Goal: Task Accomplishment & Management: Use online tool/utility

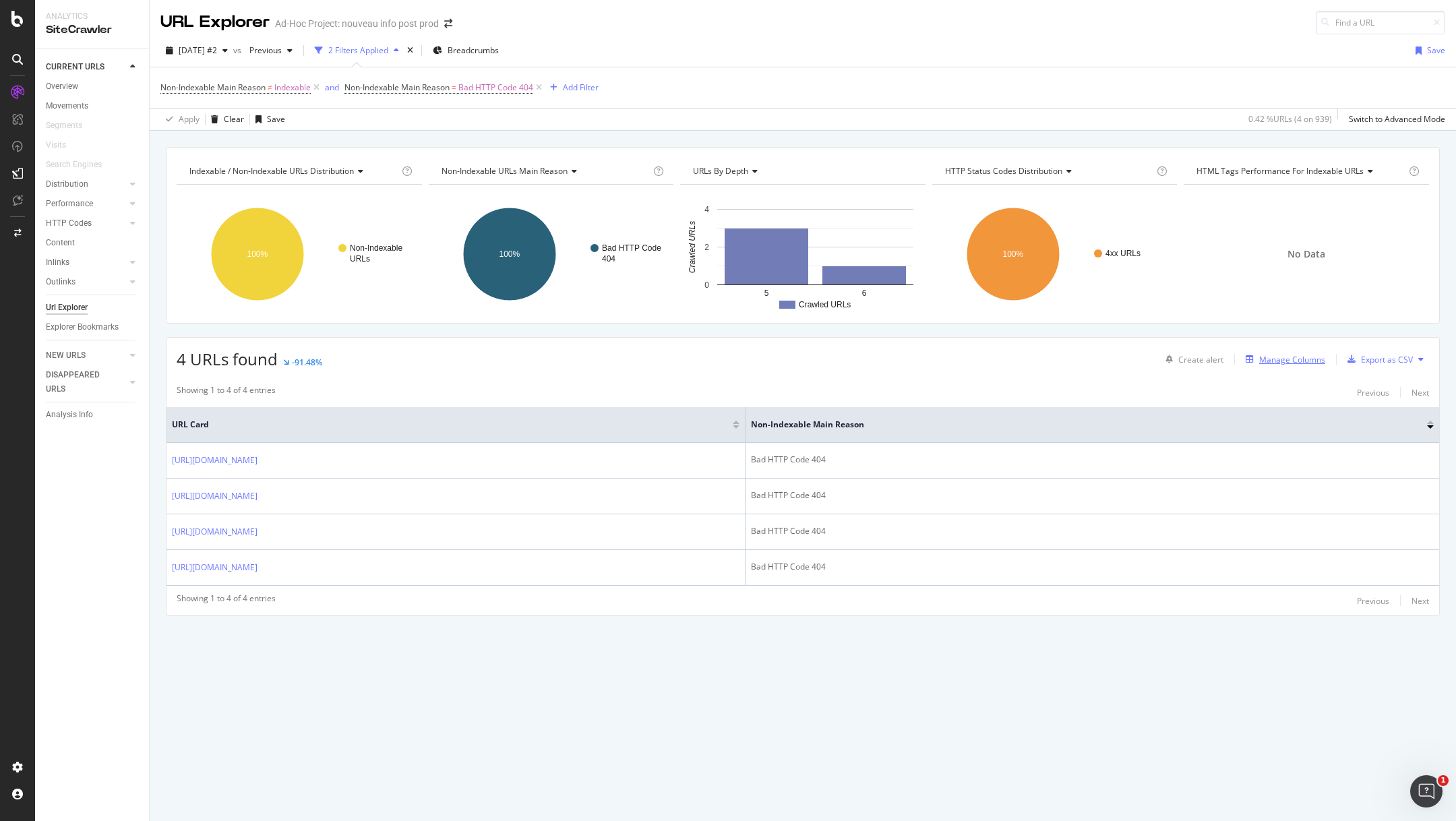
click at [1272, 361] on div "Manage Columns" at bounding box center [1293, 360] width 66 height 12
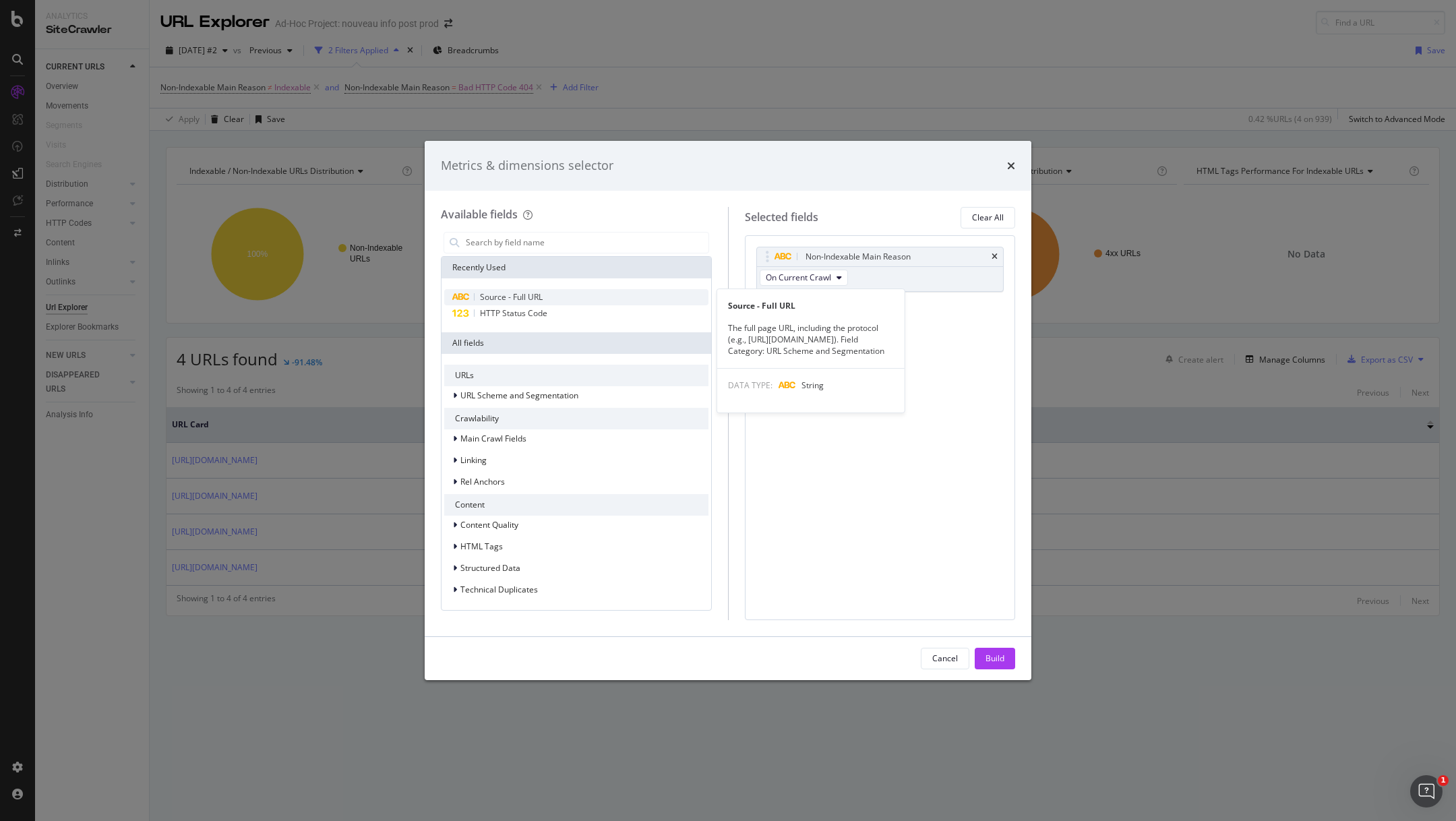
click at [520, 294] on span "Source - Full URL" at bounding box center [511, 296] width 62 height 12
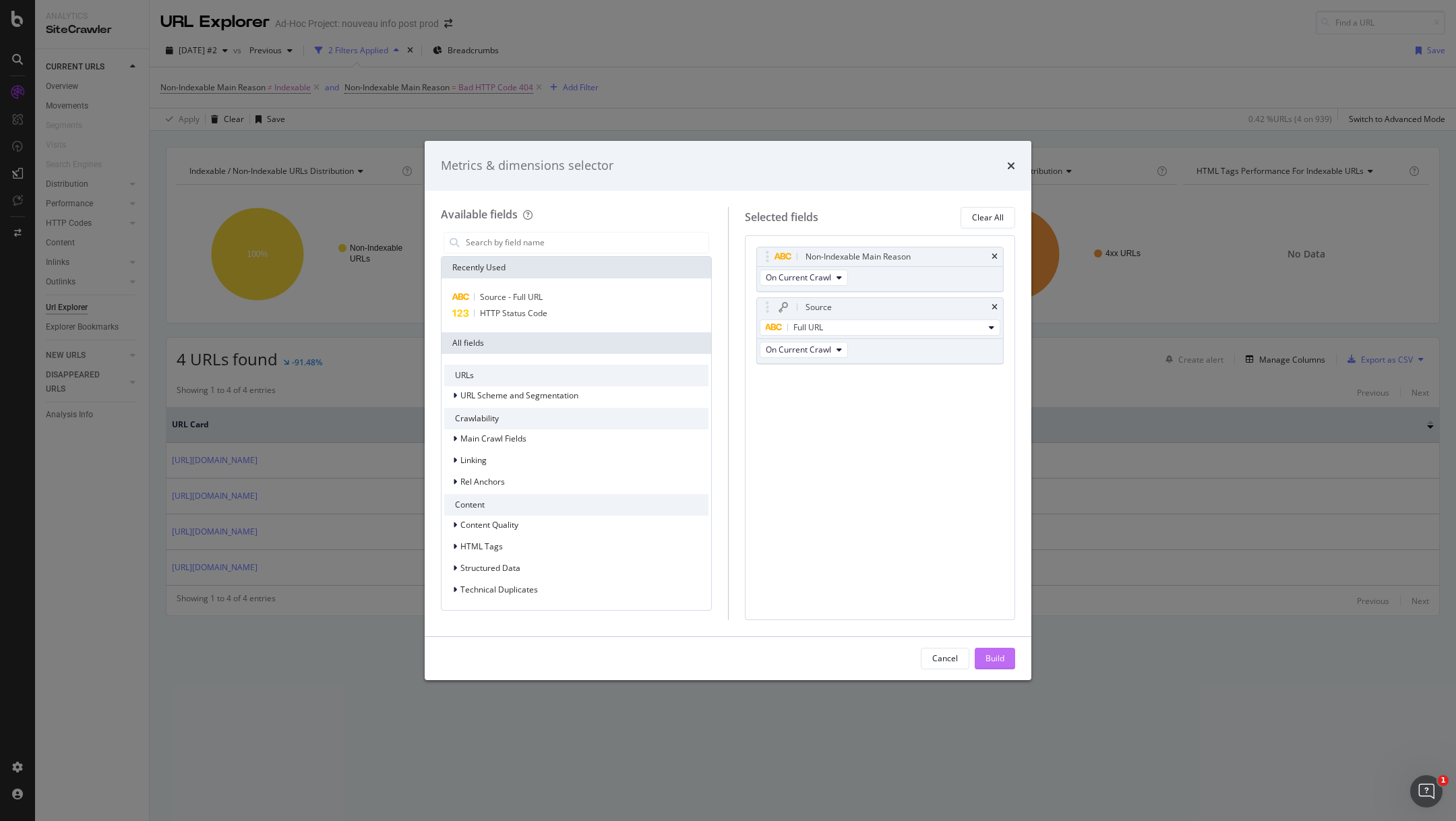
click at [994, 662] on div "Build" at bounding box center [995, 658] width 19 height 12
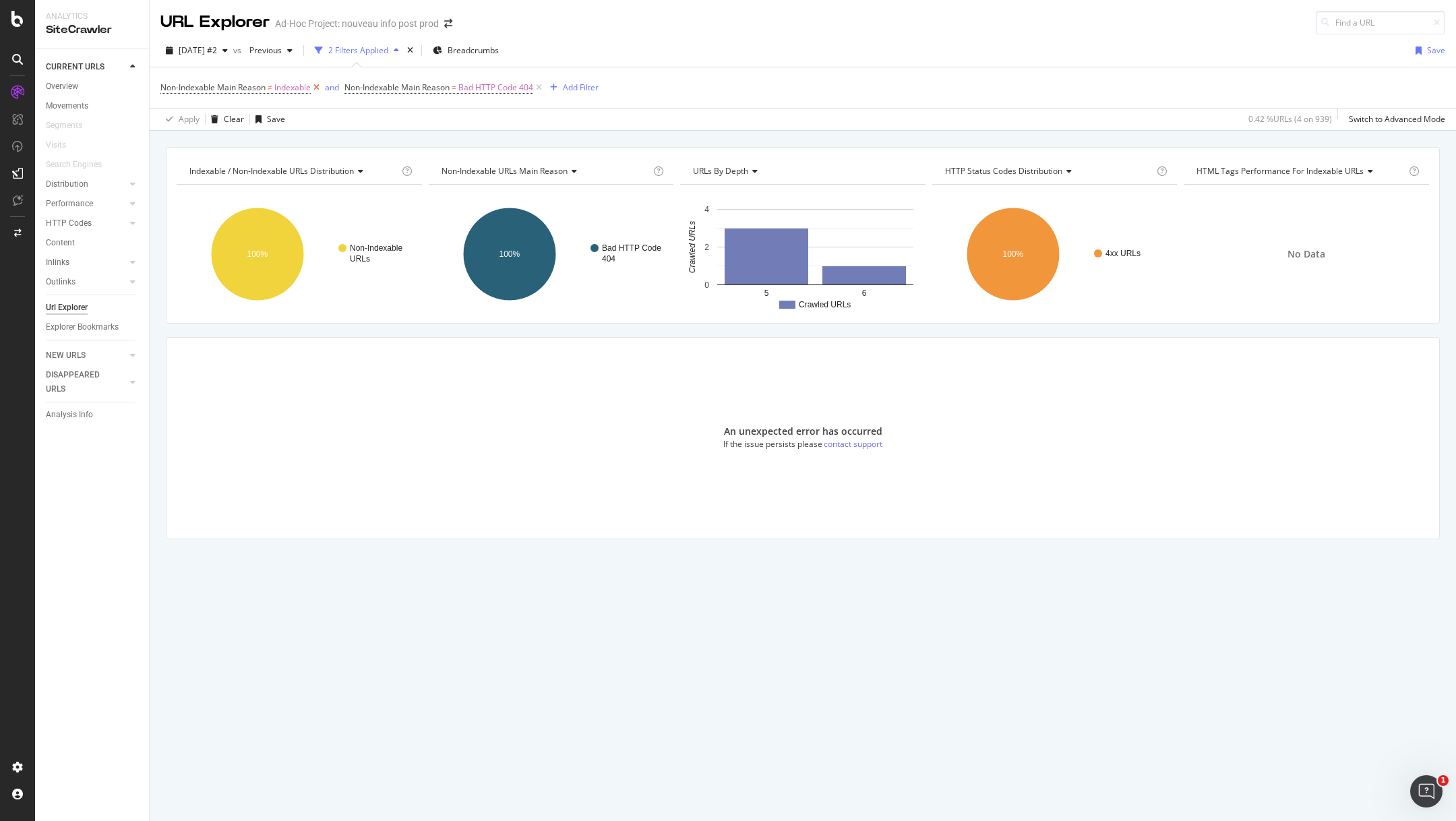
click at [318, 84] on icon at bounding box center [316, 87] width 12 height 13
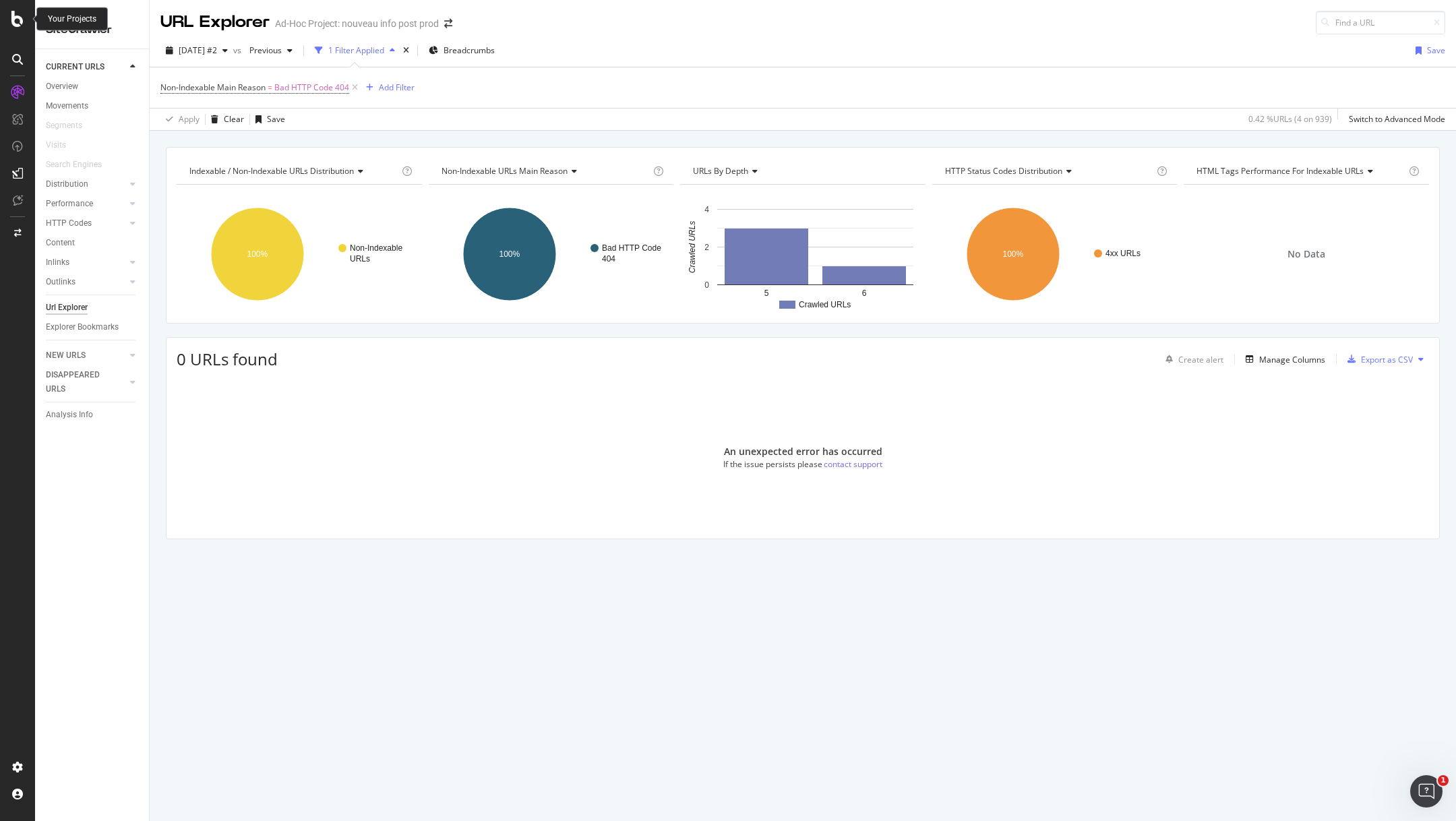
click at [12, 12] on icon at bounding box center [18, 19] width 12 height 16
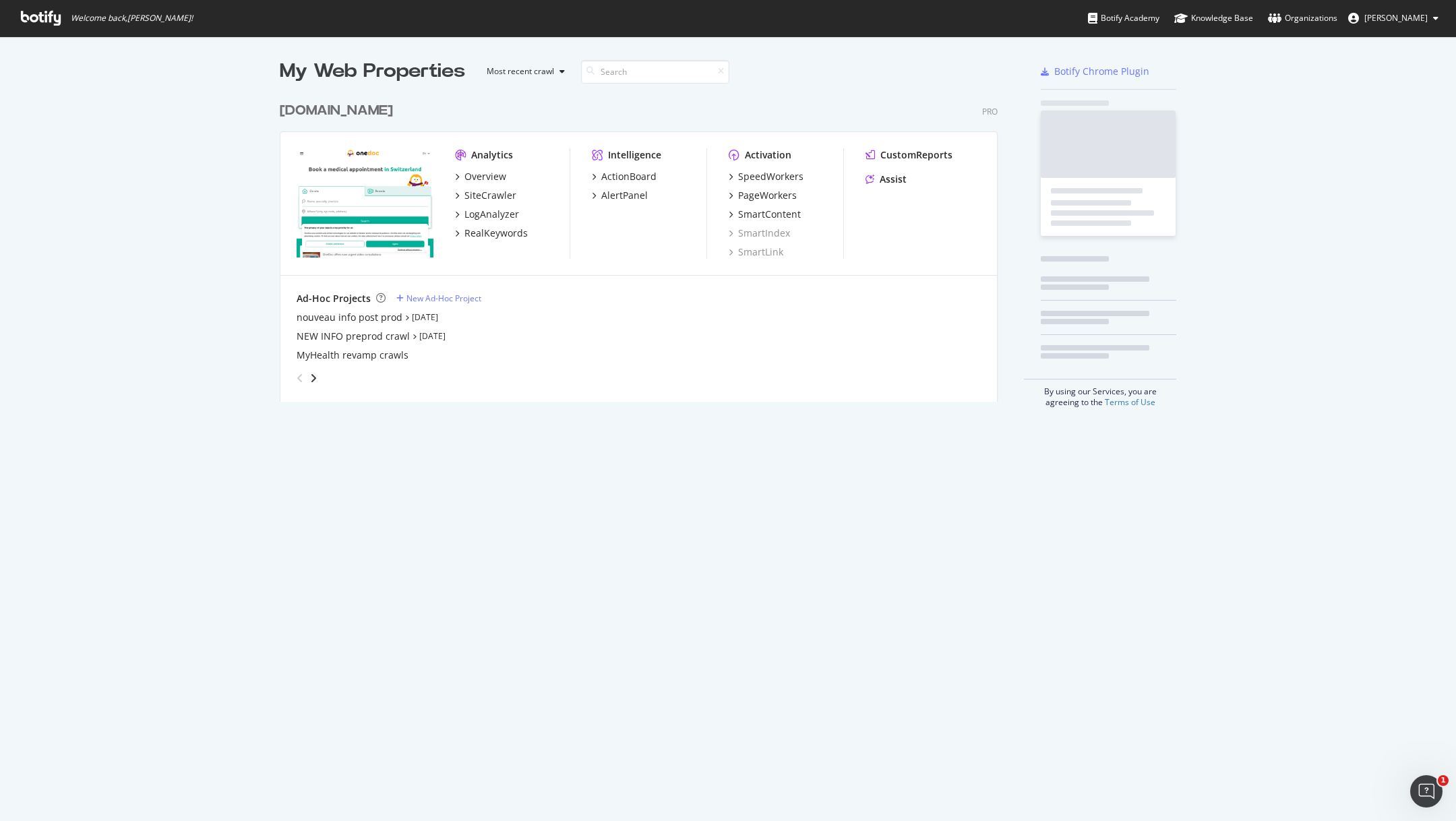
scroll to position [821, 1456]
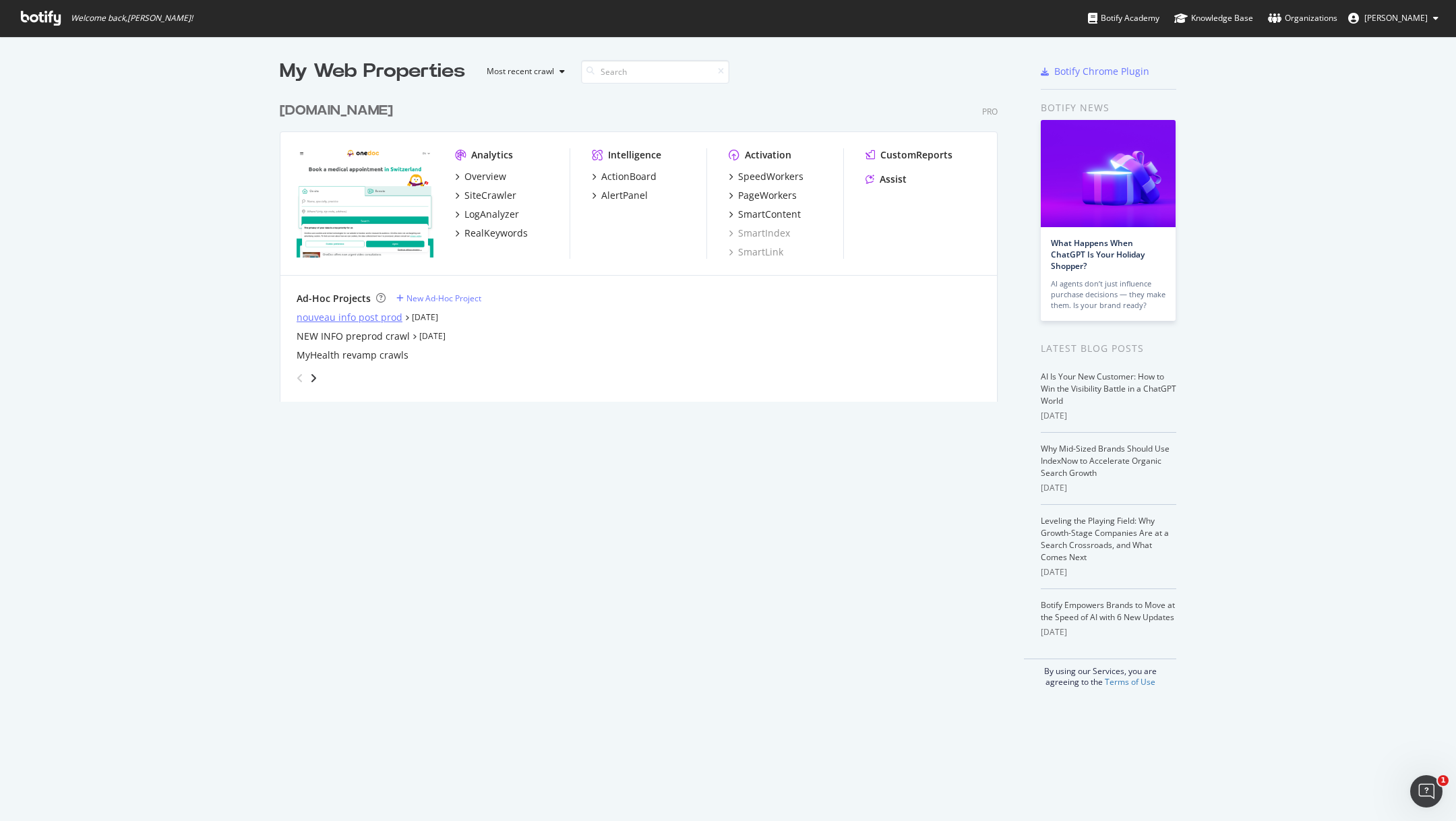
click at [346, 316] on div "nouveau info post prod" at bounding box center [349, 317] width 106 height 13
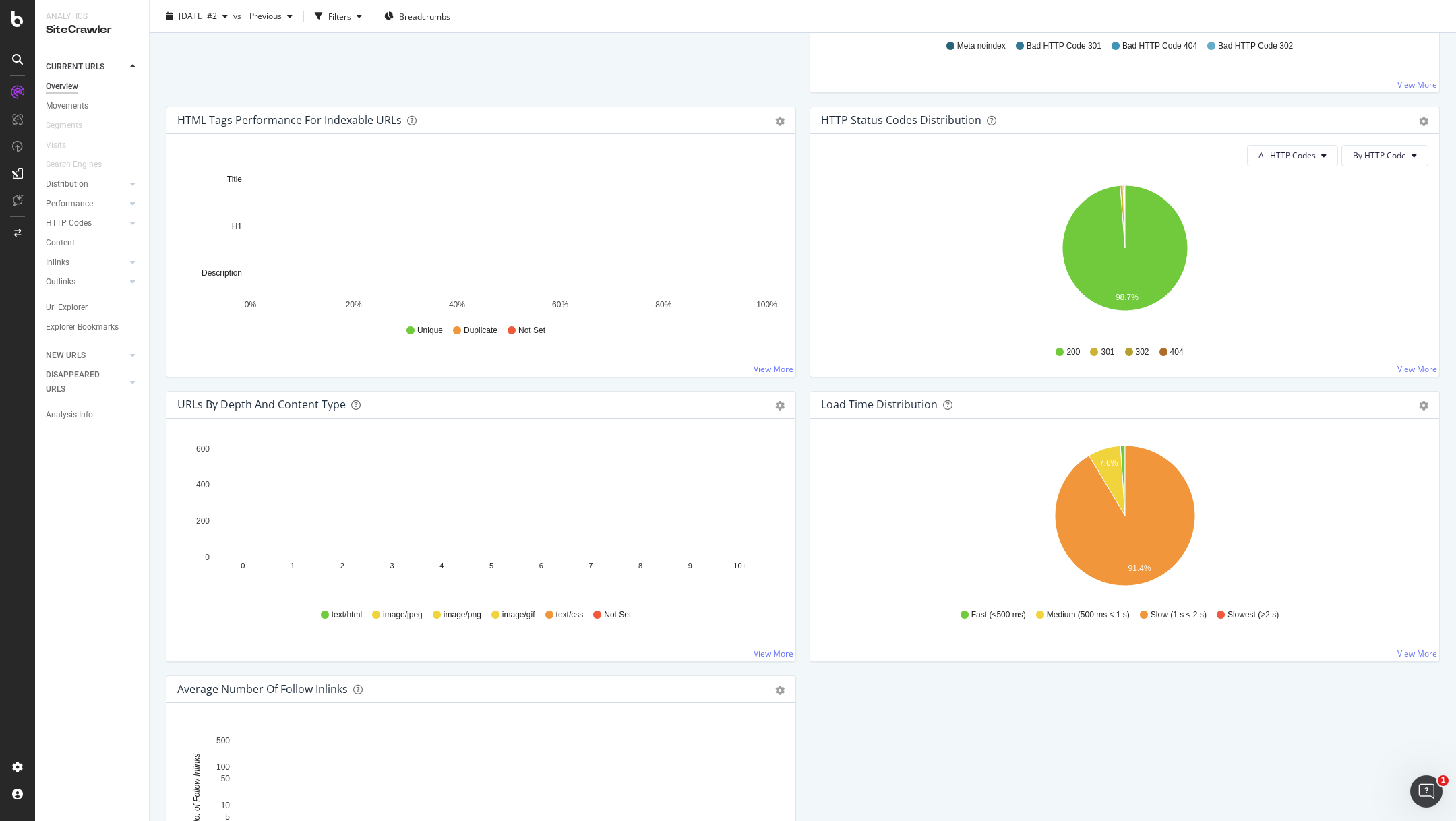
scroll to position [626, 0]
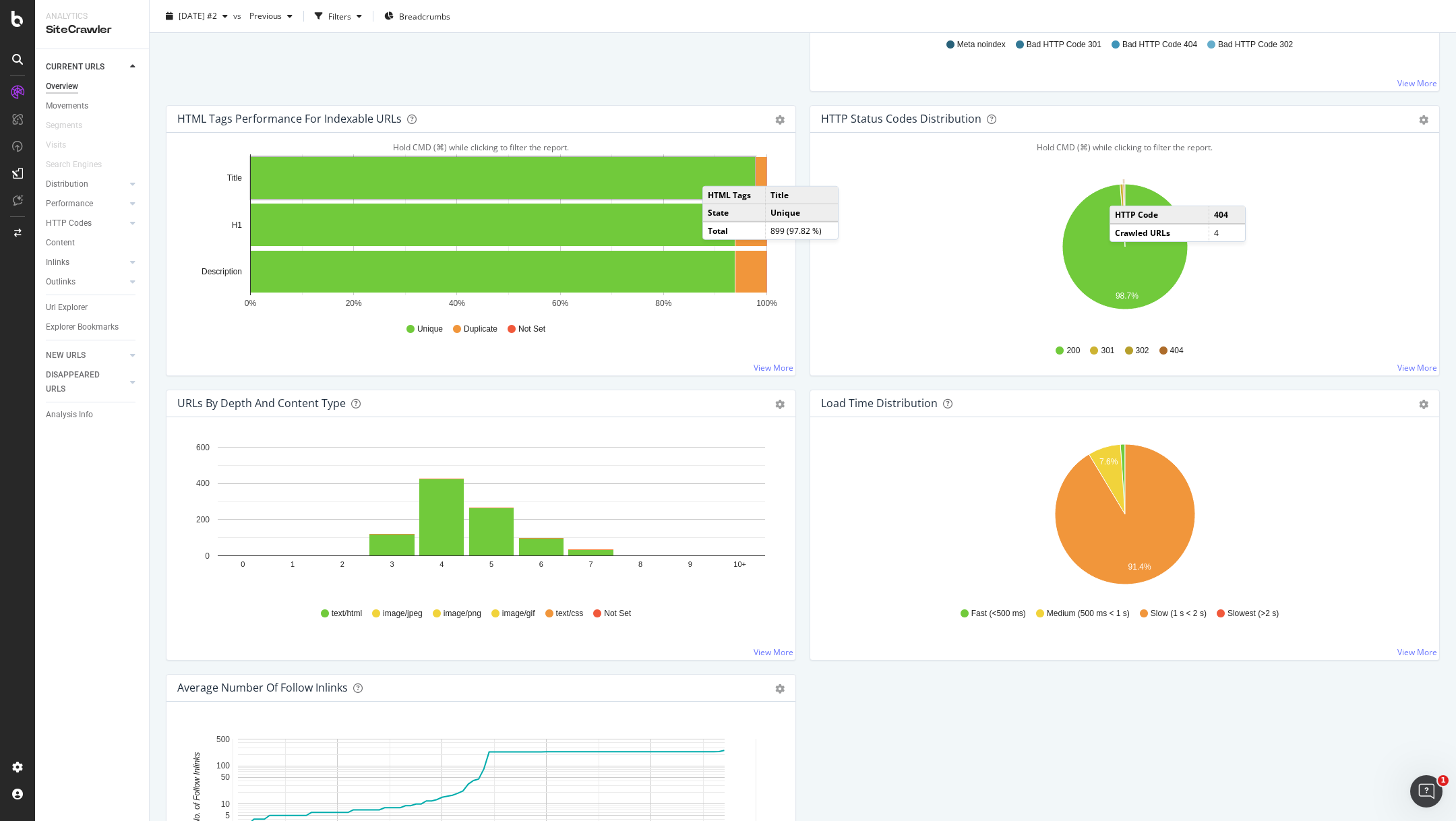
click at [1123, 191] on icon "A chart." at bounding box center [1124, 215] width 2 height 62
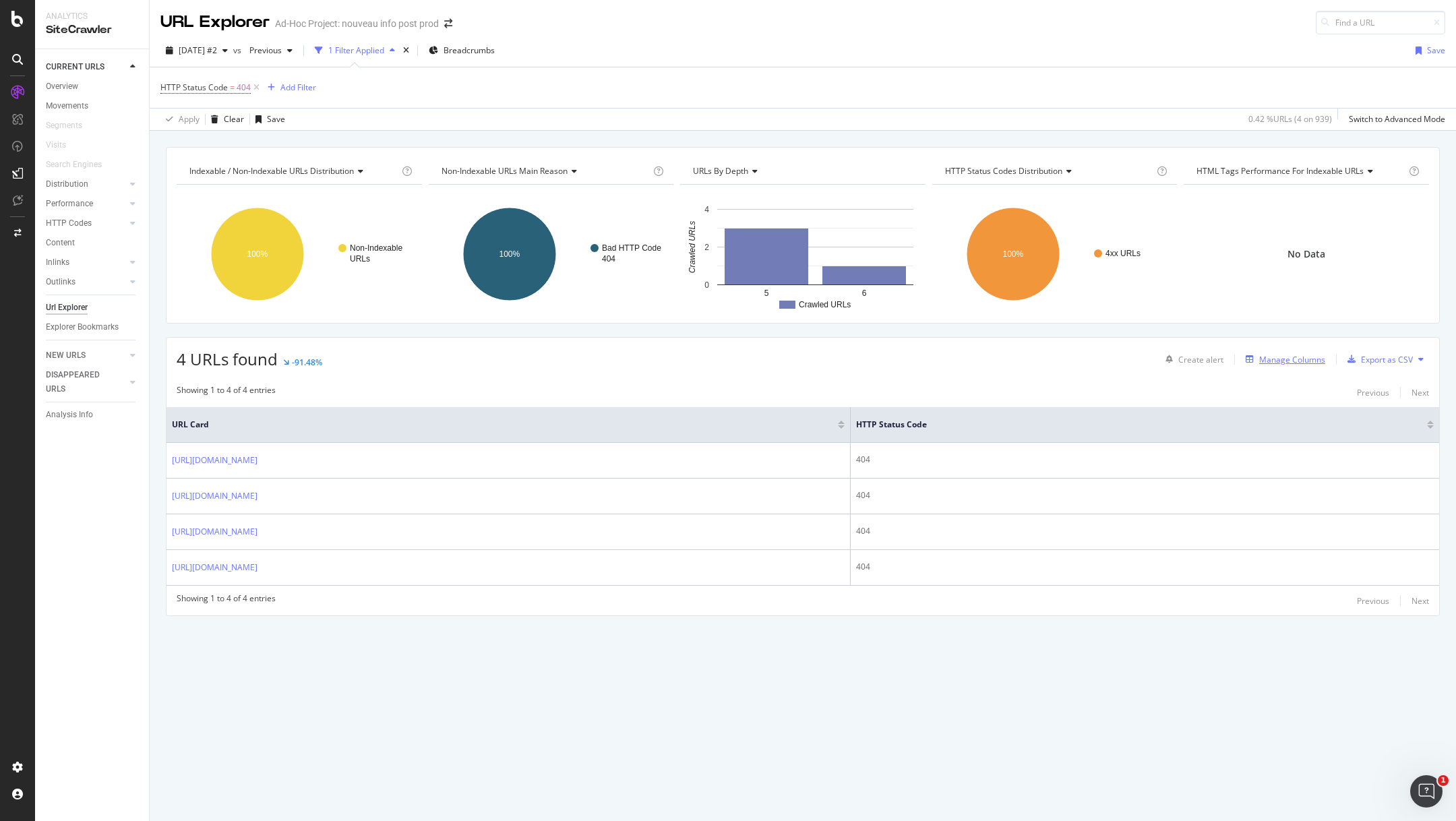
click at [1285, 354] on div "Manage Columns" at bounding box center [1293, 360] width 66 height 12
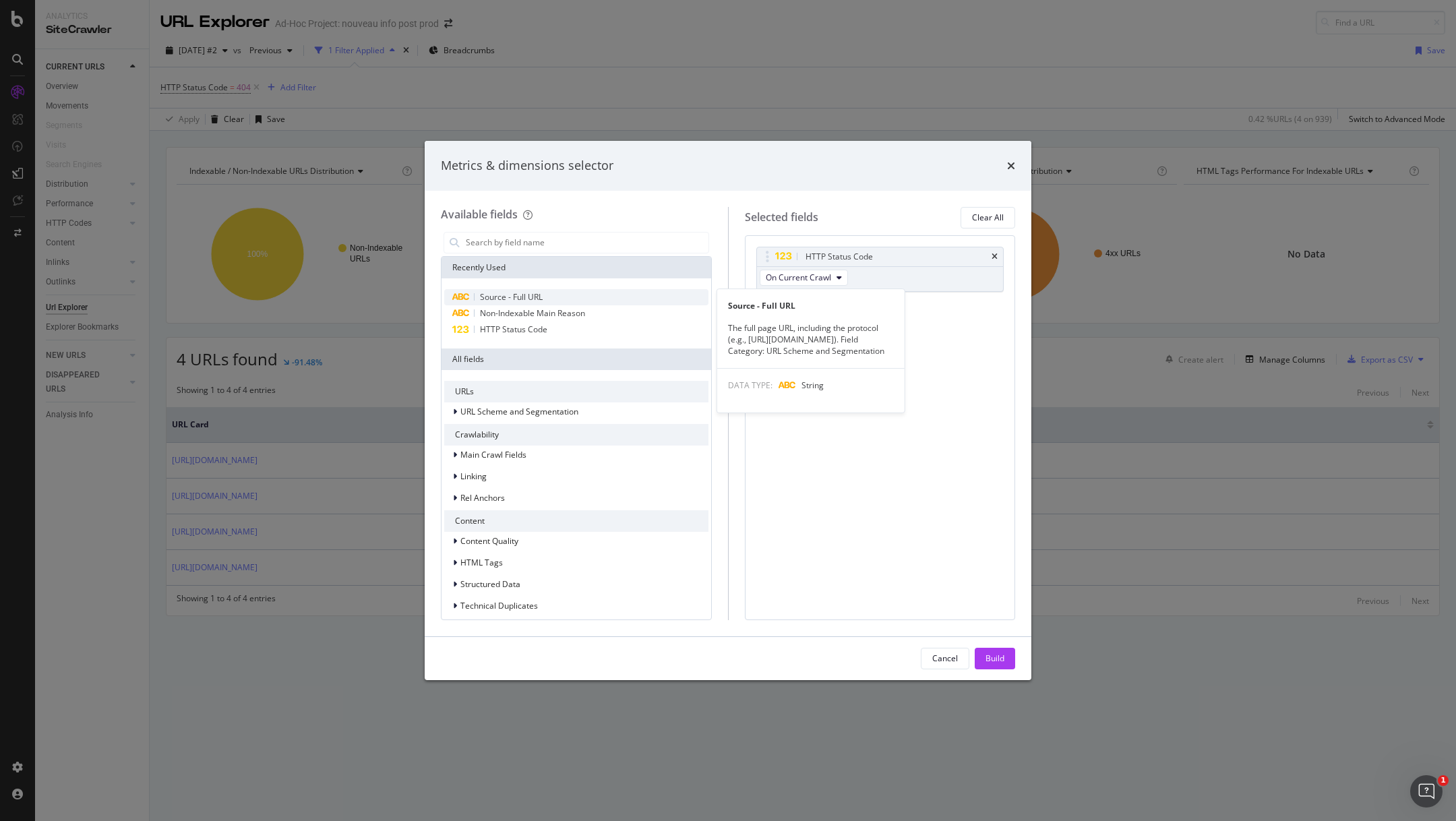
click at [557, 296] on div "Source - Full URL" at bounding box center [576, 297] width 264 height 16
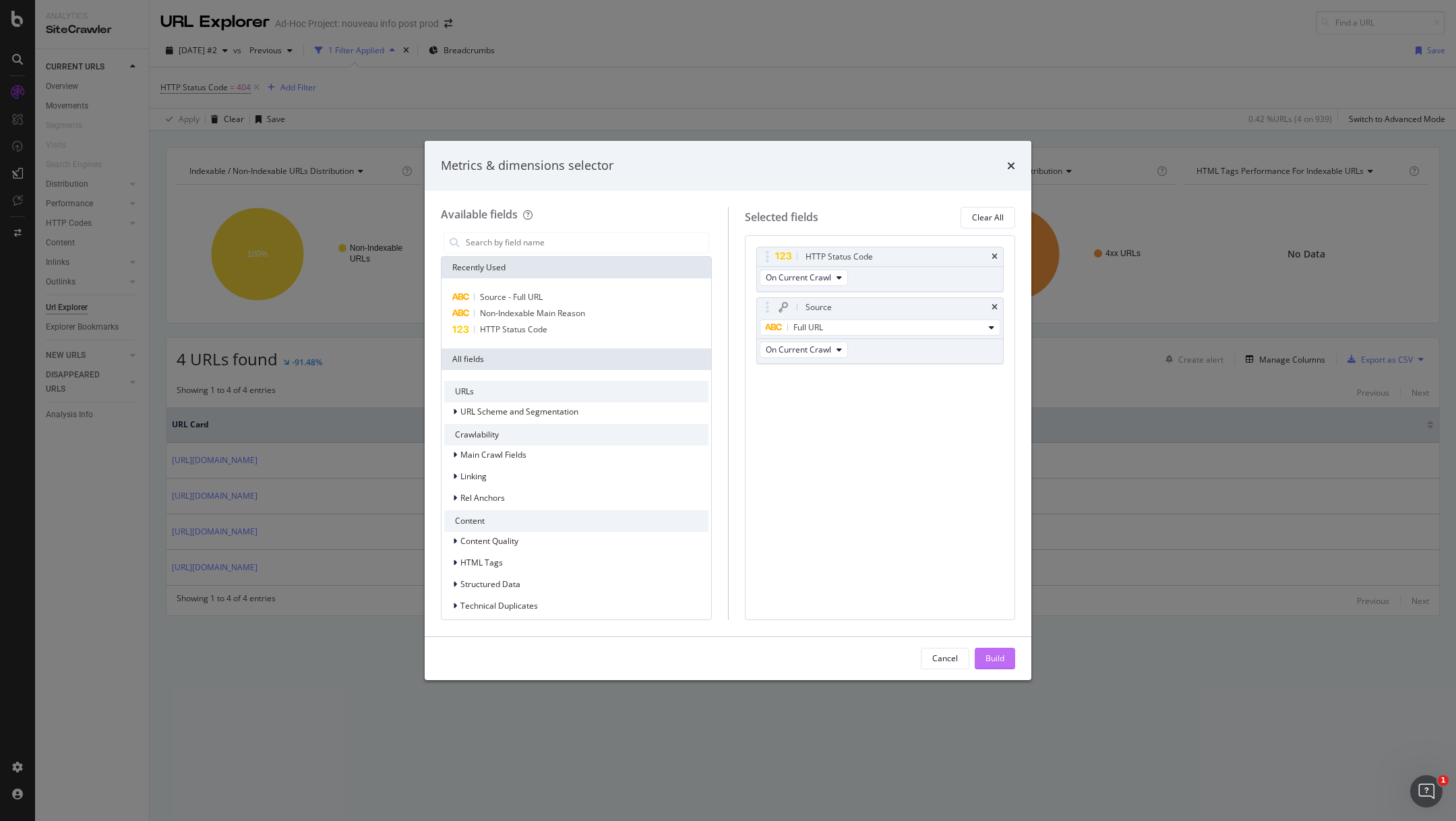
click at [1005, 657] on button "Build" at bounding box center [995, 659] width 40 height 21
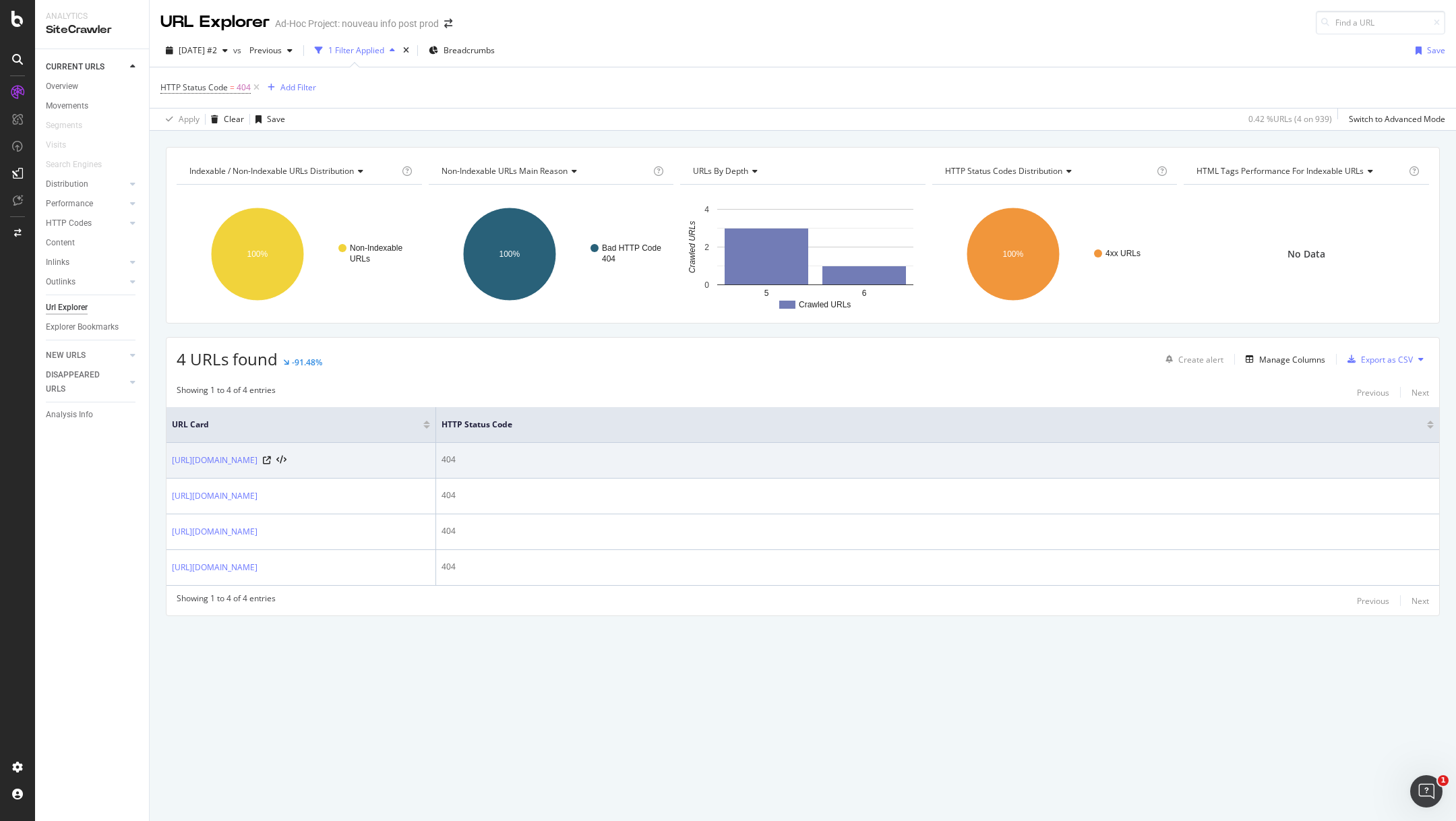
drag, startPoint x: 367, startPoint y: 459, endPoint x: 170, endPoint y: 459, distance: 197.0
click at [170, 459] on td "https://info.onedoc.ch/de/onedoc-invoice/tarif-sdh/" at bounding box center [302, 460] width 269 height 36
copy link "https://info.onedoc.ch/de/onedoc-invoice/tarif-sdh/"
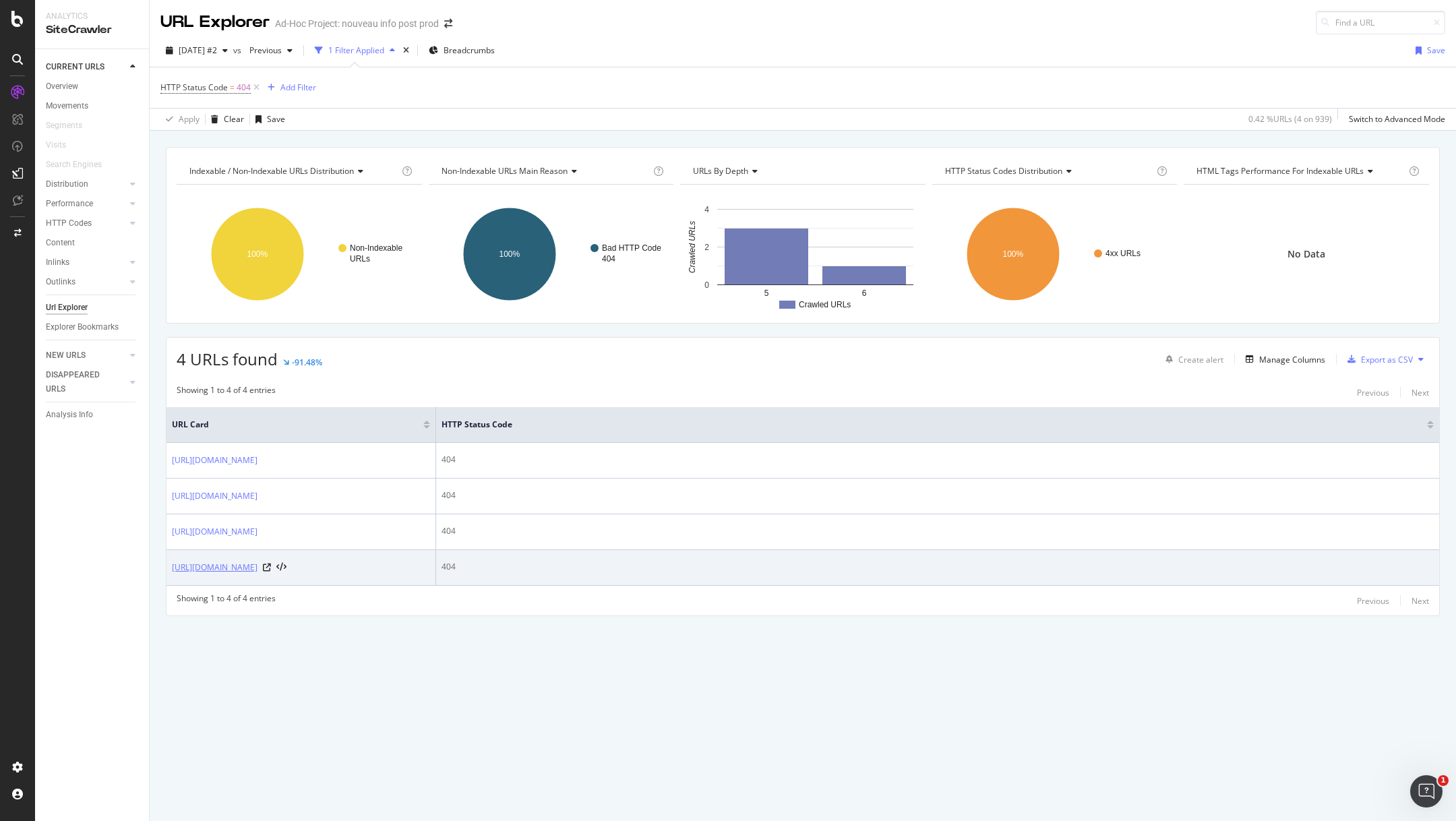
click at [258, 565] on link "https://info.onedoc.ch/it/specialita/igienista-dentale/-svizzera" at bounding box center [215, 568] width 86 height 13
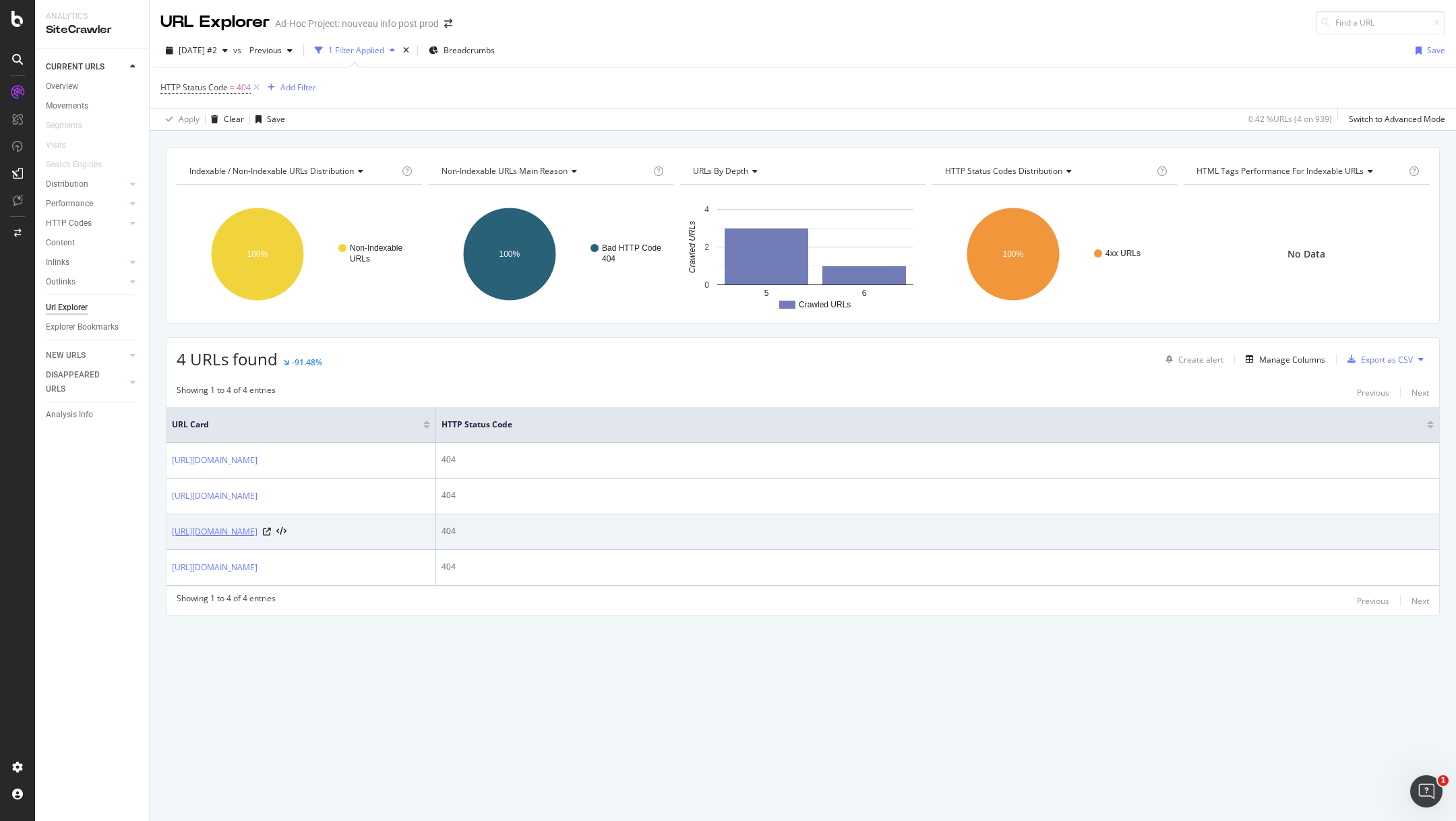
click at [258, 532] on link "https://info.onedoc.ch/en/connector/medionline" at bounding box center [215, 532] width 86 height 13
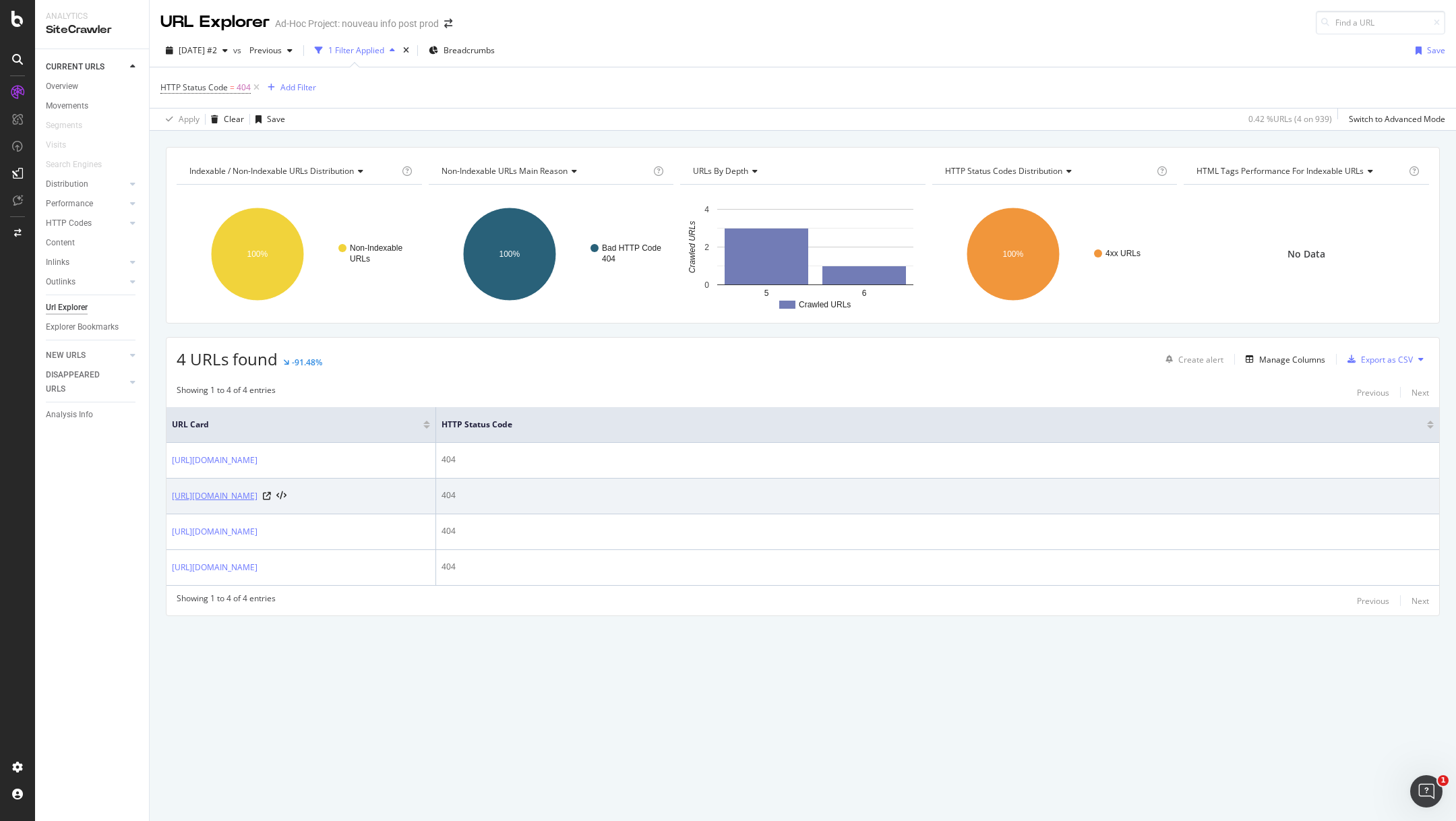
click at [258, 493] on link "https://info.onedoc.ch/en/connector/medionline/" at bounding box center [215, 496] width 86 height 13
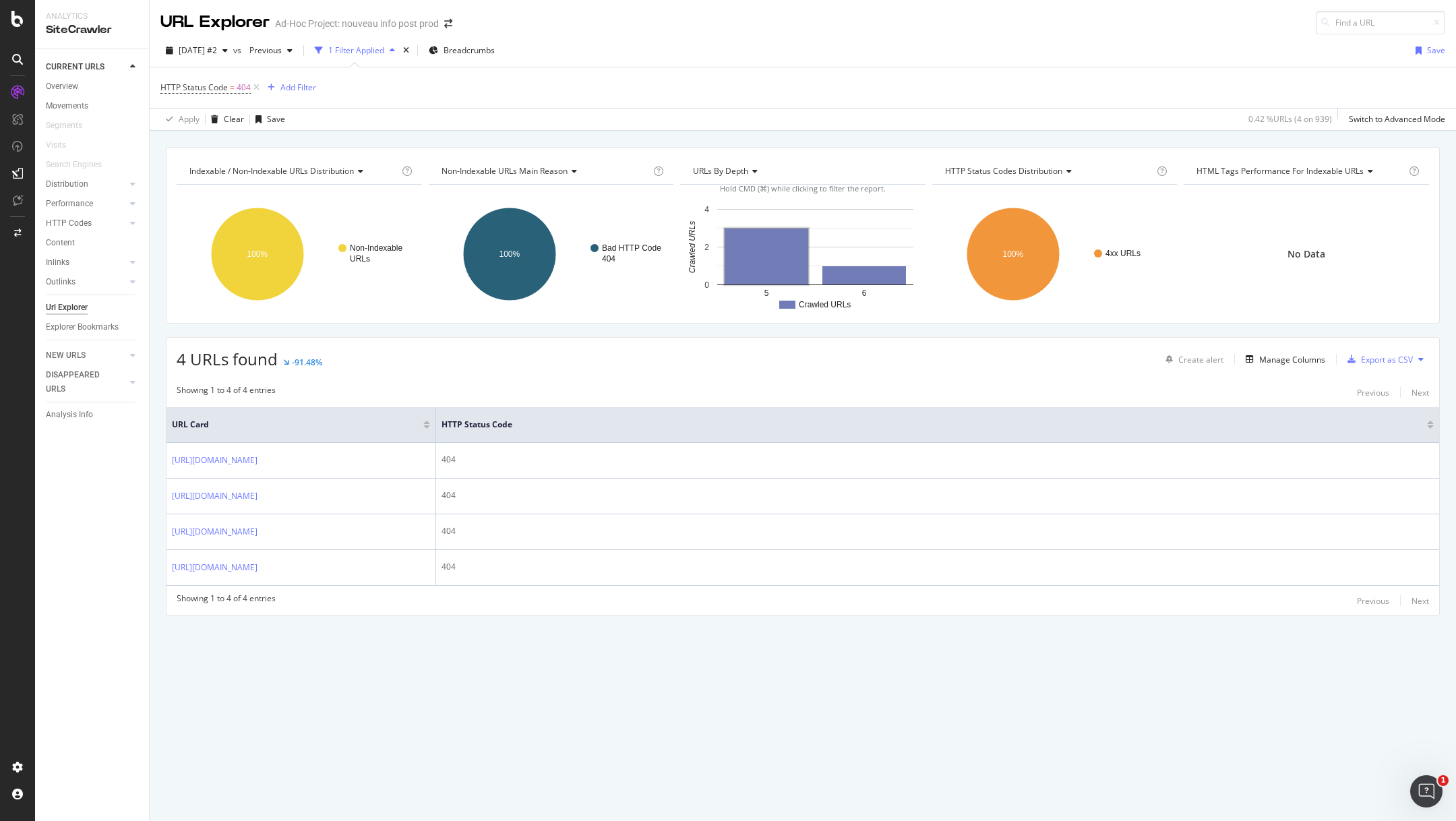
click at [369, 87] on div "HTTP Status Code = 404 Add Filter" at bounding box center [803, 87] width 1285 height 40
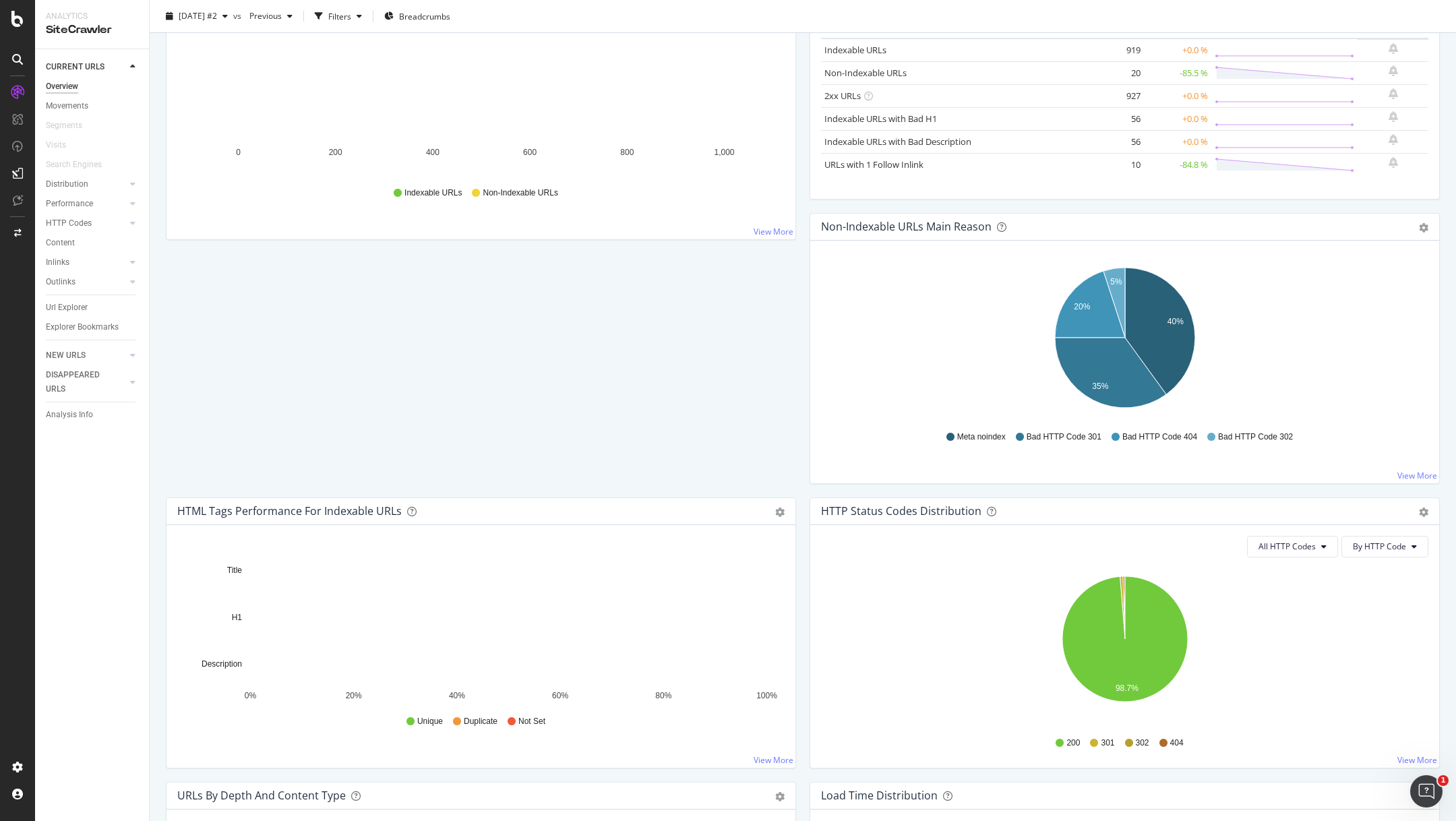
scroll to position [230, 0]
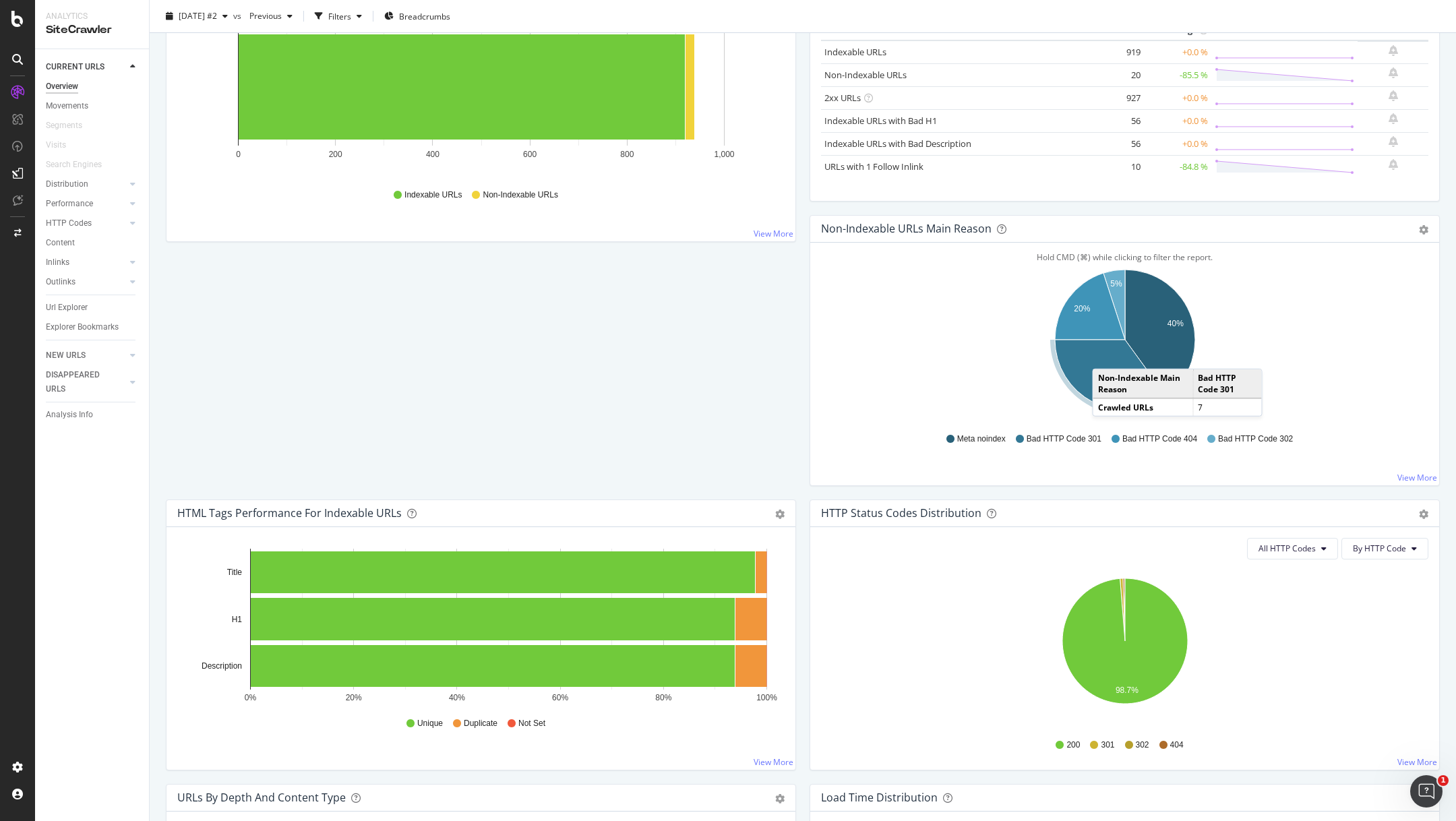
click at [1105, 354] on icon "A chart." at bounding box center [1111, 375] width 112 height 70
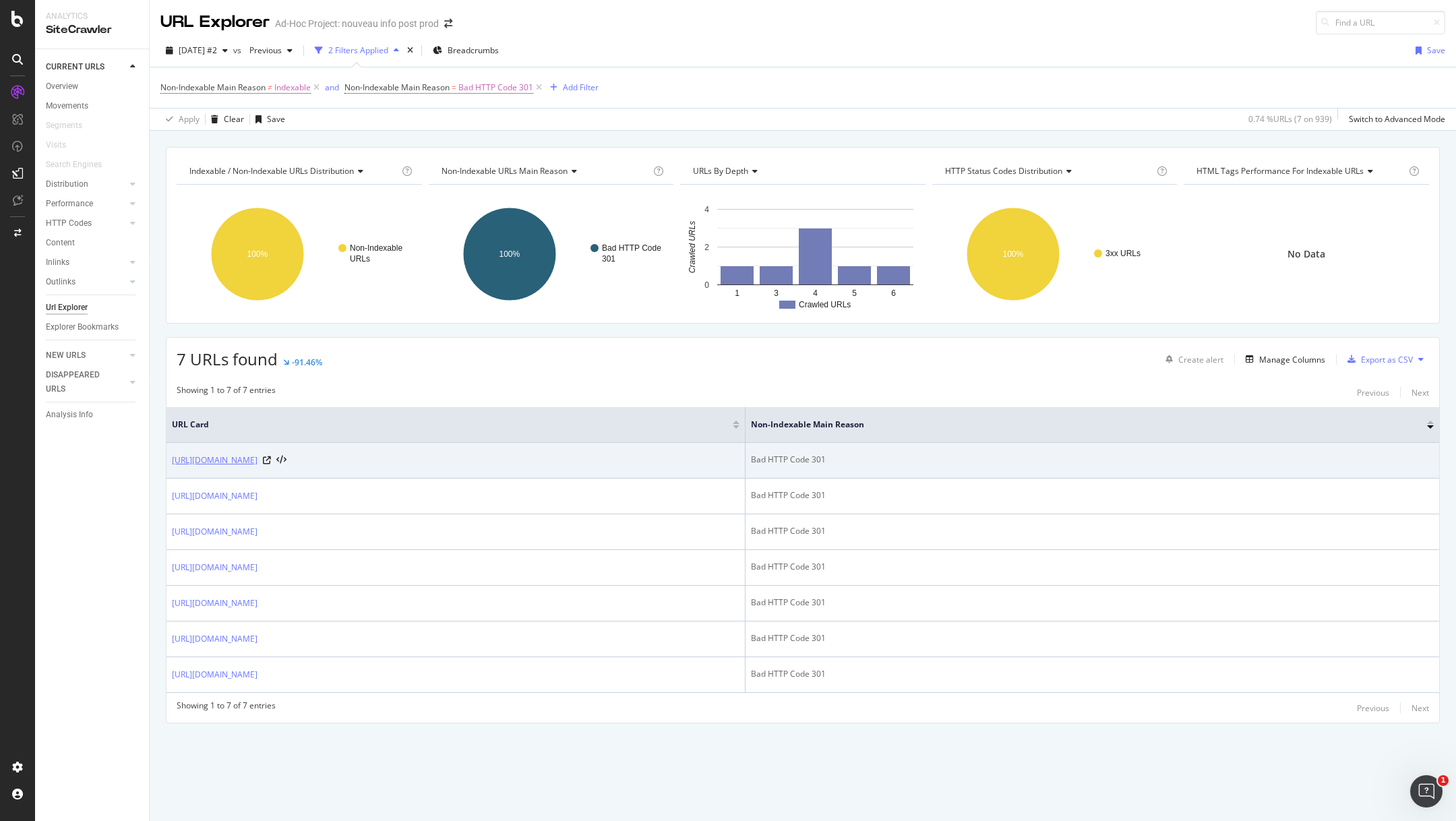
click at [258, 462] on link "https://info.onedoc.ch/en/connector/physioapp" at bounding box center [215, 460] width 86 height 13
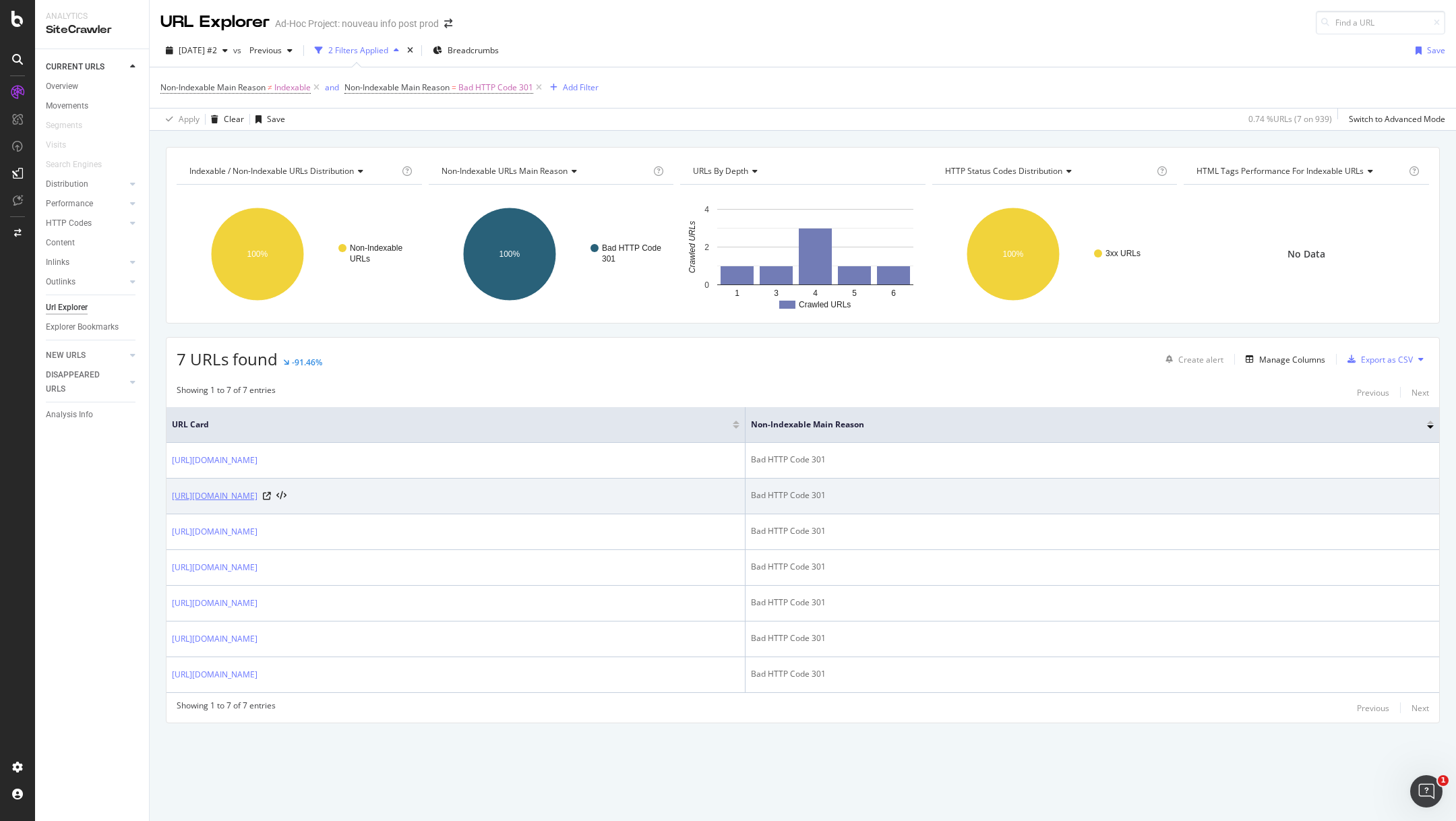
click at [258, 493] on link "https://info.onedoc.ch/de/schnittstellen/medionline-caisse-des-medecins/" at bounding box center [215, 496] width 86 height 13
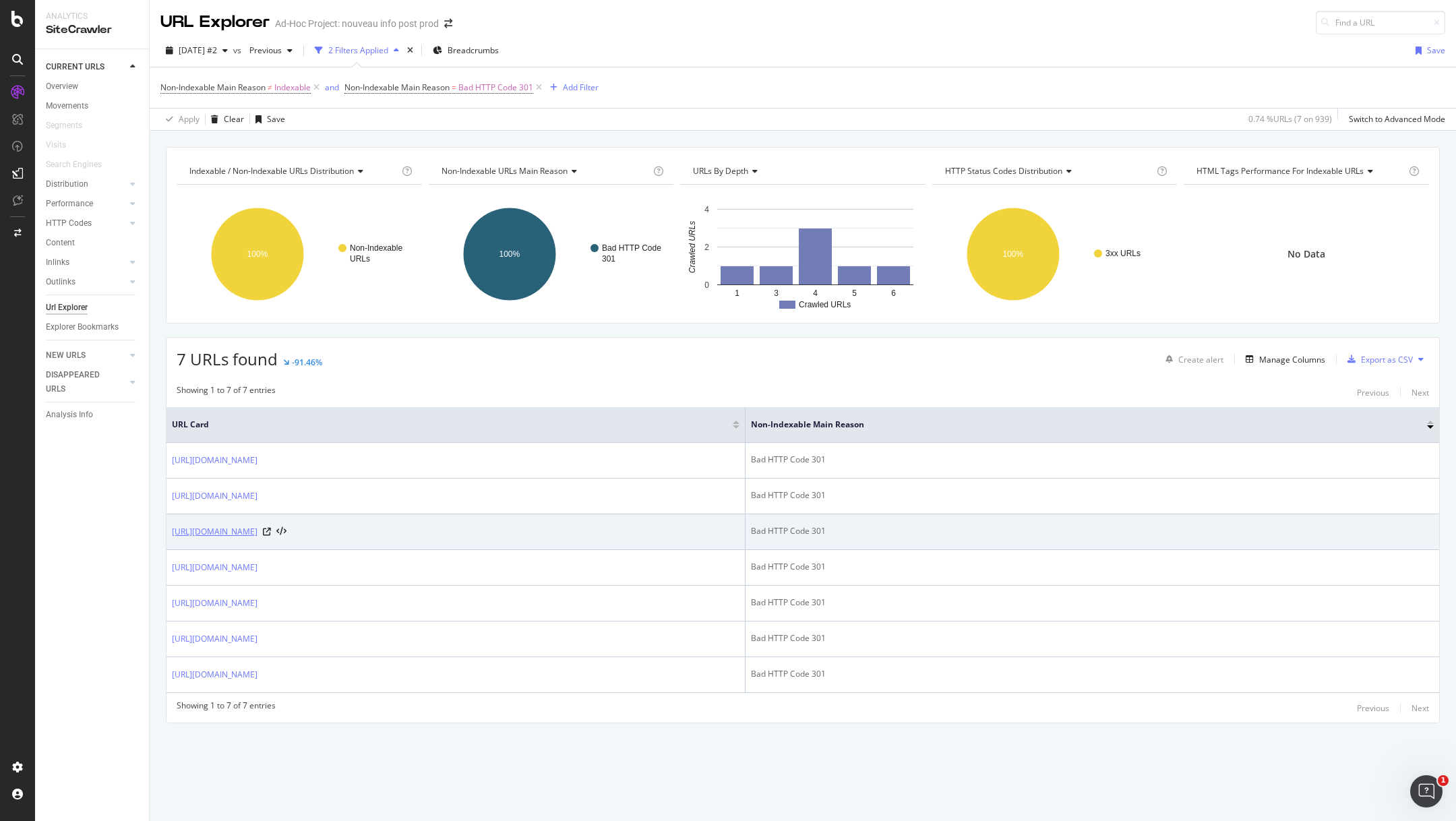
click at [258, 531] on link "https://info.onedoc.ch/en/connector/medionline-caisse-des-medecins/" at bounding box center [215, 532] width 86 height 13
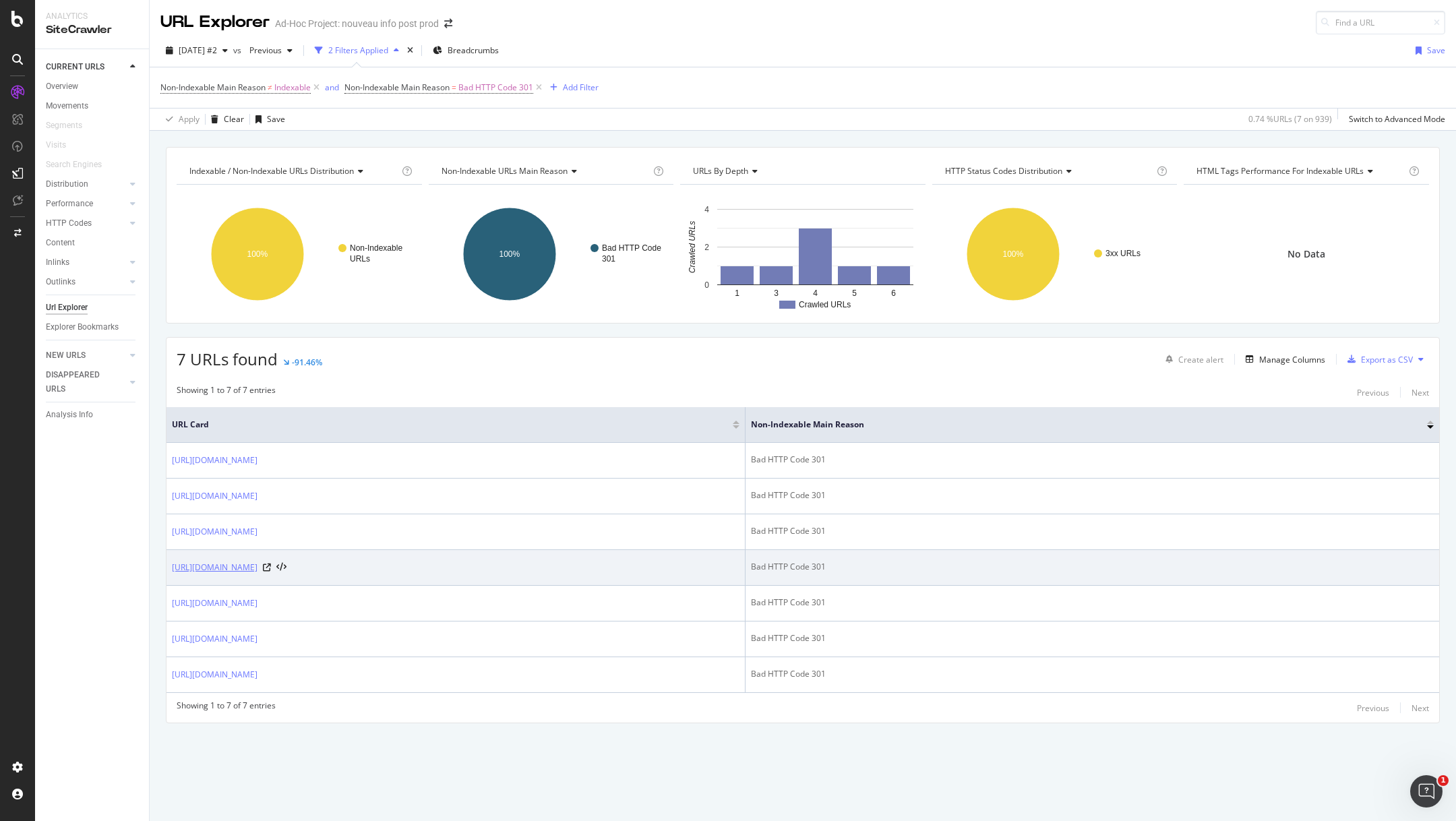
click at [255, 564] on link "[URL][DOMAIN_NAME]" at bounding box center [215, 568] width 86 height 13
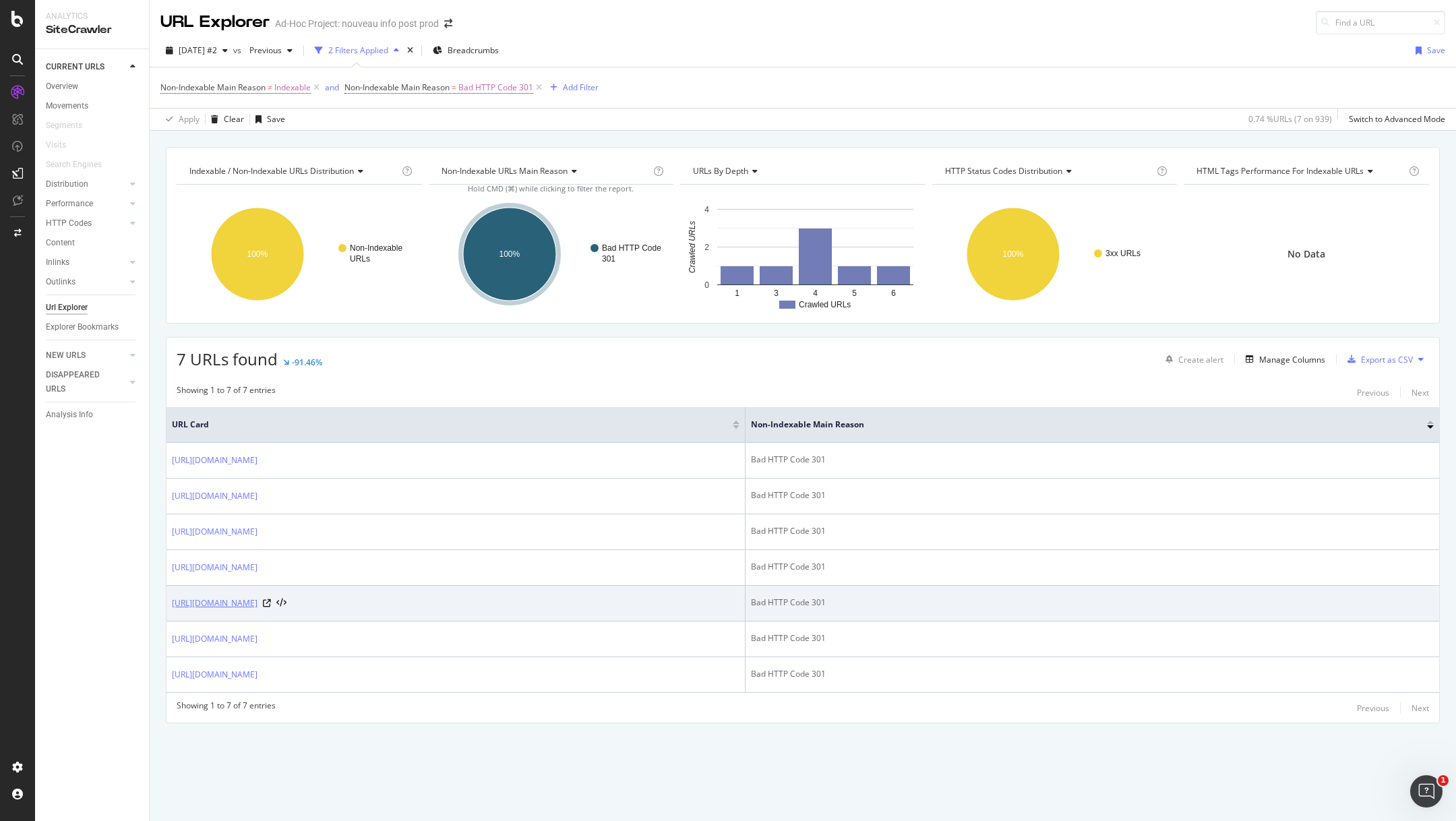
click at [258, 601] on link "https://info.onedoc.ch/fr/blog/hygienistes-dentaires/hygieniste-dentaire-indepe…" at bounding box center [215, 603] width 86 height 13
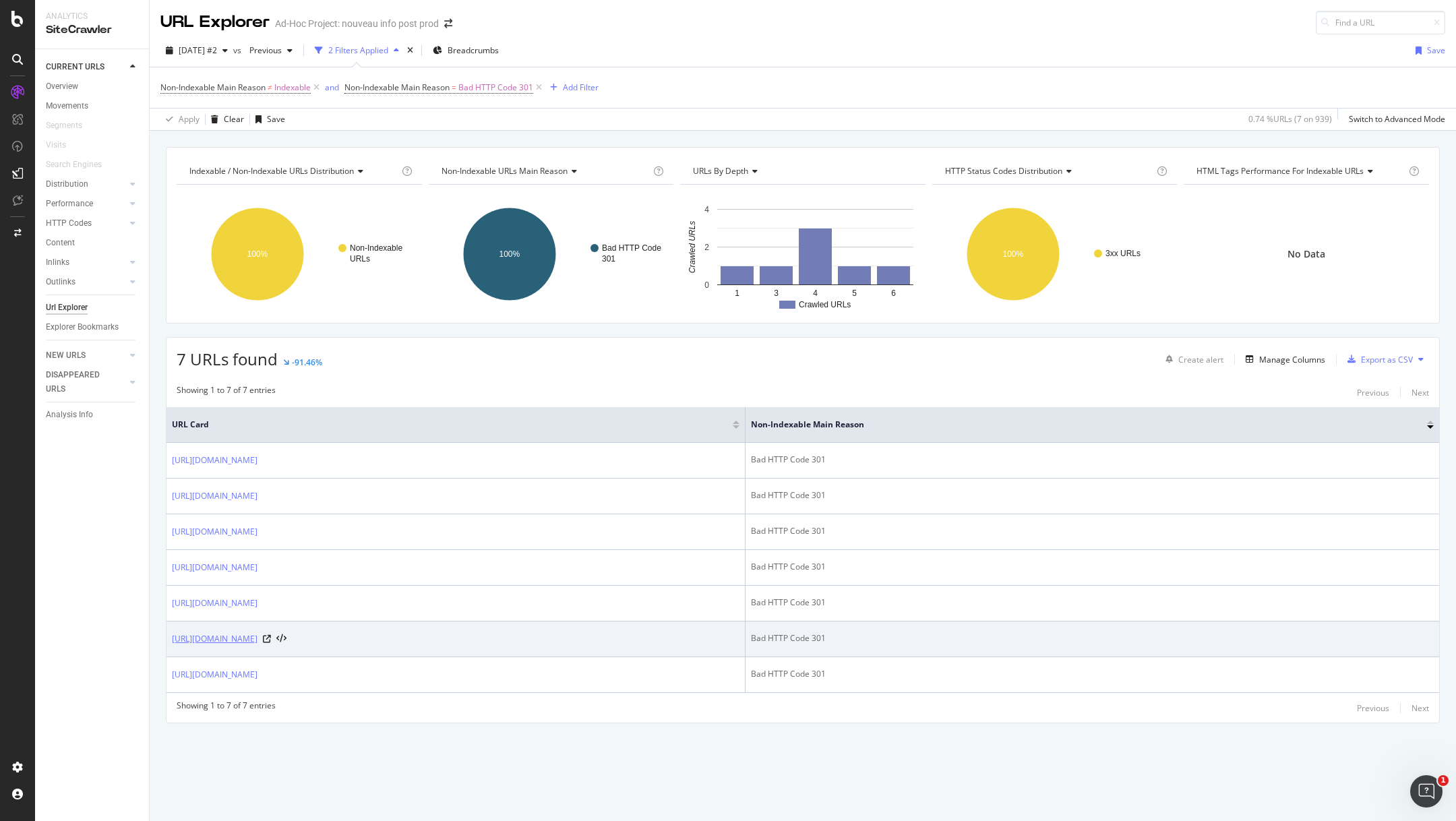
click at [258, 635] on link "https://info.onedoc.ch/it/connettore/medionline-caisse-des-medecins/" at bounding box center [215, 639] width 86 height 13
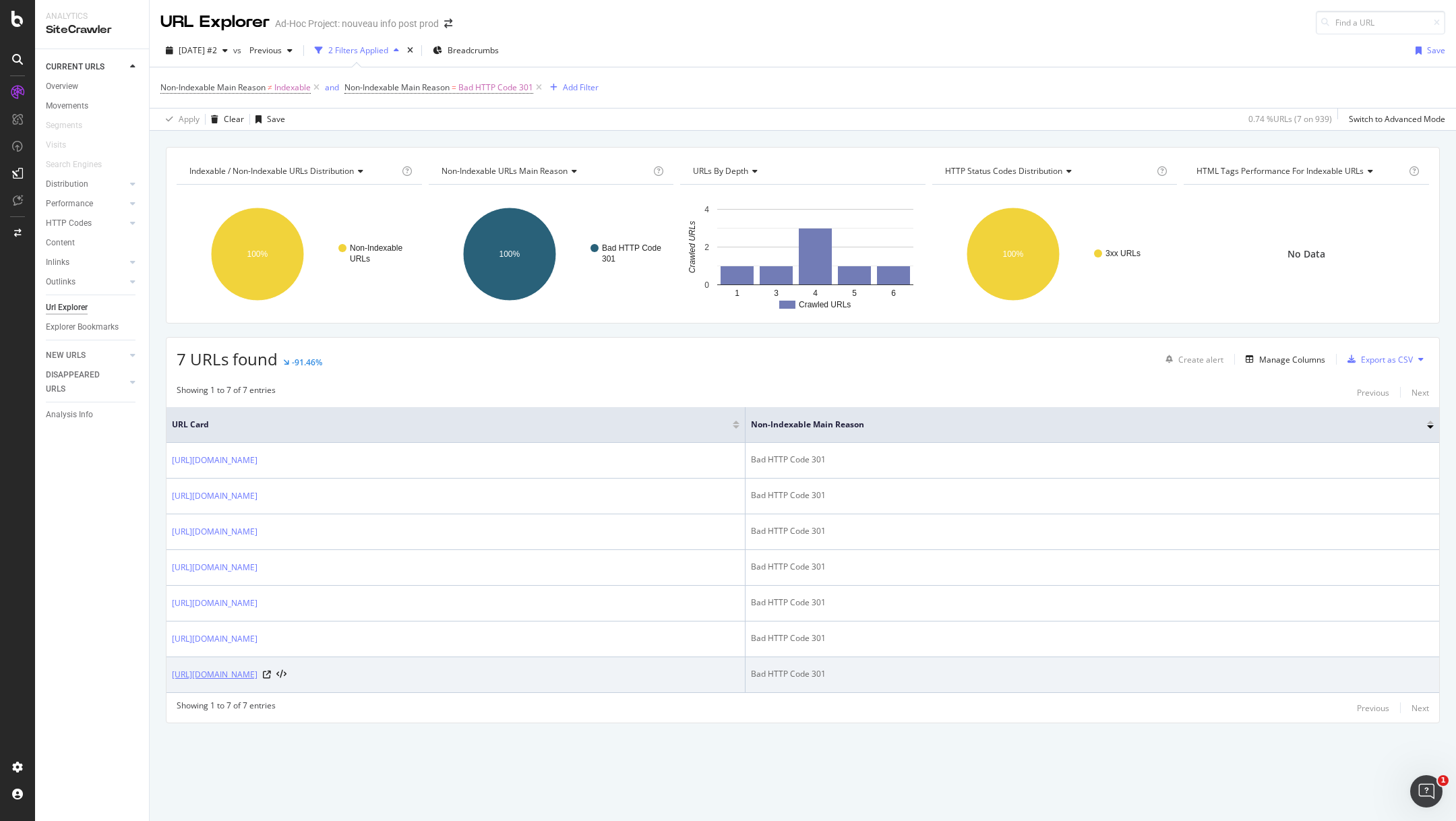
click at [258, 675] on link "https://info.onedoc.ch/en/onedoc-hub/" at bounding box center [215, 675] width 86 height 13
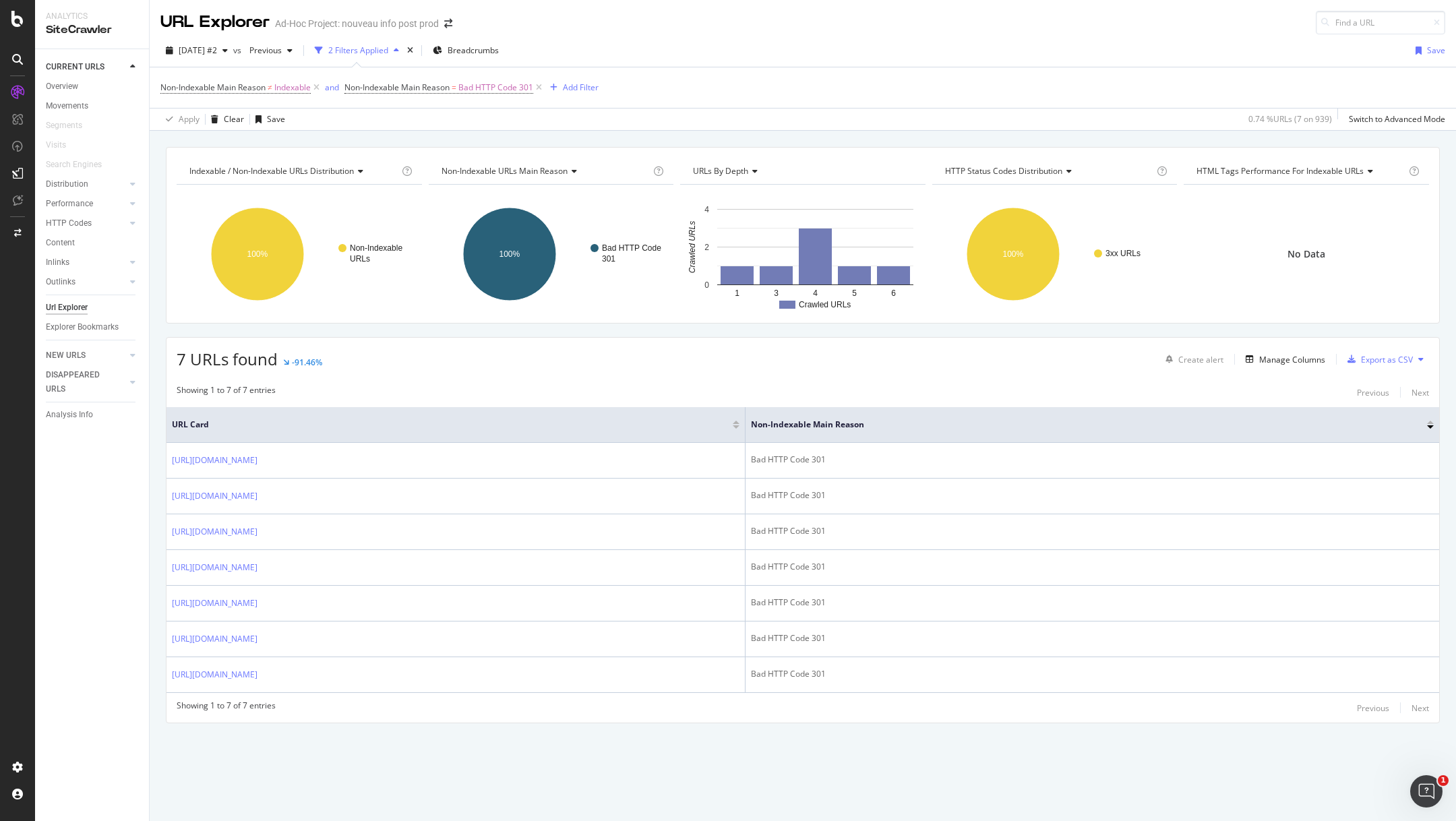
click at [583, 365] on div "7 URLs found -91.46% Create alert Manage Columns Export as CSV" at bounding box center [803, 354] width 1273 height 33
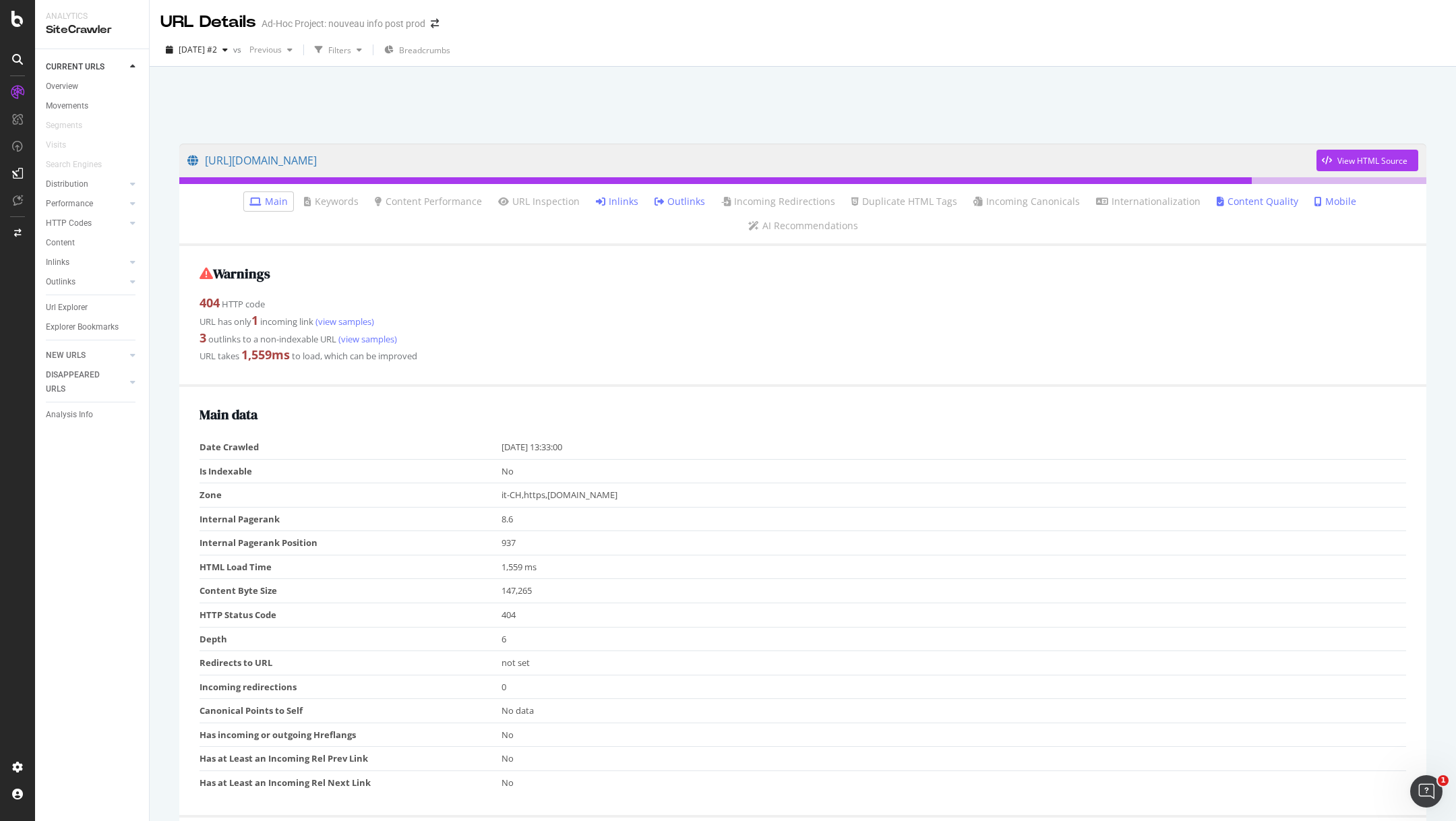
click at [387, 266] on h2 "Warnings" at bounding box center [803, 273] width 1207 height 15
click at [346, 316] on link "(view samples)" at bounding box center [343, 322] width 61 height 12
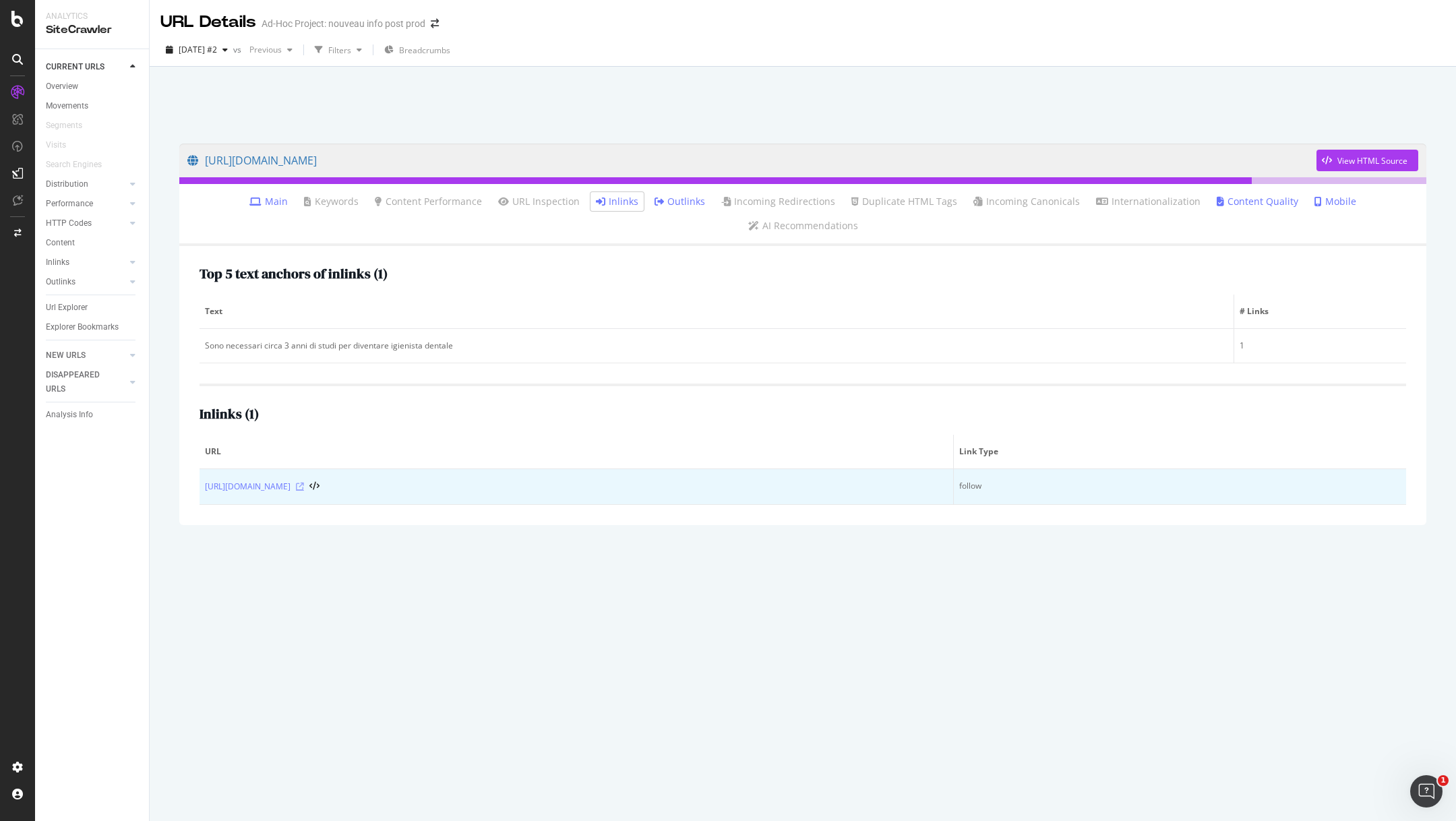
click at [304, 483] on icon at bounding box center [300, 486] width 8 height 8
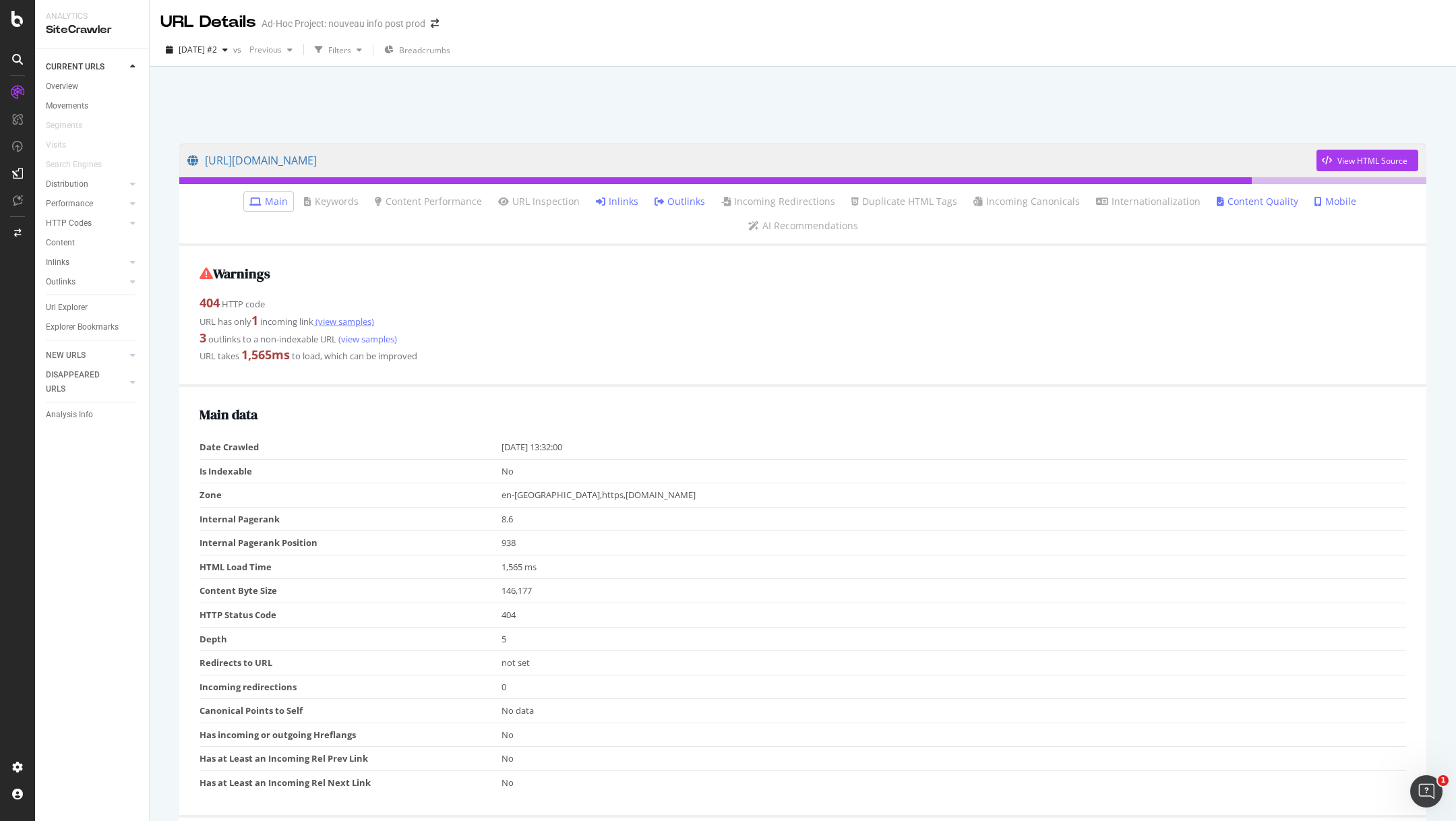
click at [339, 316] on link "(view samples)" at bounding box center [343, 322] width 61 height 12
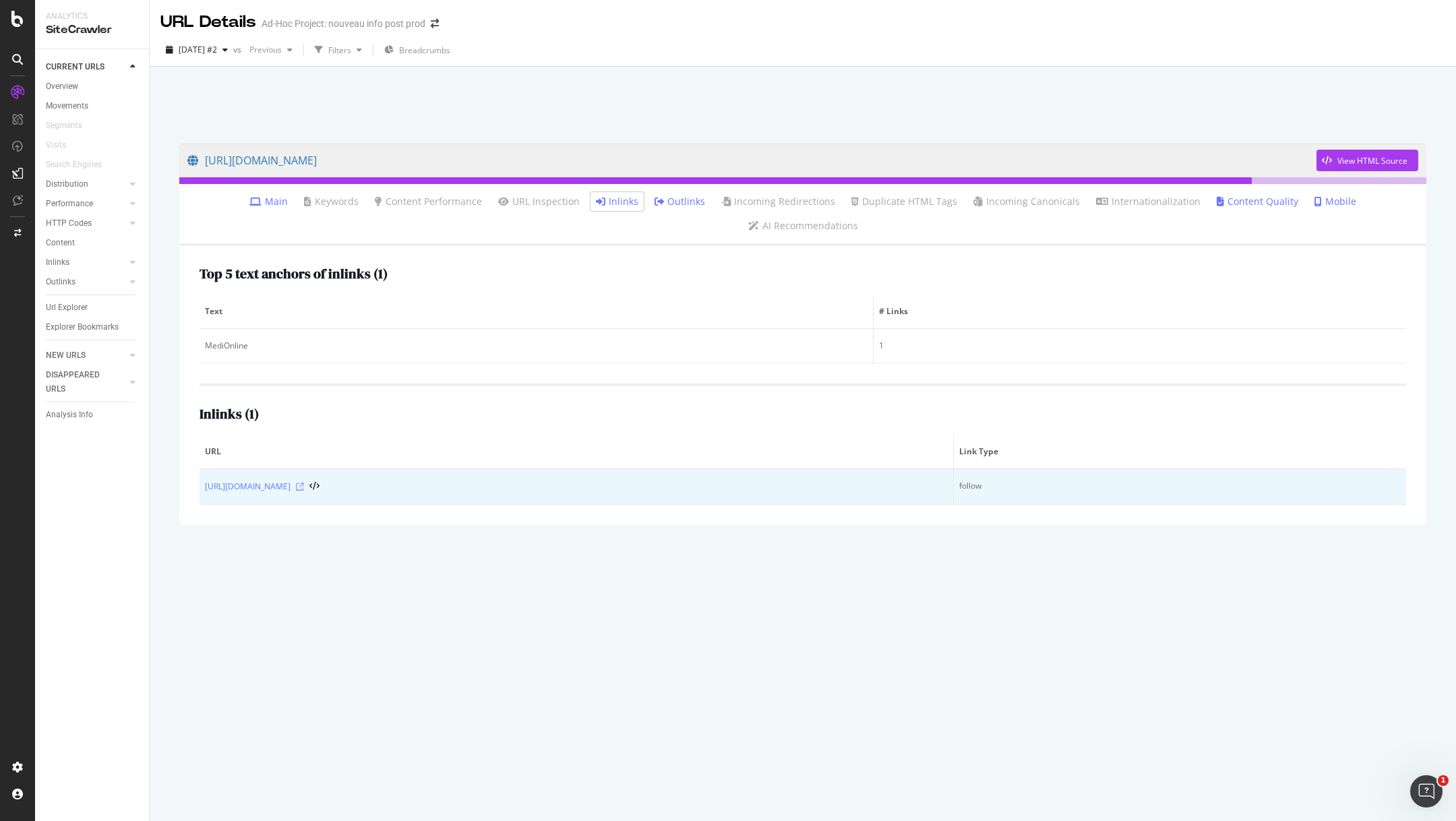
click at [304, 483] on icon at bounding box center [300, 486] width 8 height 8
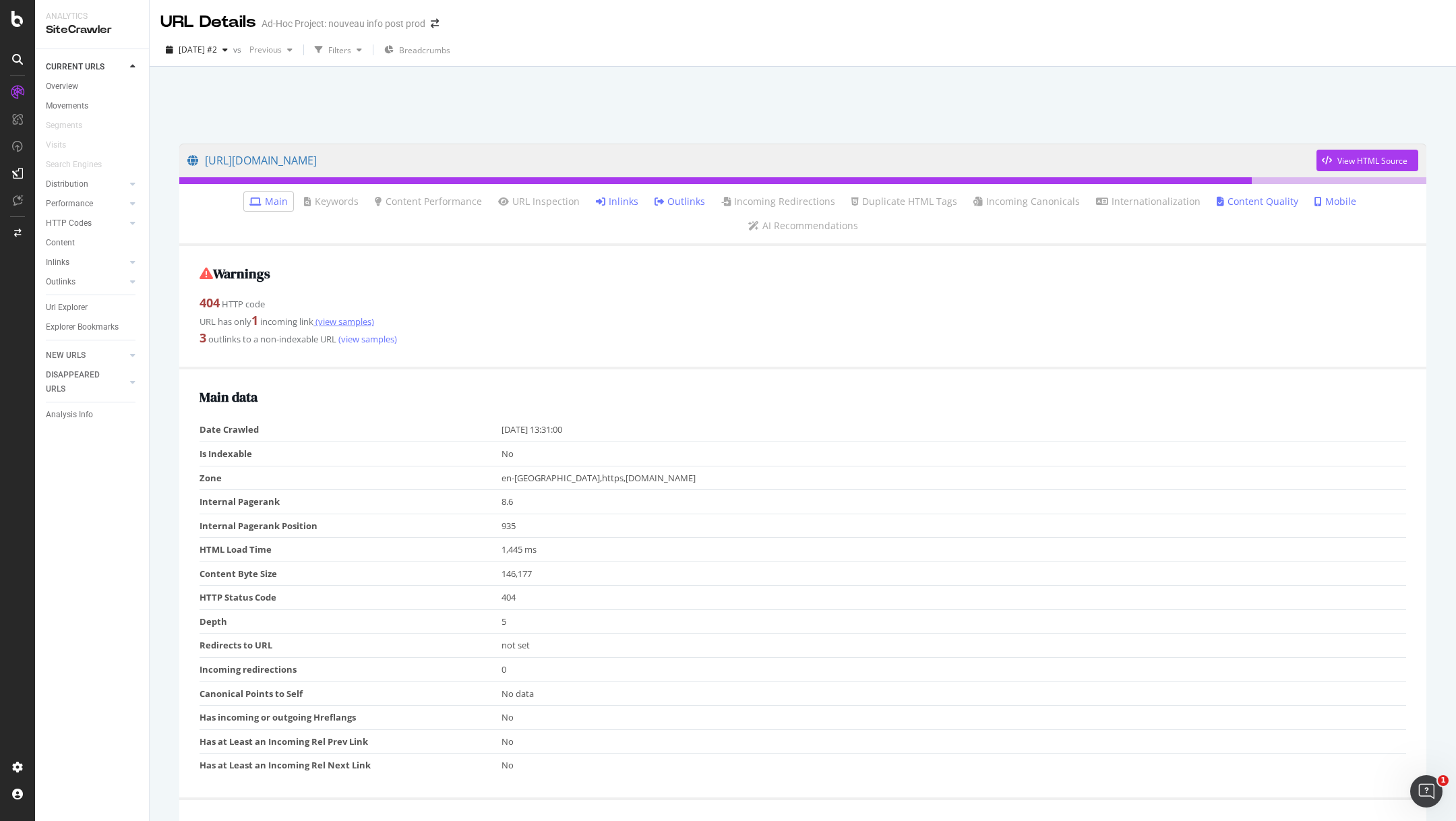
click at [341, 316] on link "(view samples)" at bounding box center [343, 322] width 61 height 12
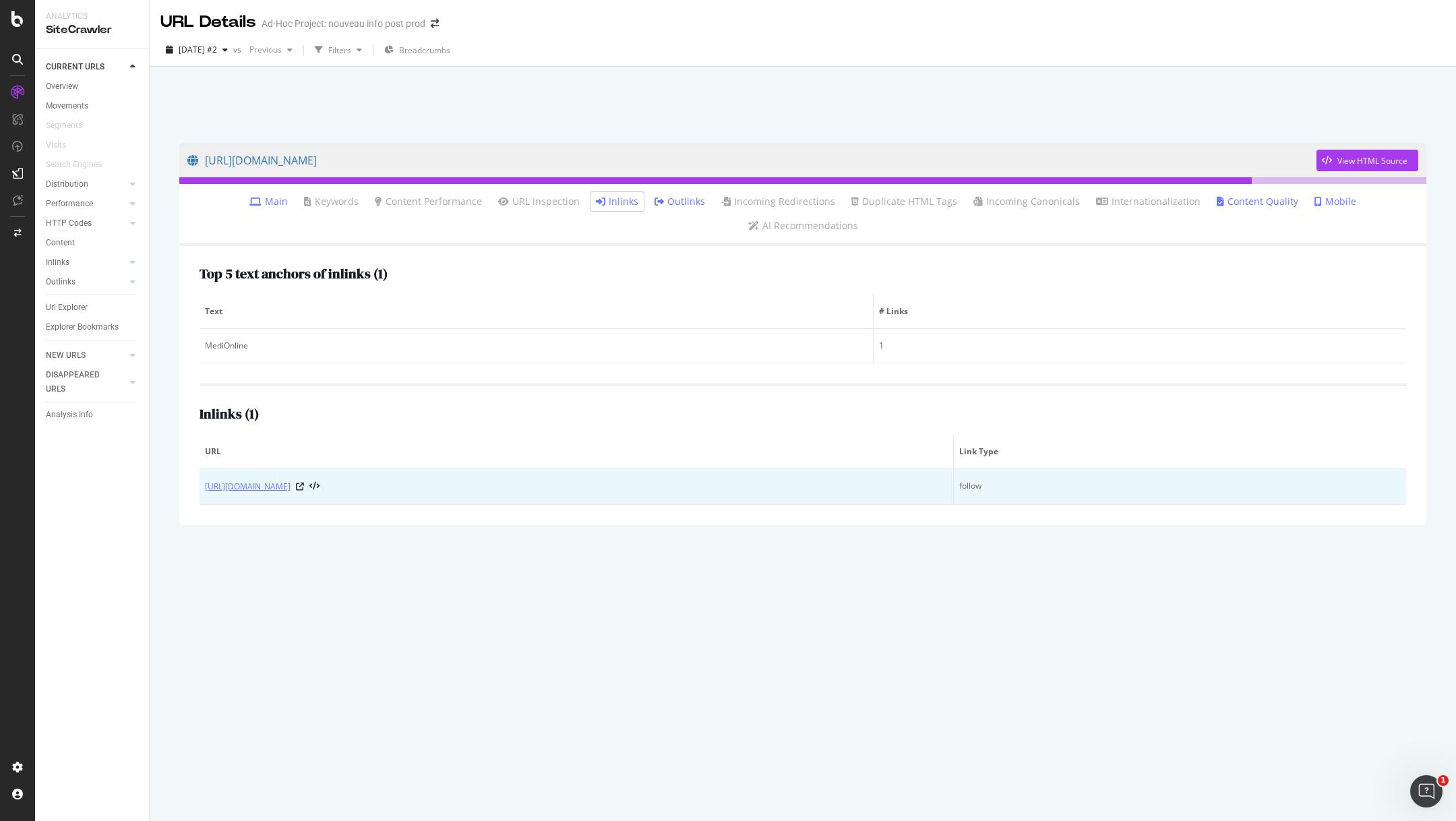
click at [291, 480] on link "https://info.onedoc.ch/en/blog/all-specialties/automating-tasks-in-a-medical-pr…" at bounding box center [248, 486] width 86 height 13
click at [304, 483] on icon at bounding box center [300, 486] width 8 height 8
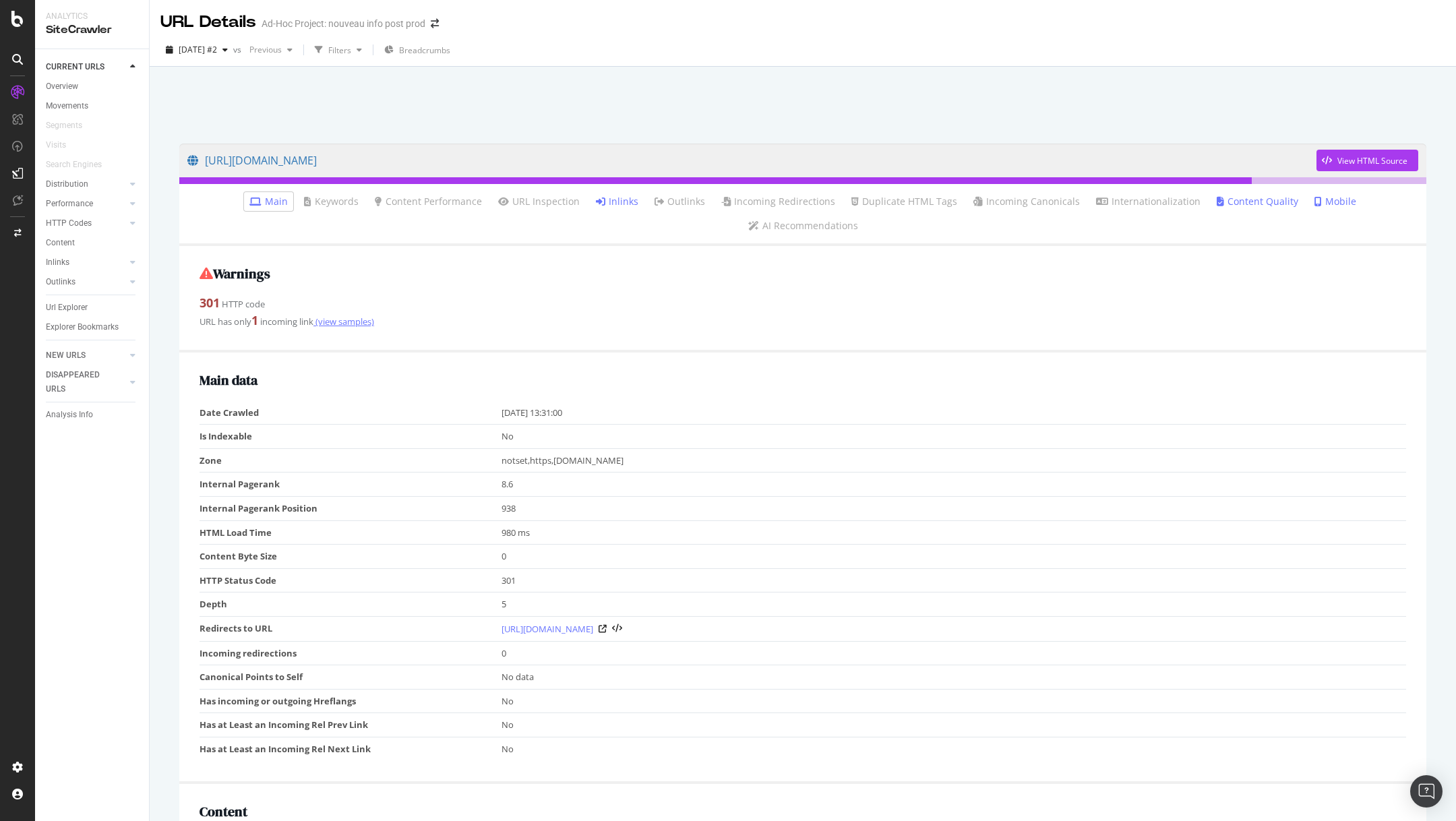
click at [368, 316] on link "(view samples)" at bounding box center [343, 322] width 61 height 12
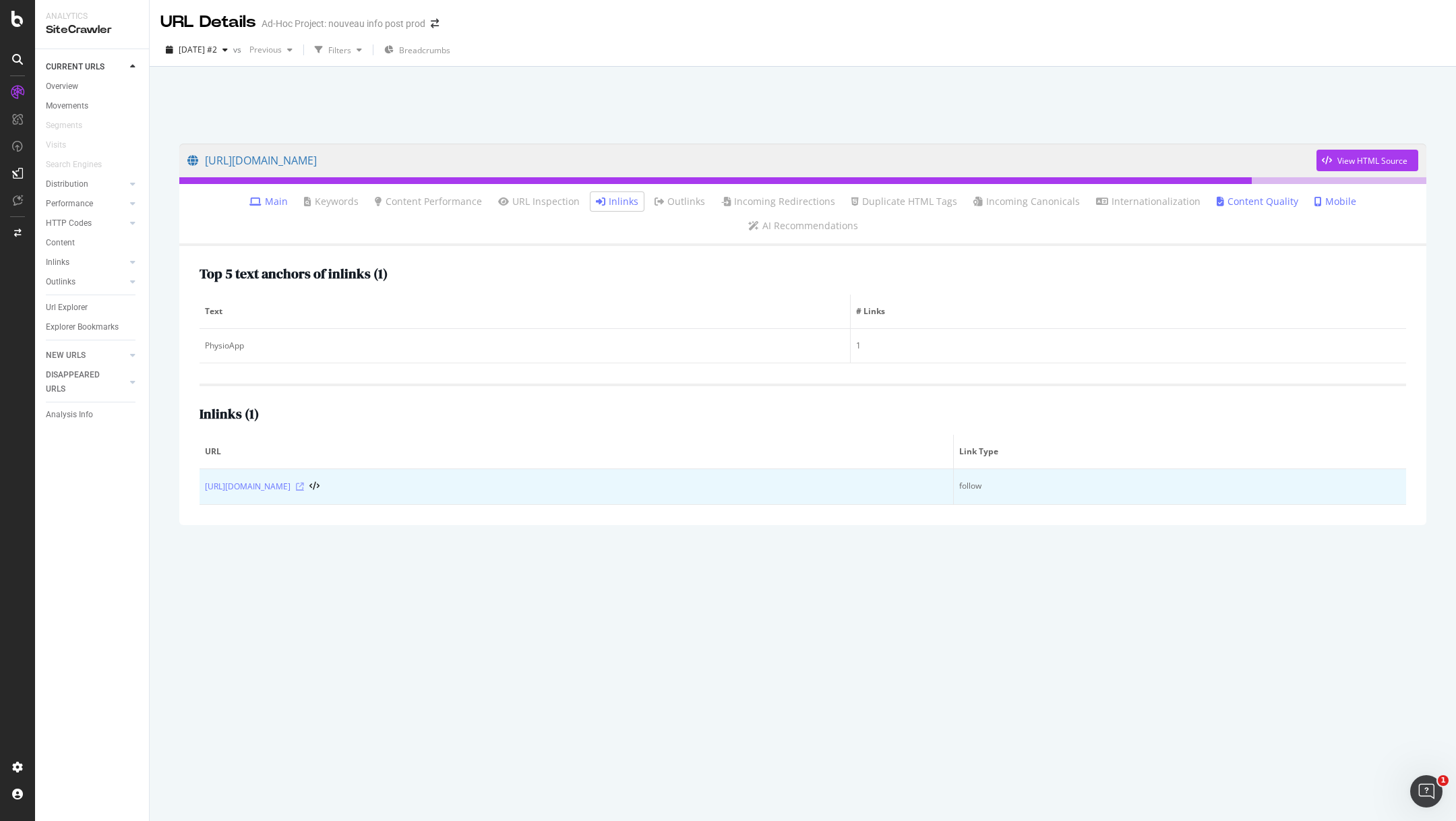
click at [304, 483] on icon at bounding box center [300, 486] width 8 height 8
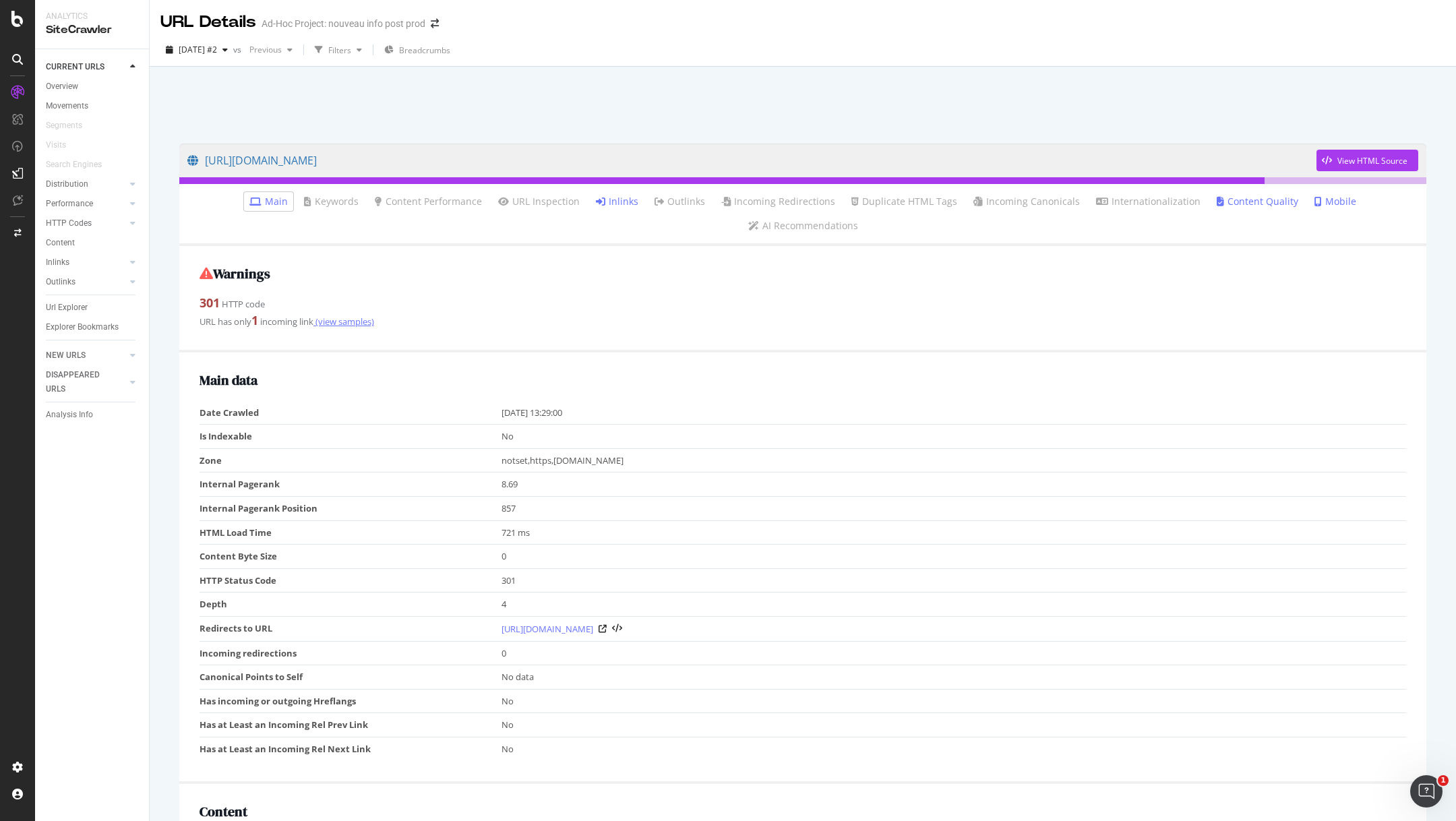
click at [343, 316] on link "(view samples)" at bounding box center [343, 322] width 61 height 12
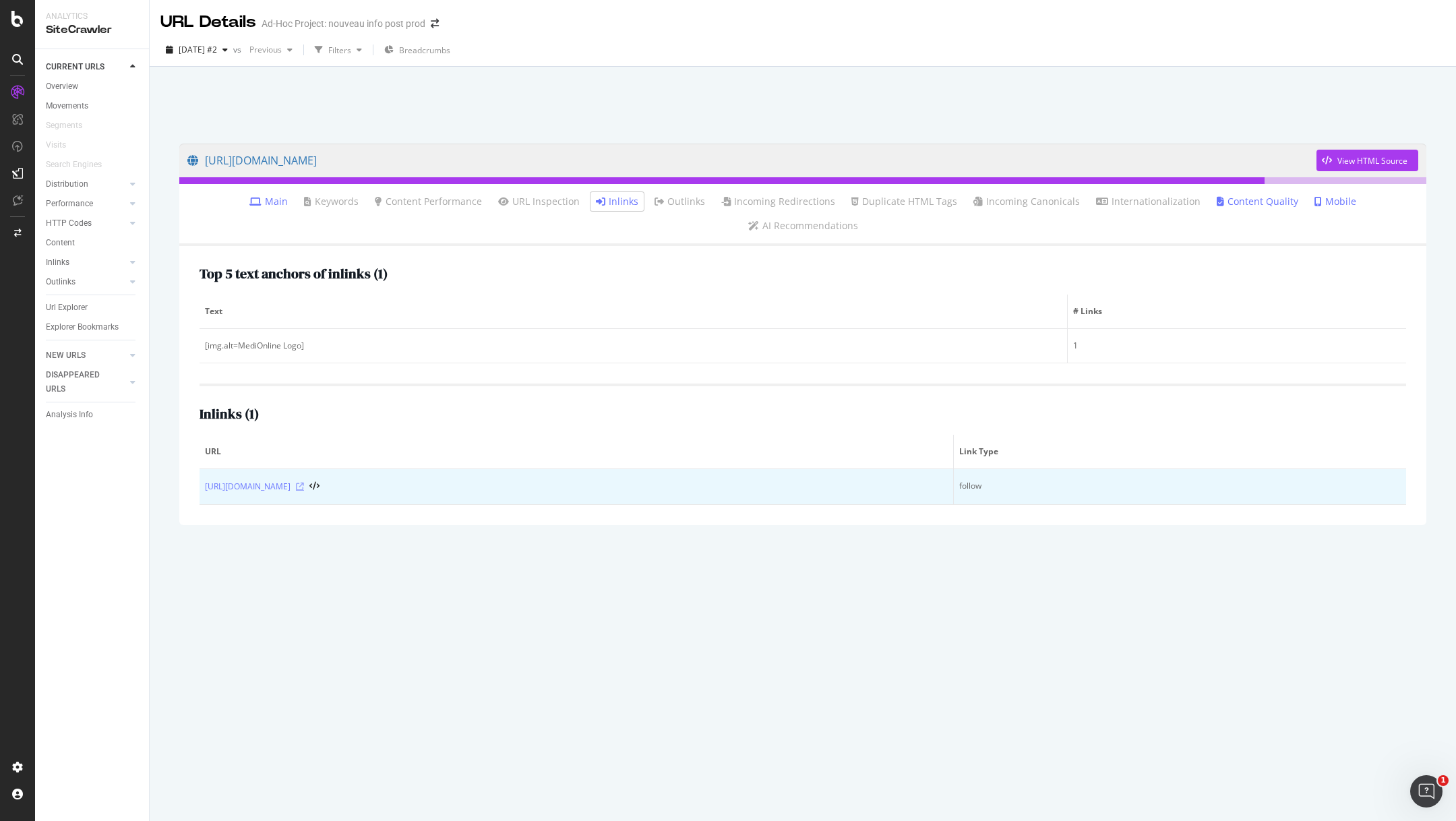
click at [304, 483] on icon at bounding box center [300, 486] width 8 height 8
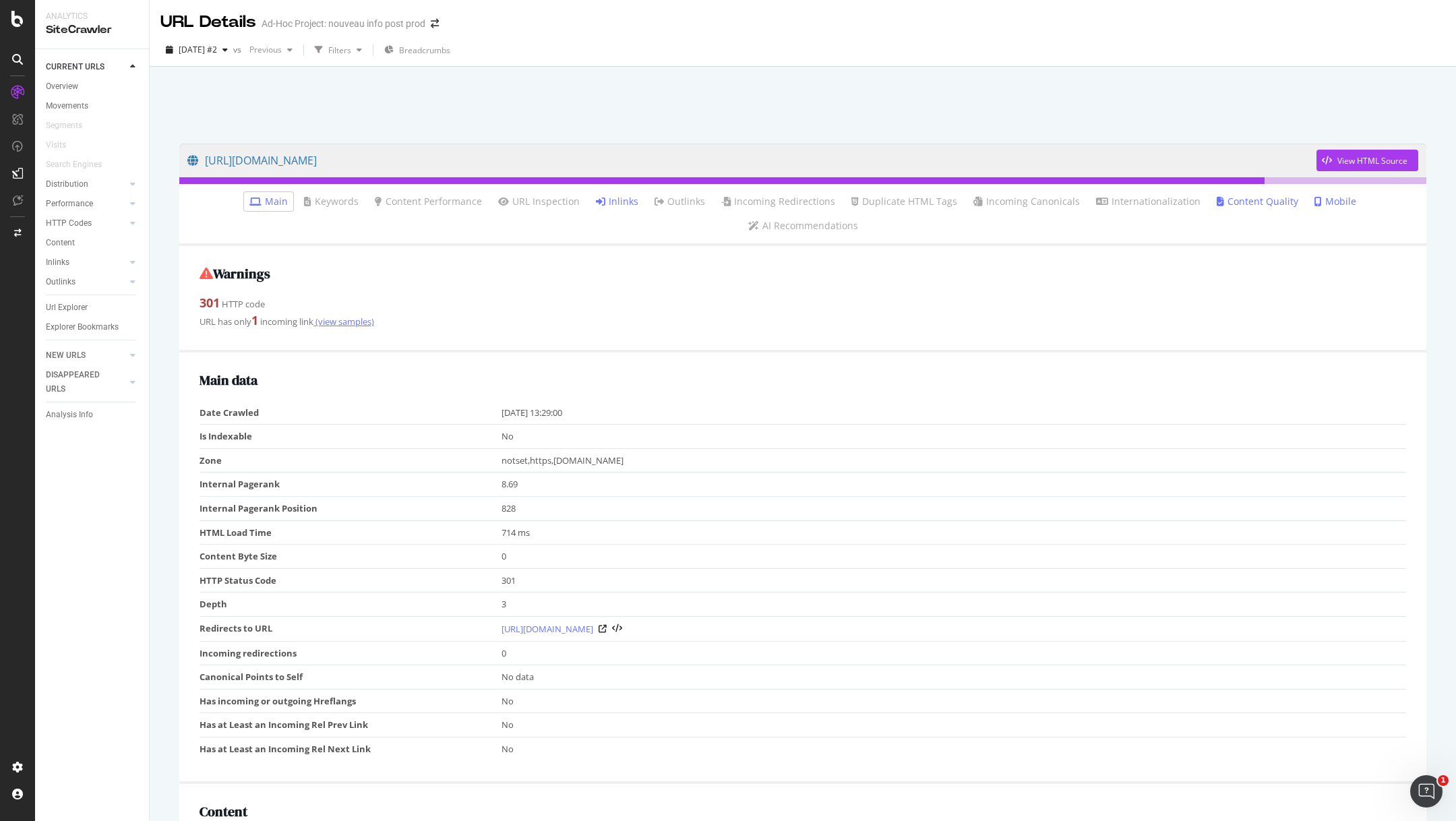
click at [343, 316] on link "(view samples)" at bounding box center [343, 322] width 61 height 12
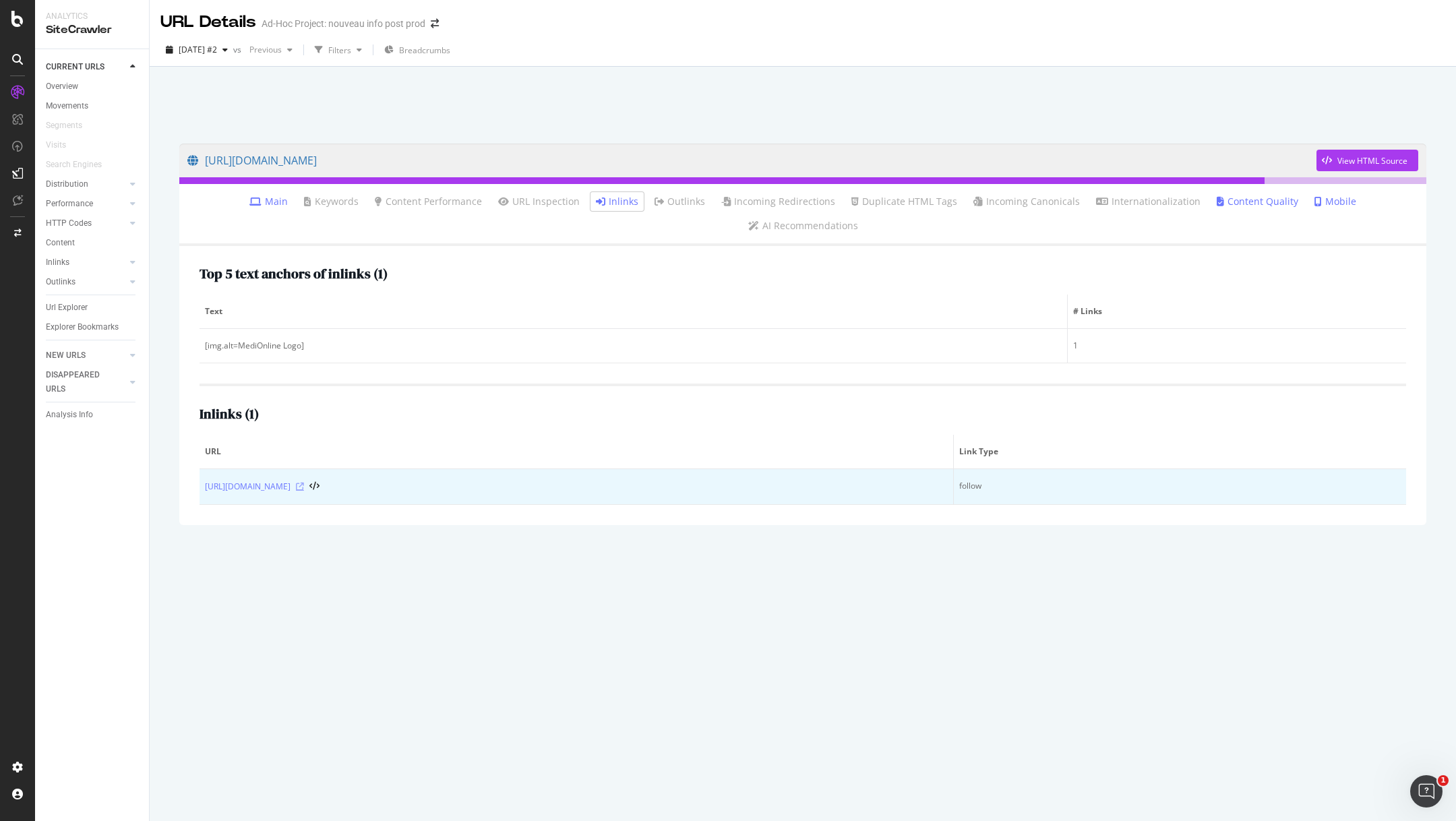
click at [304, 483] on icon at bounding box center [300, 486] width 8 height 8
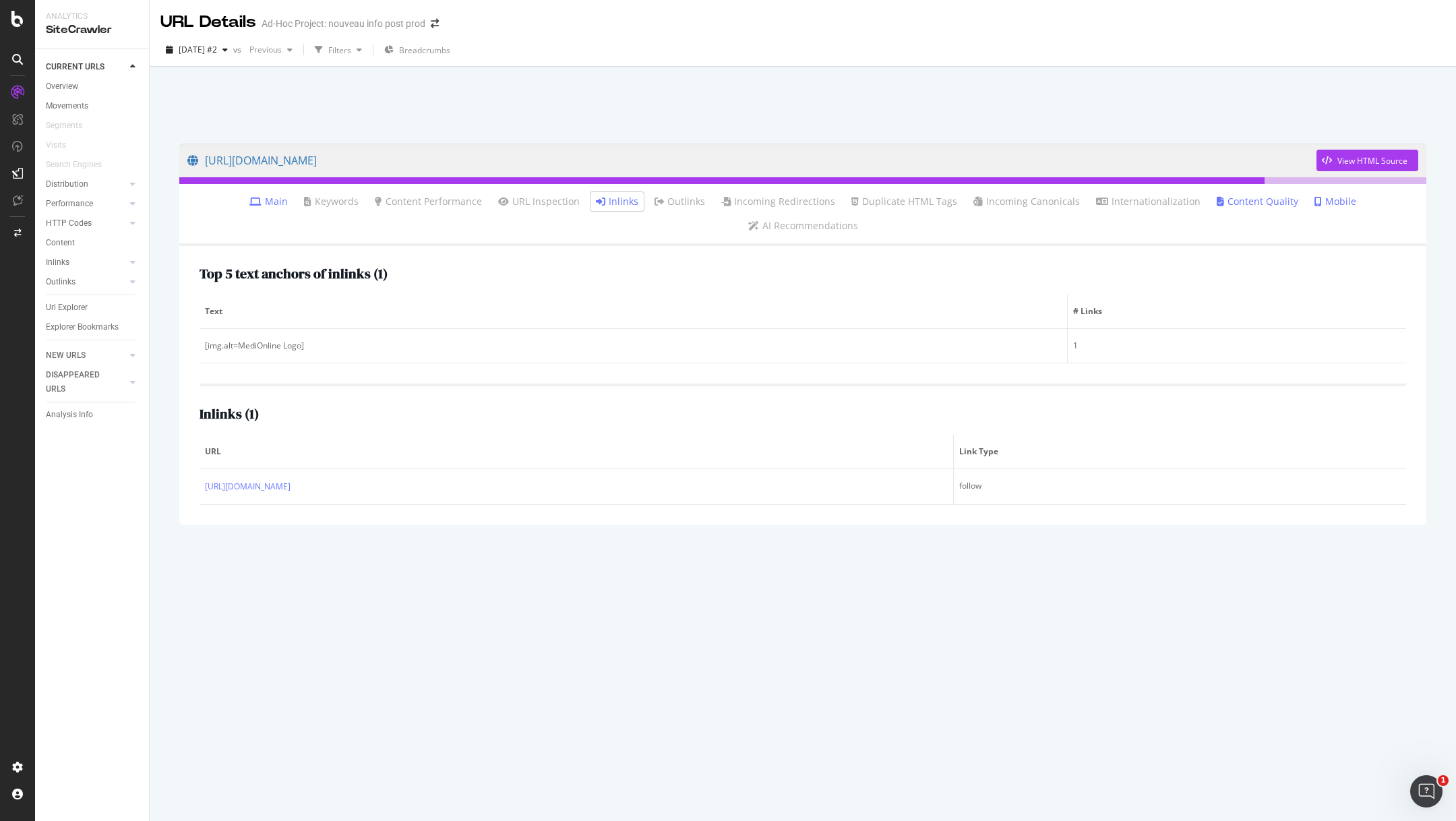
drag, startPoint x: 236, startPoint y: 155, endPoint x: 498, endPoint y: 37, distance: 287.3
click at [0, 0] on div "Analytics SiteCrawler CURRENT URLS Overview Movements Segments Visits Search En…" at bounding box center [728, 410] width 1456 height 821
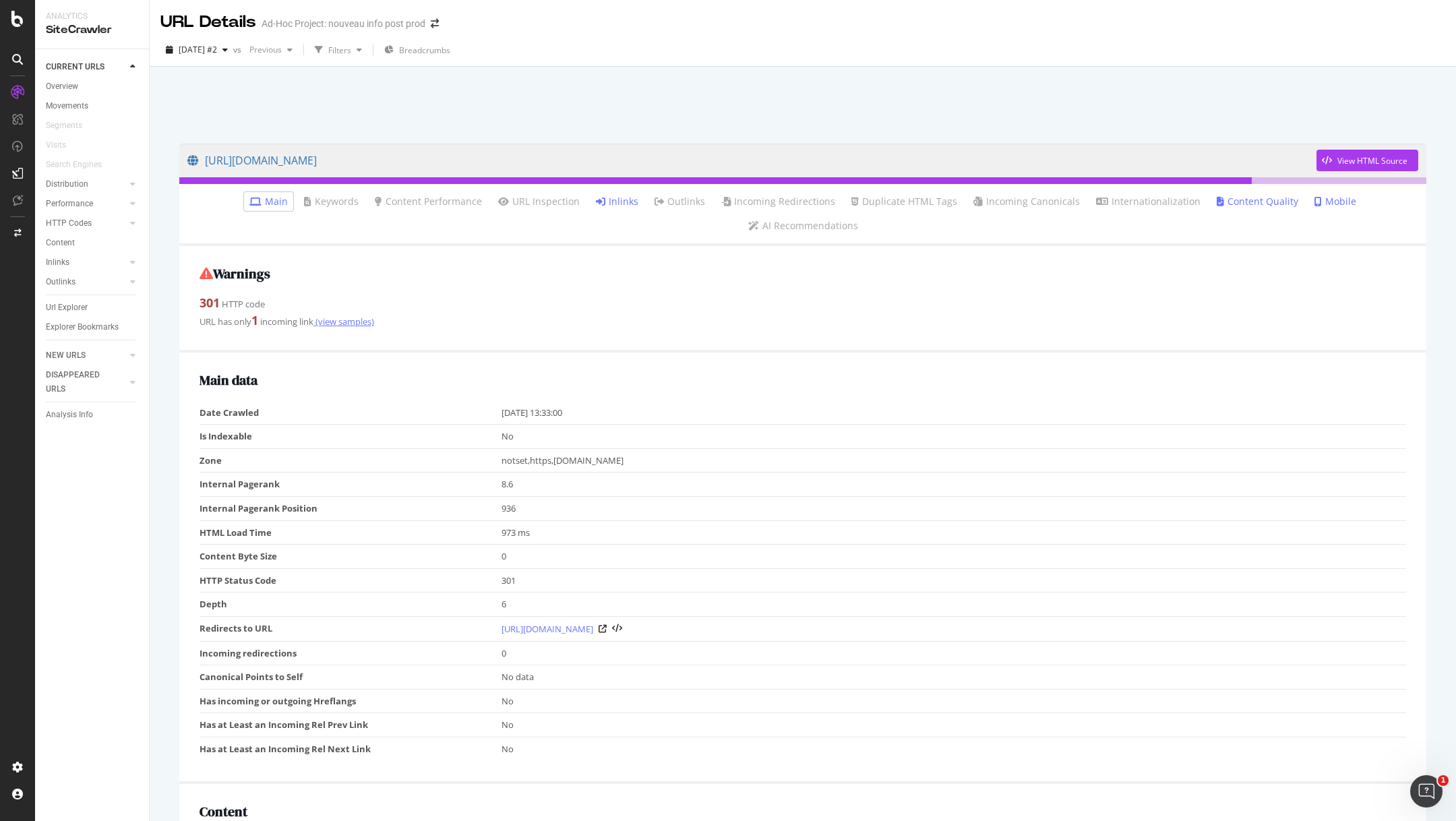
click at [349, 316] on link "(view samples)" at bounding box center [343, 322] width 61 height 12
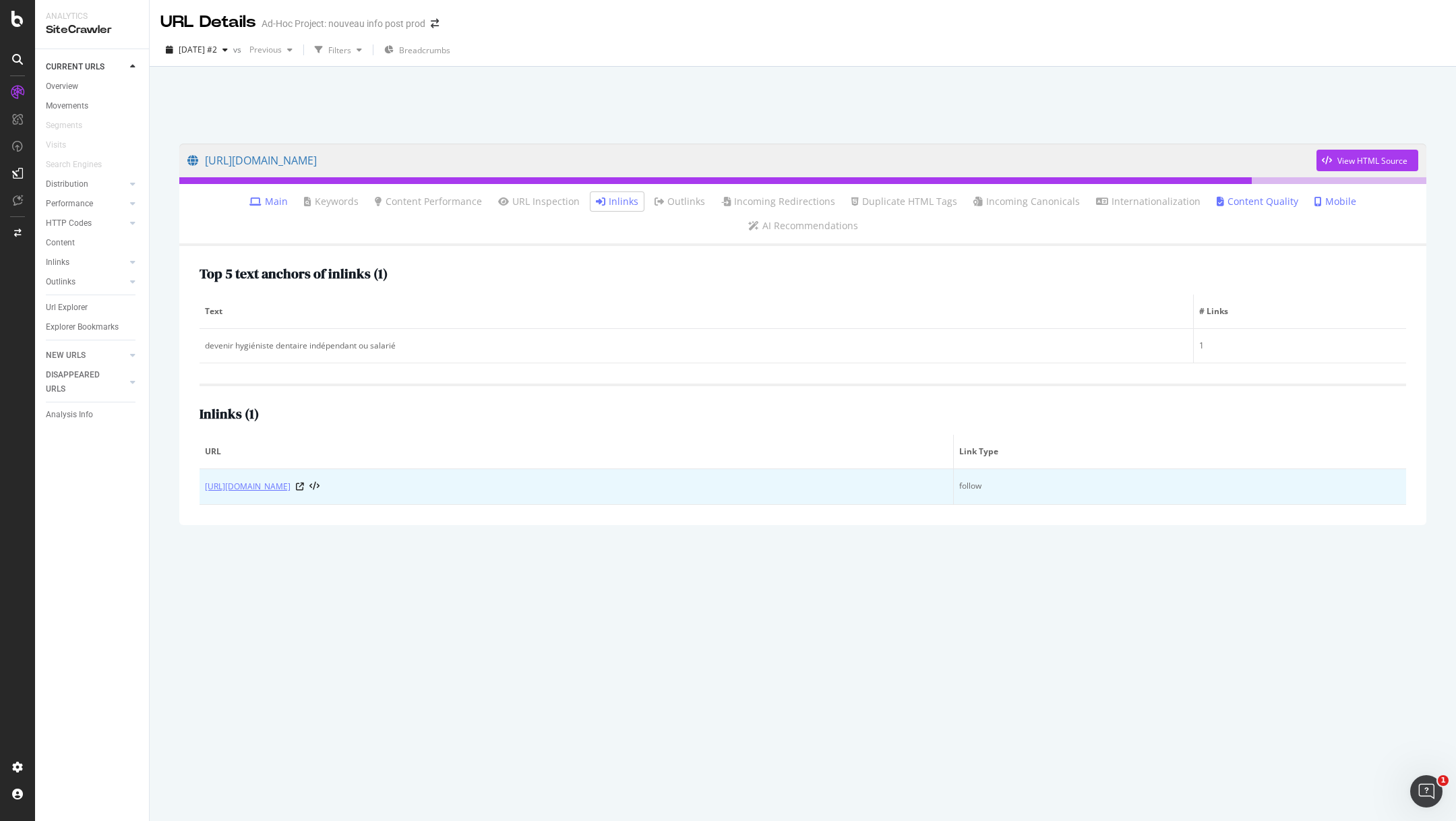
click at [291, 480] on link "[URL][DOMAIN_NAME]" at bounding box center [248, 486] width 86 height 13
click at [304, 483] on icon at bounding box center [300, 486] width 8 height 8
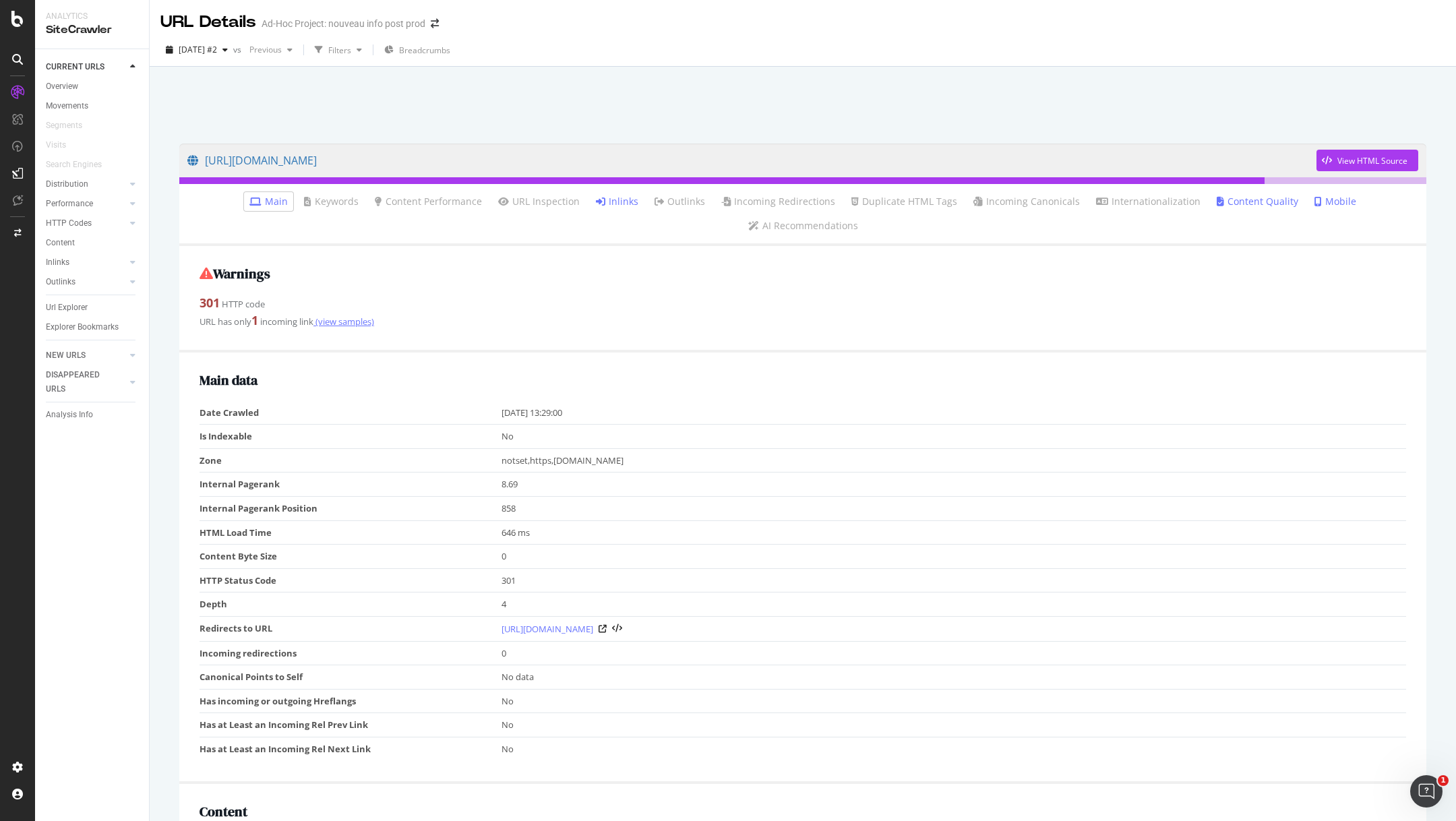
click at [356, 316] on link "(view samples)" at bounding box center [343, 322] width 61 height 12
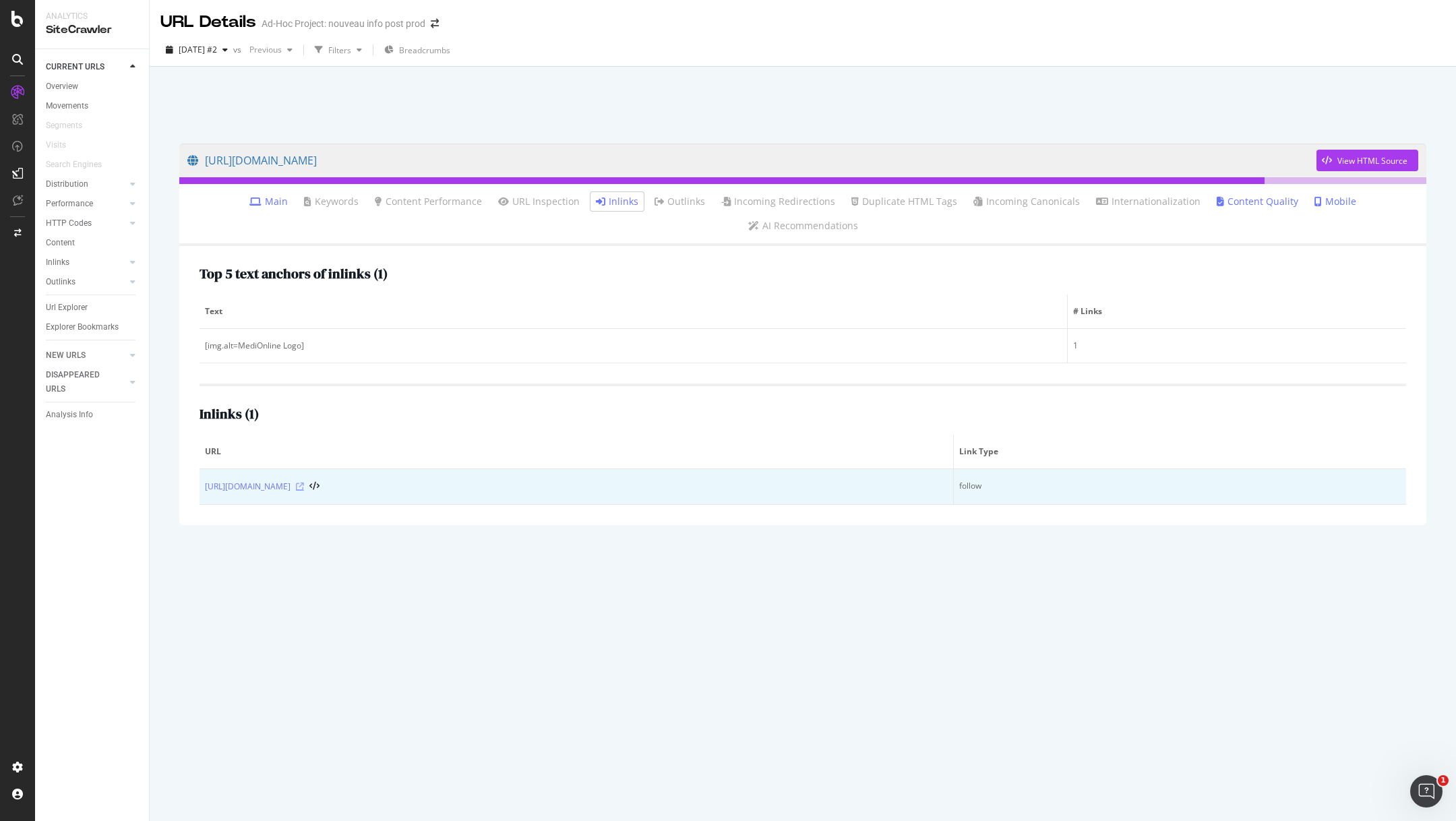
click at [304, 483] on icon at bounding box center [300, 486] width 8 height 8
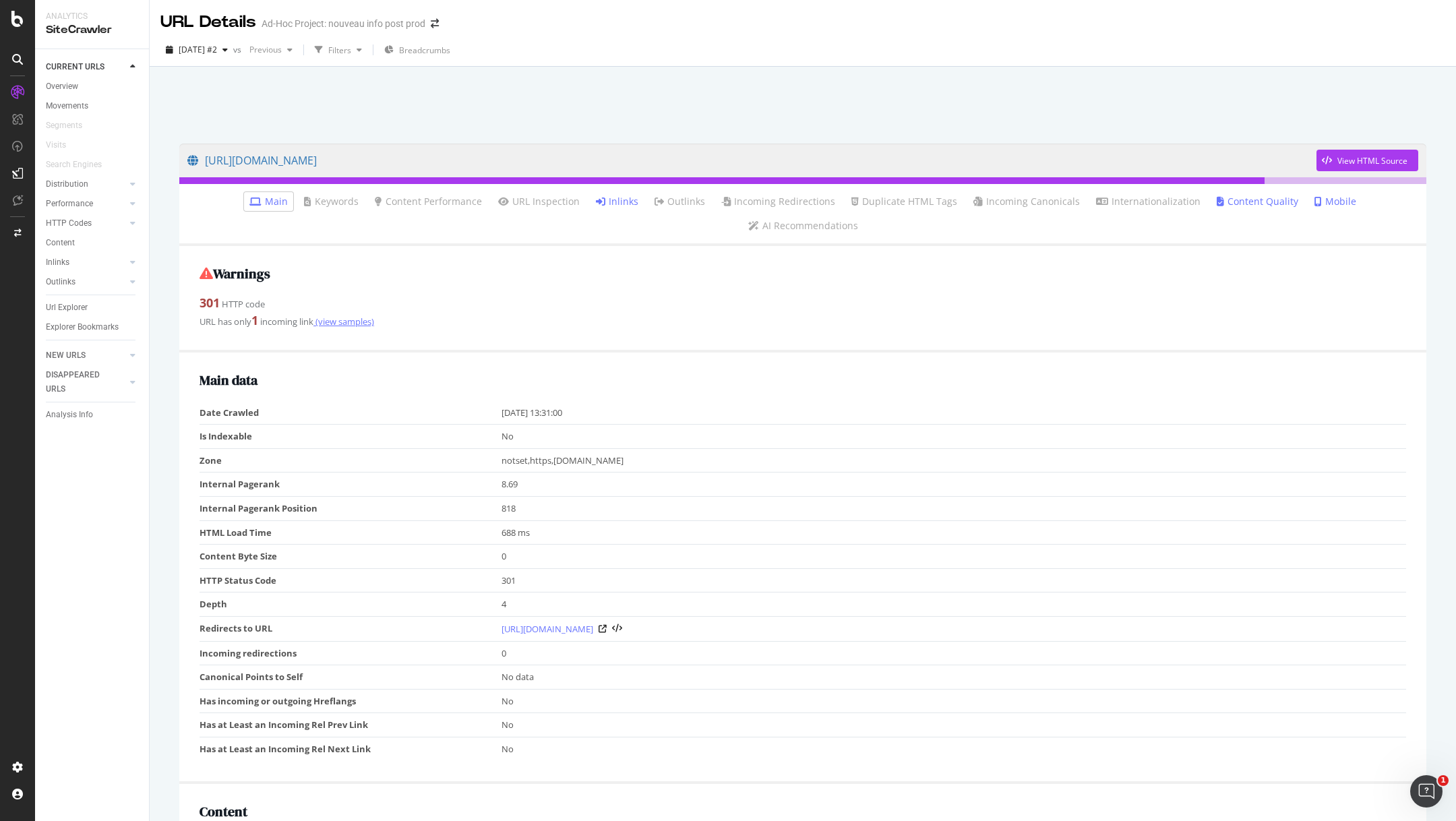
click at [349, 316] on link "(view samples)" at bounding box center [343, 322] width 61 height 12
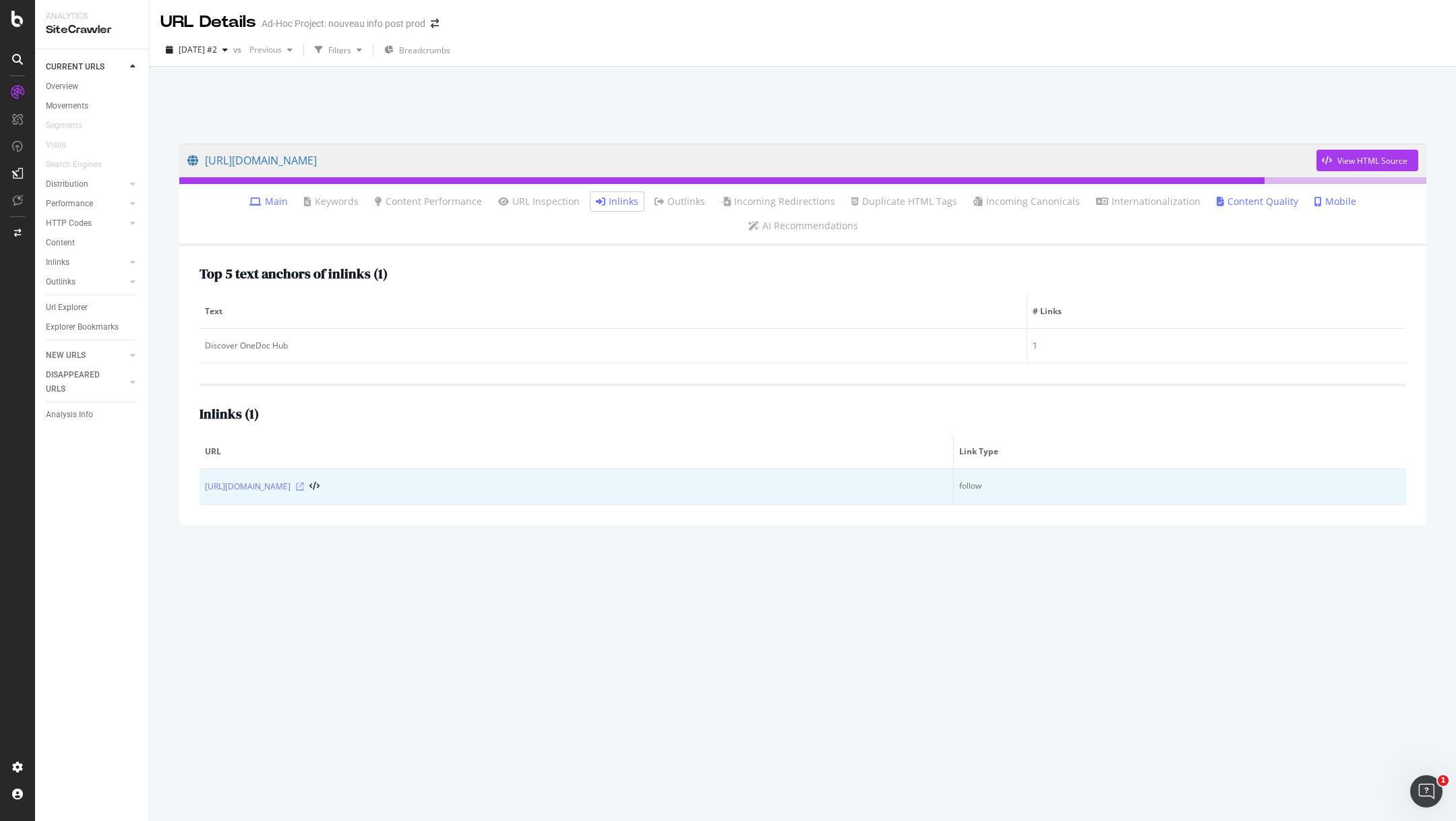
click at [304, 483] on icon at bounding box center [300, 486] width 8 height 8
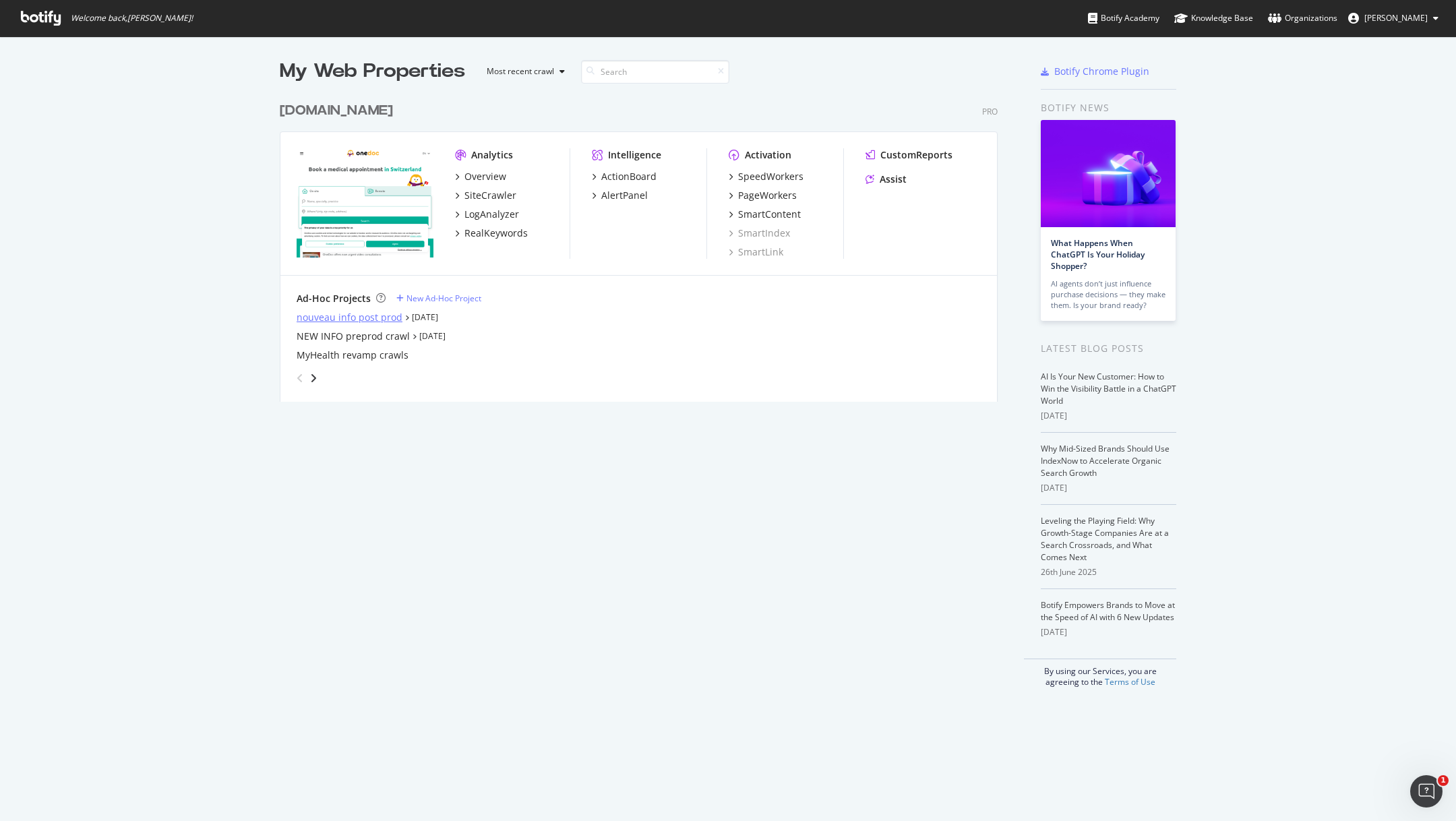
click at [374, 315] on div "nouveau info post prod" at bounding box center [349, 317] width 106 height 13
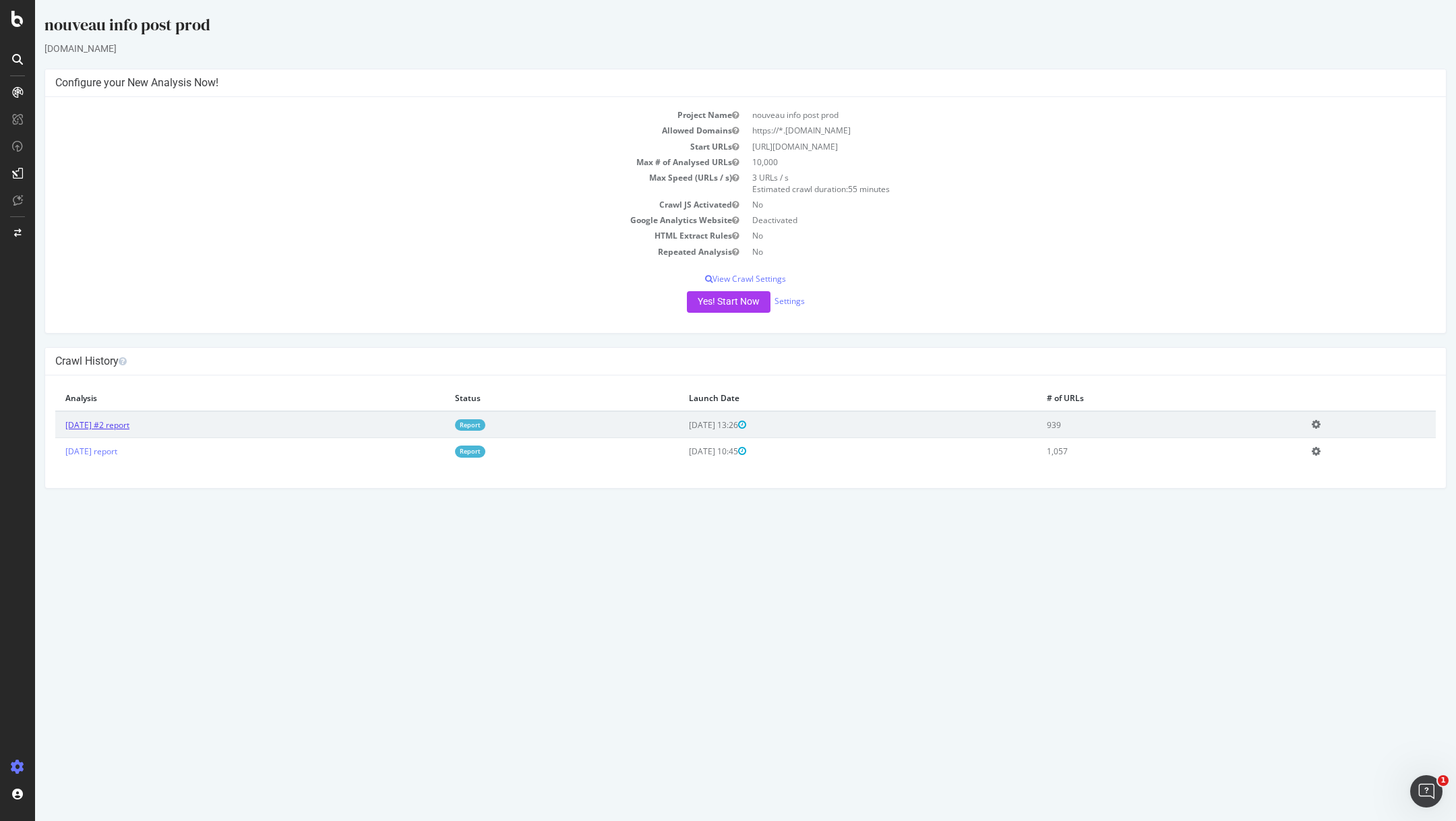
click at [129, 421] on link "[DATE] #2 report" at bounding box center [97, 425] width 64 height 12
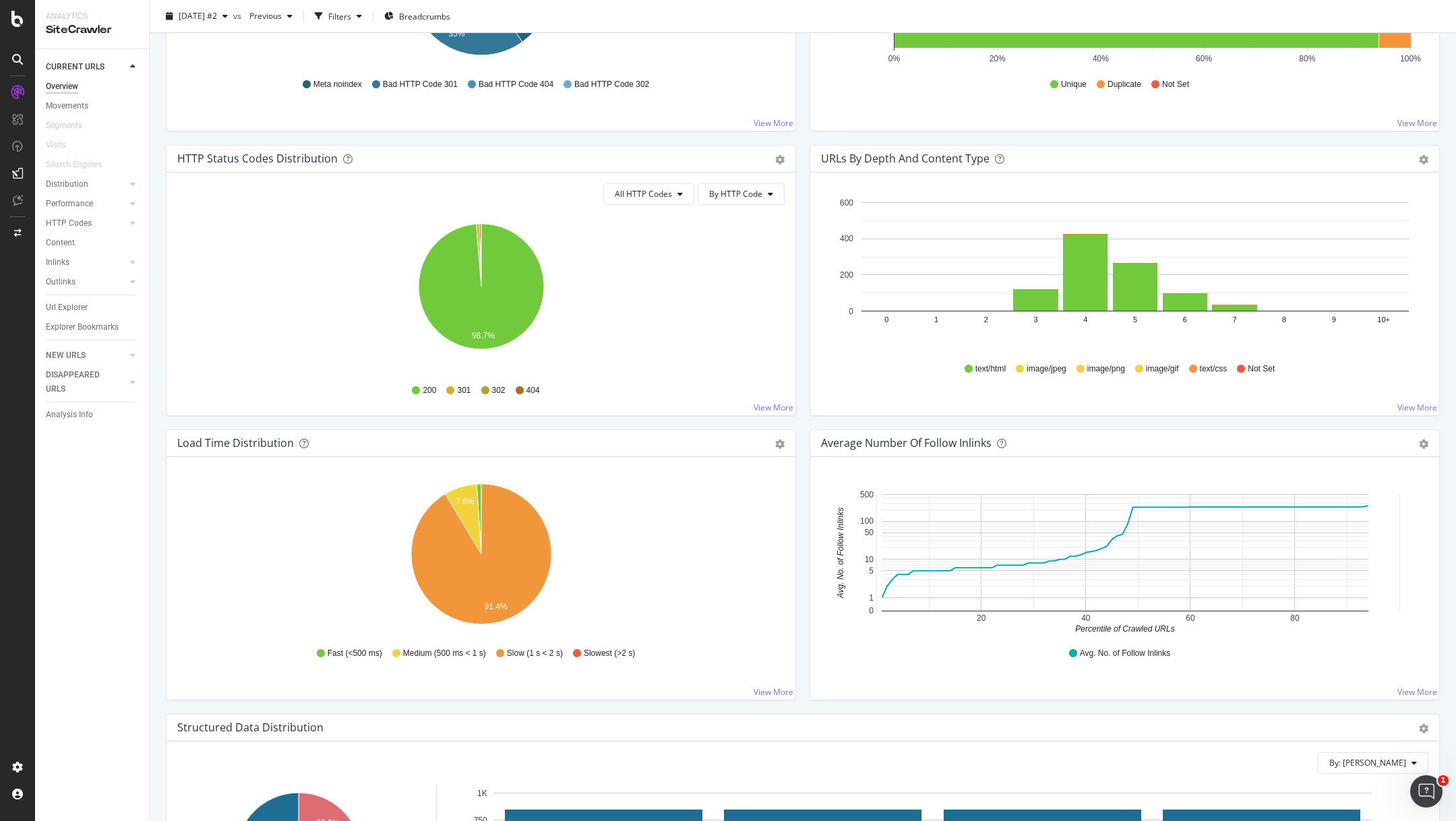
scroll to position [670, 0]
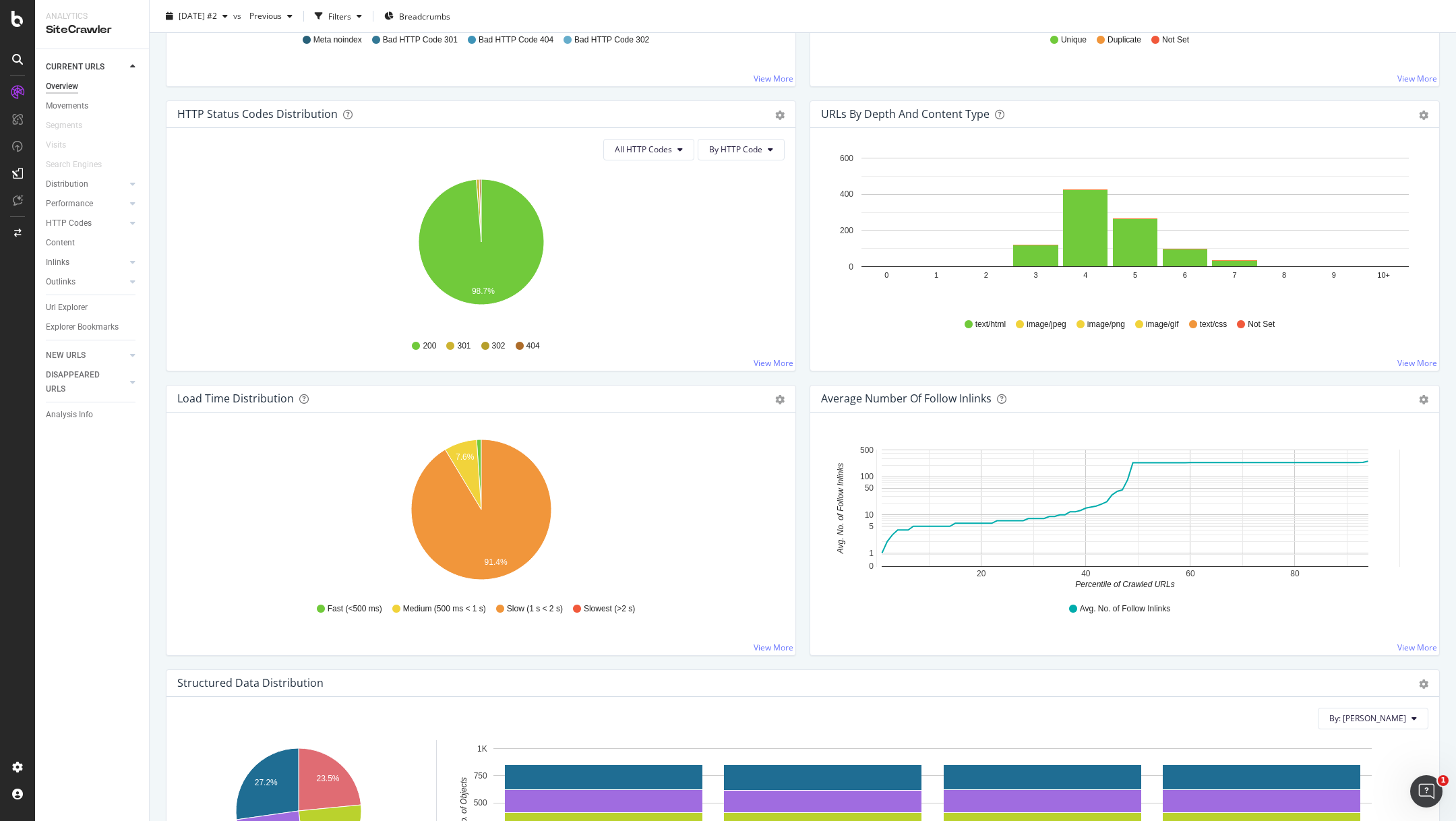
click at [492, 343] on span "302" at bounding box center [499, 346] width 13 height 12
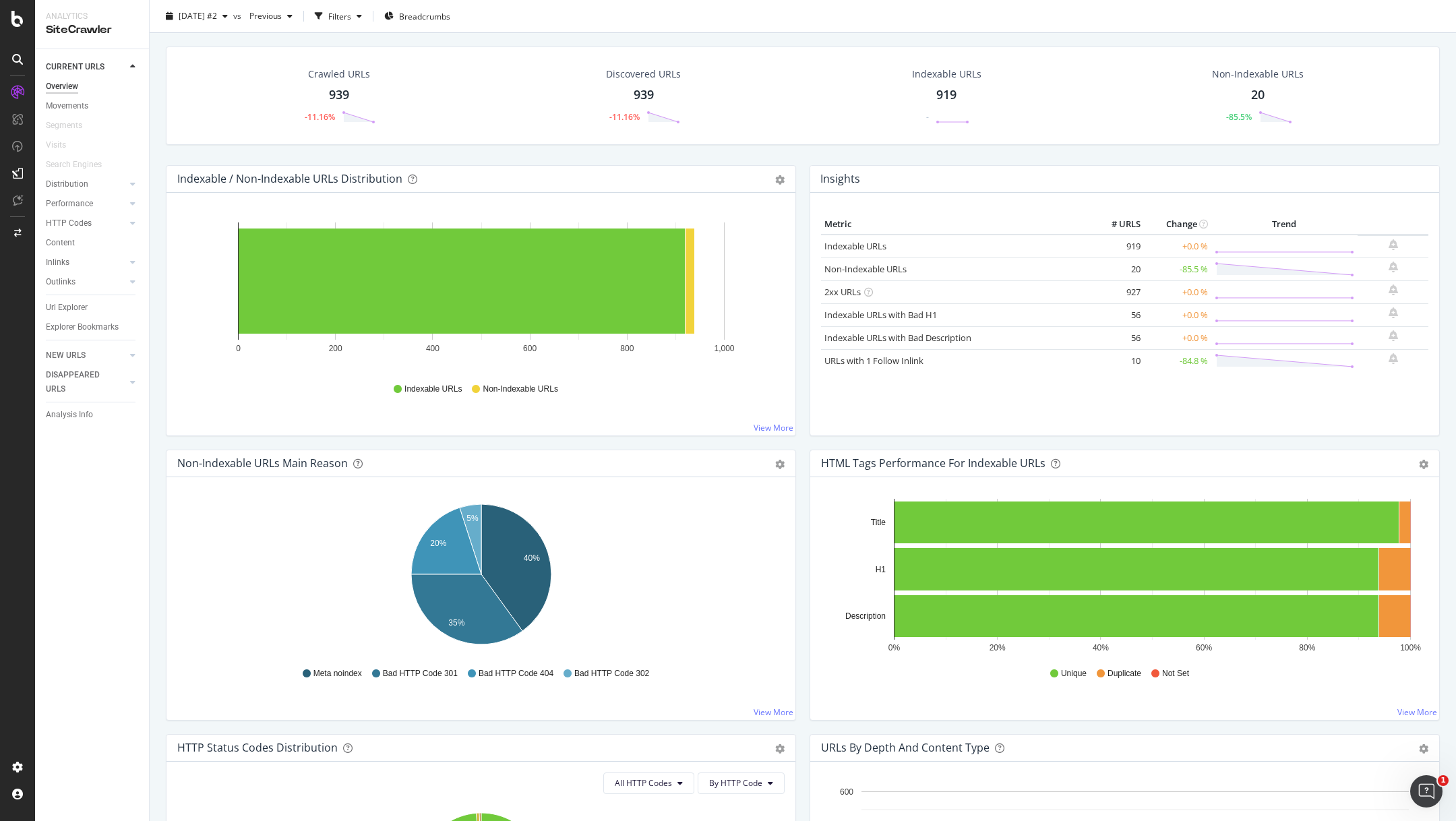
scroll to position [0, 0]
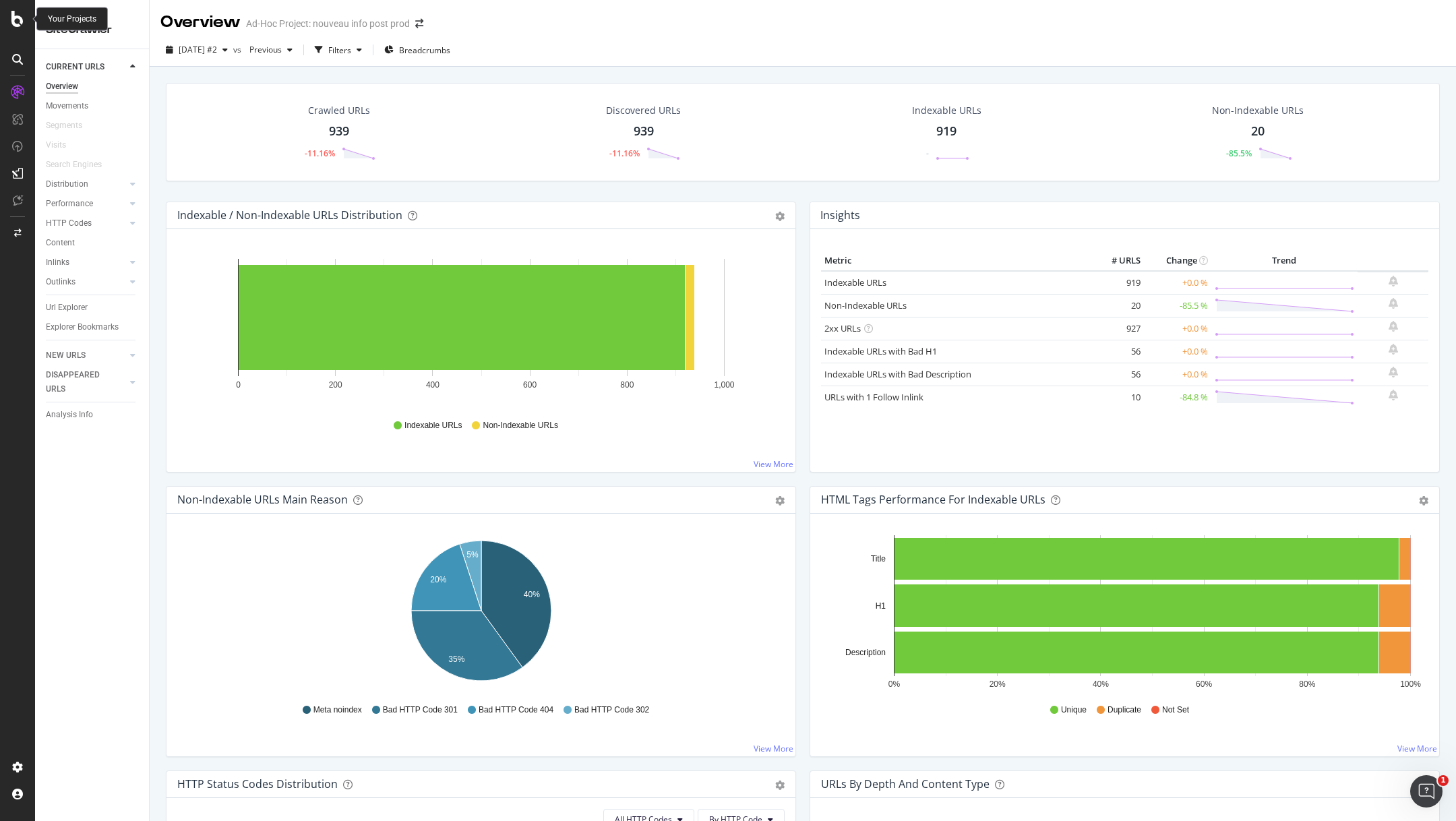
click at [18, 17] on icon at bounding box center [18, 19] width 12 height 16
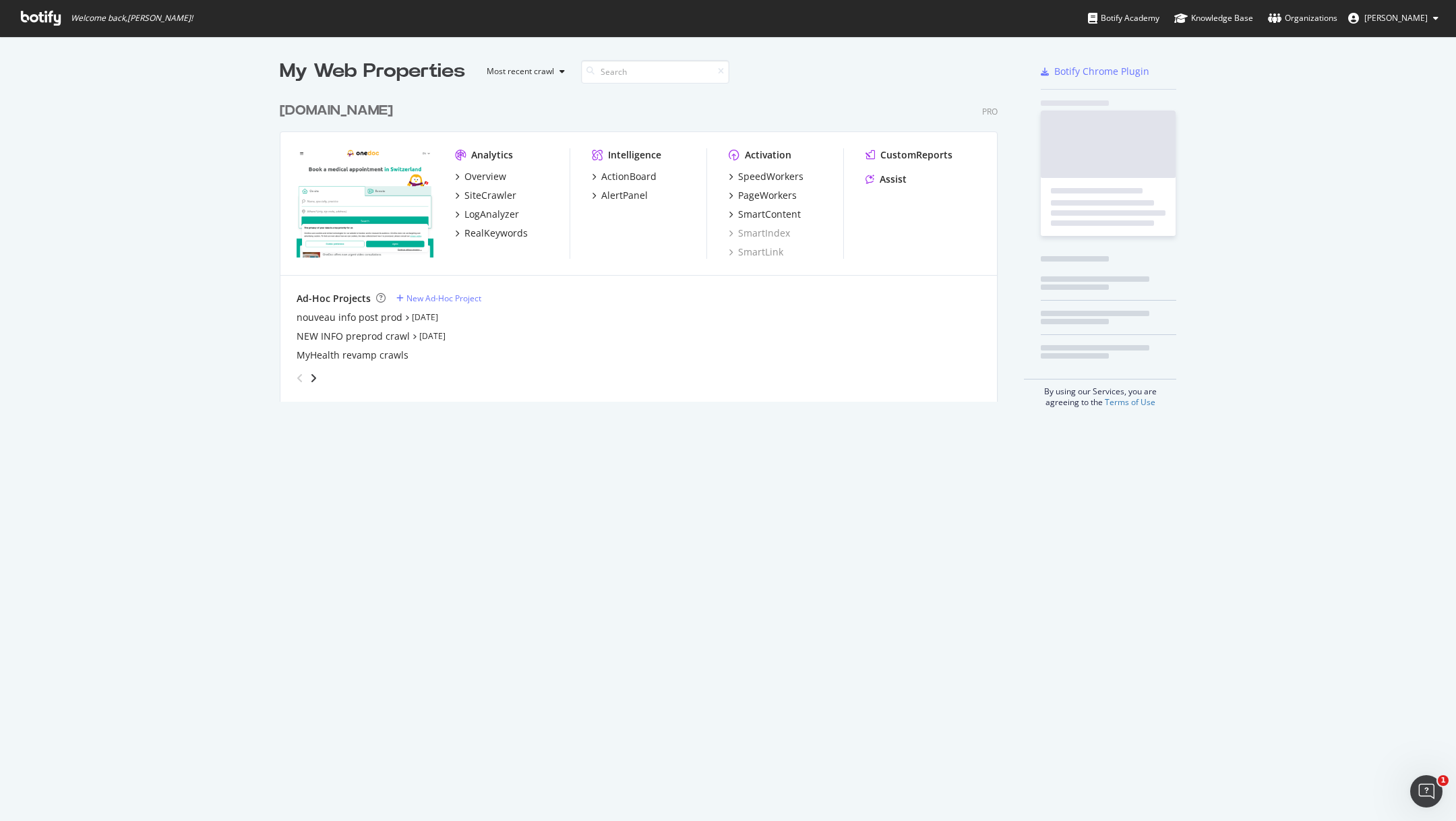
scroll to position [821, 1456]
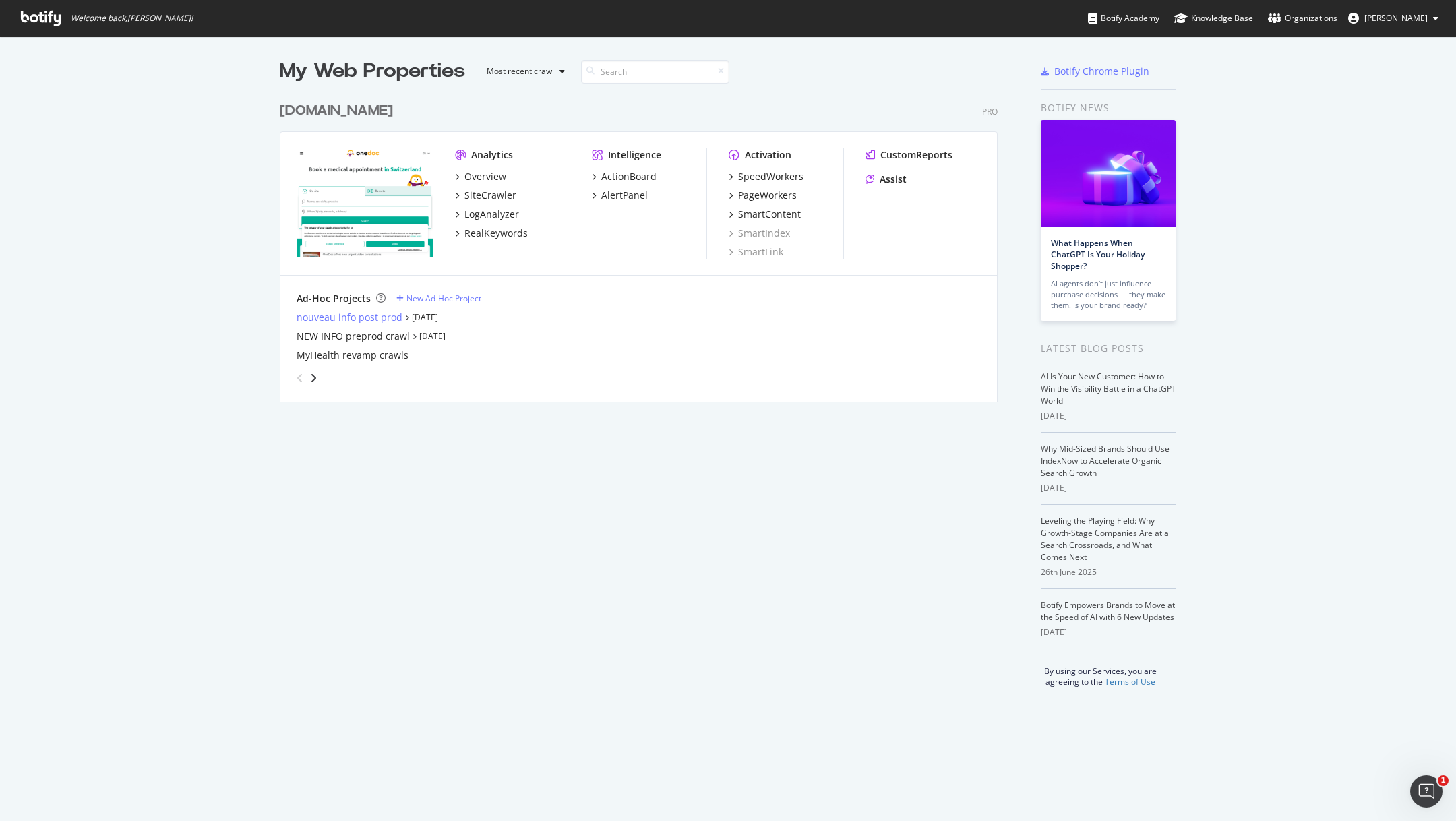
click at [378, 311] on div "nouveau info post prod" at bounding box center [349, 317] width 106 height 13
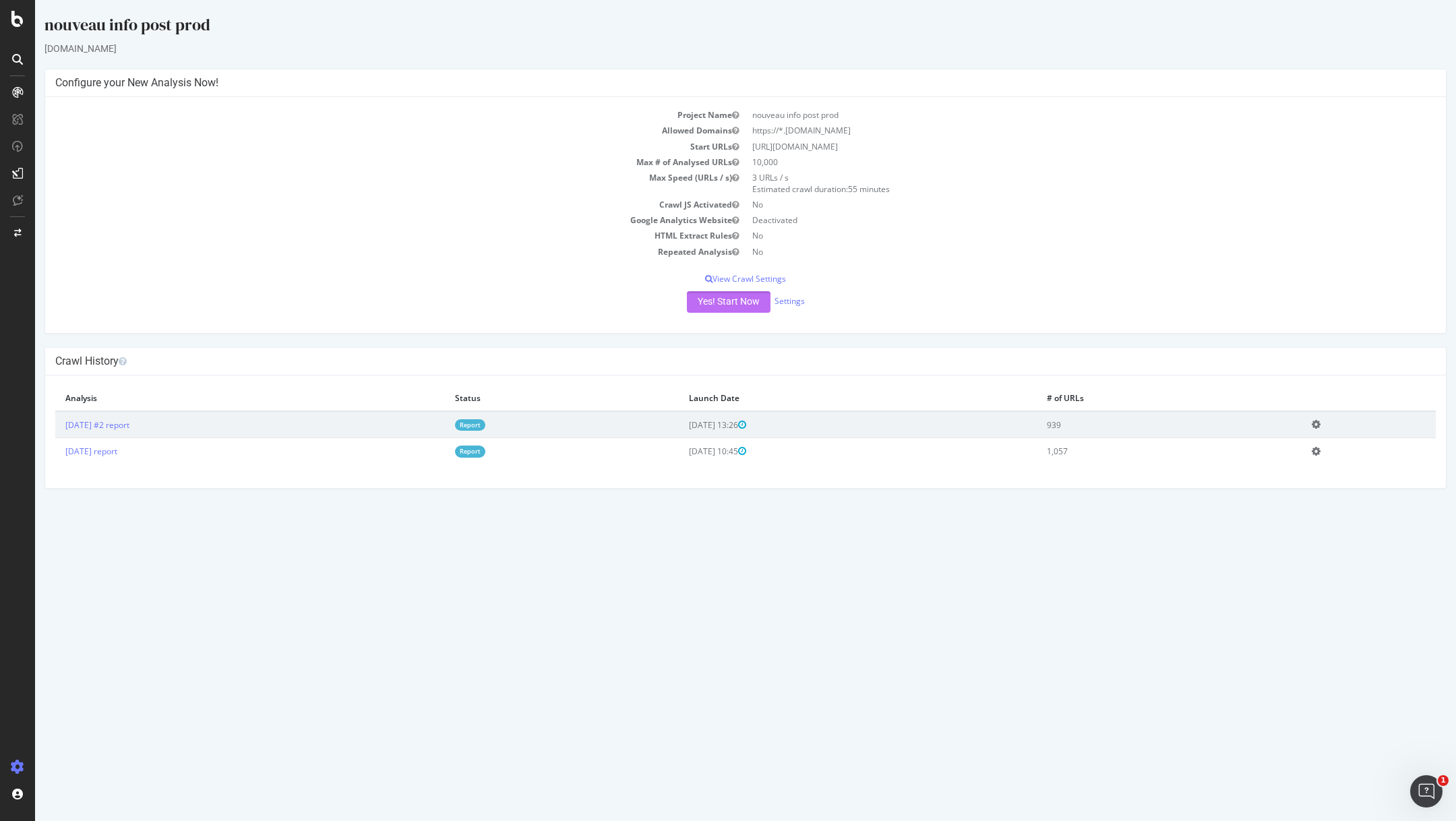
click at [711, 300] on button "Yes! Start Now" at bounding box center [729, 302] width 84 height 21
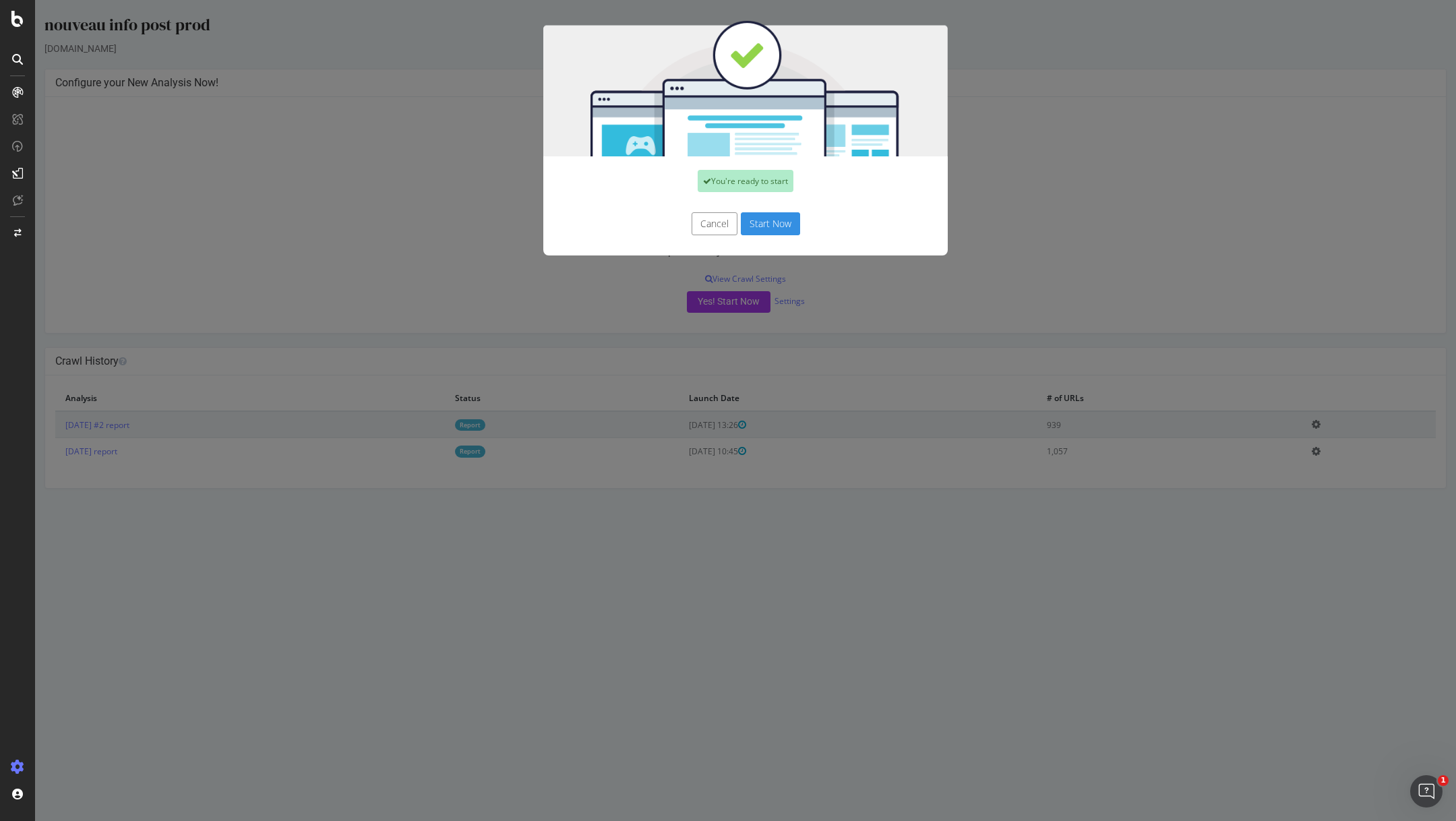
click at [780, 233] on button "Start Now" at bounding box center [770, 224] width 59 height 23
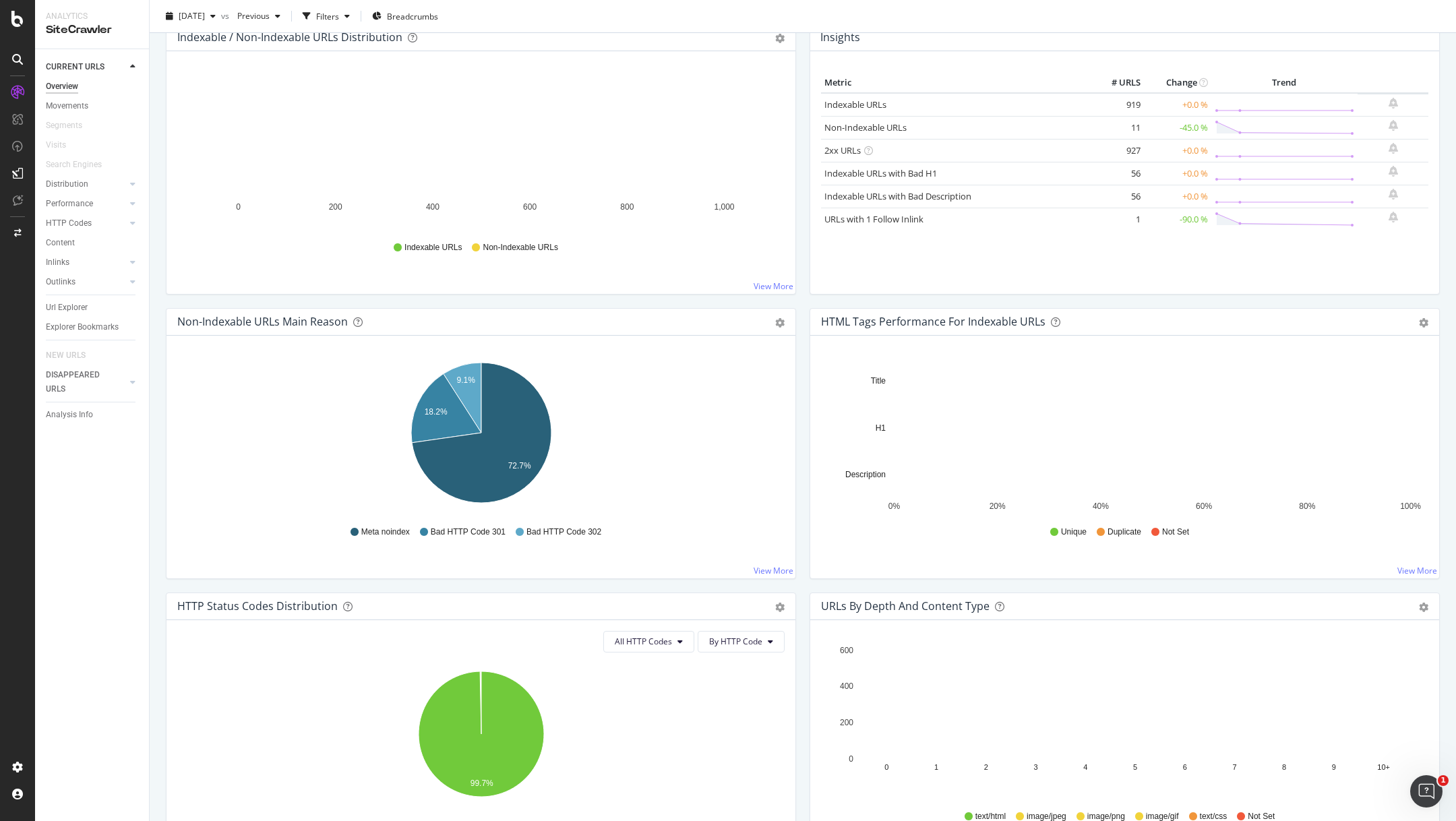
scroll to position [191, 0]
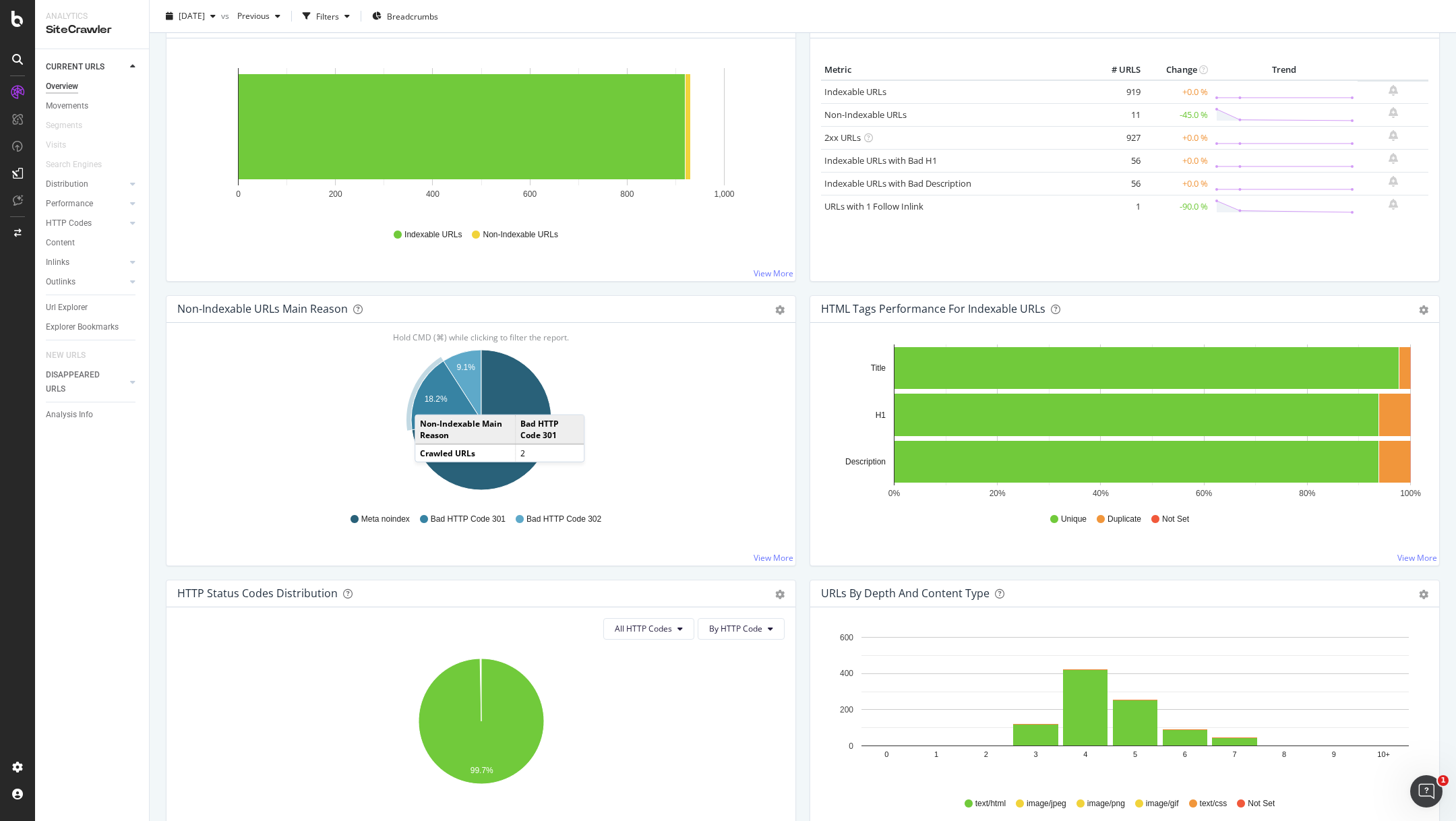
click at [428, 400] on text "18.2%" at bounding box center [436, 399] width 23 height 10
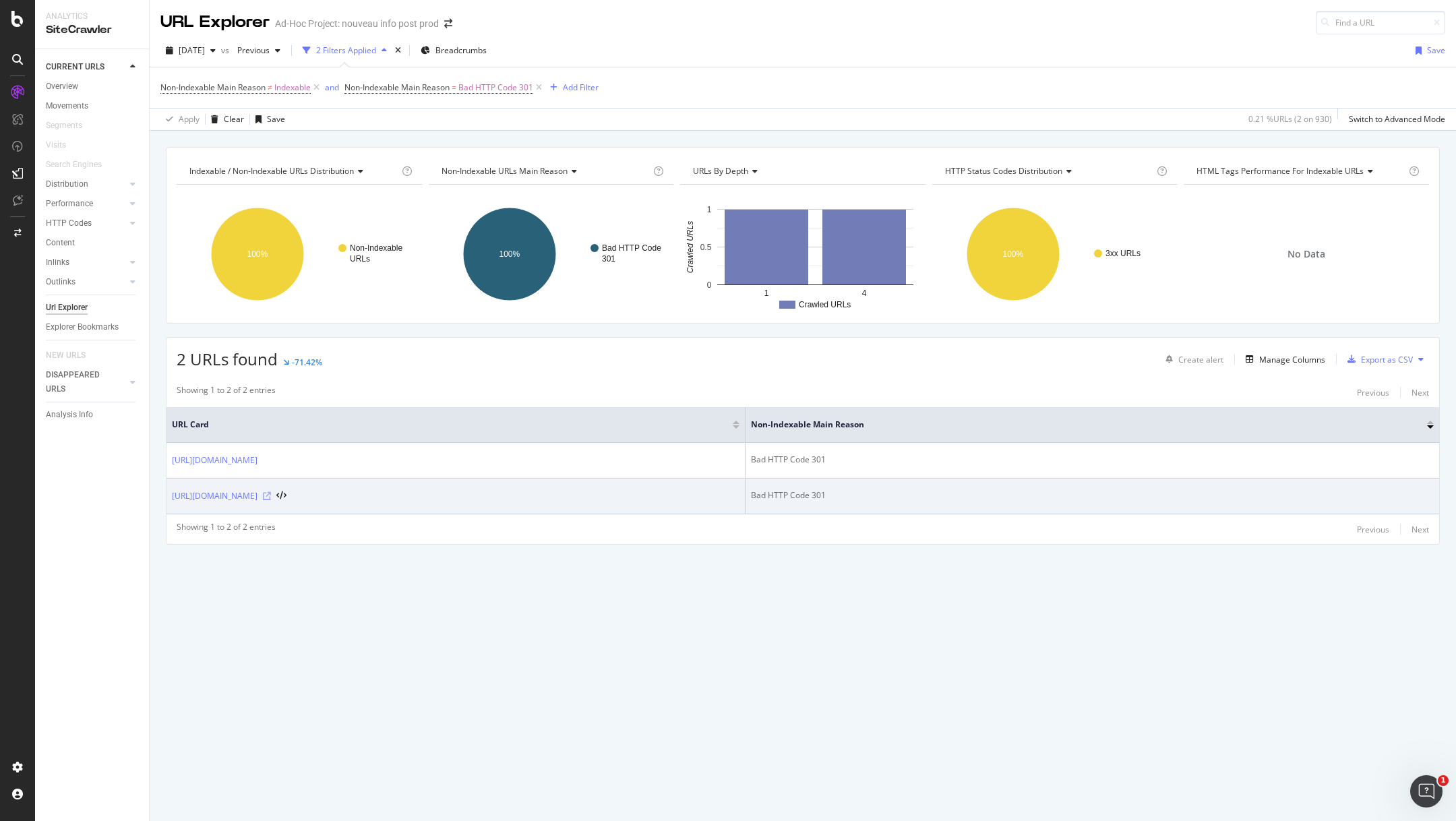
click at [271, 494] on icon at bounding box center [267, 496] width 8 height 8
click at [258, 500] on link "[URL][DOMAIN_NAME]" at bounding box center [215, 496] width 86 height 13
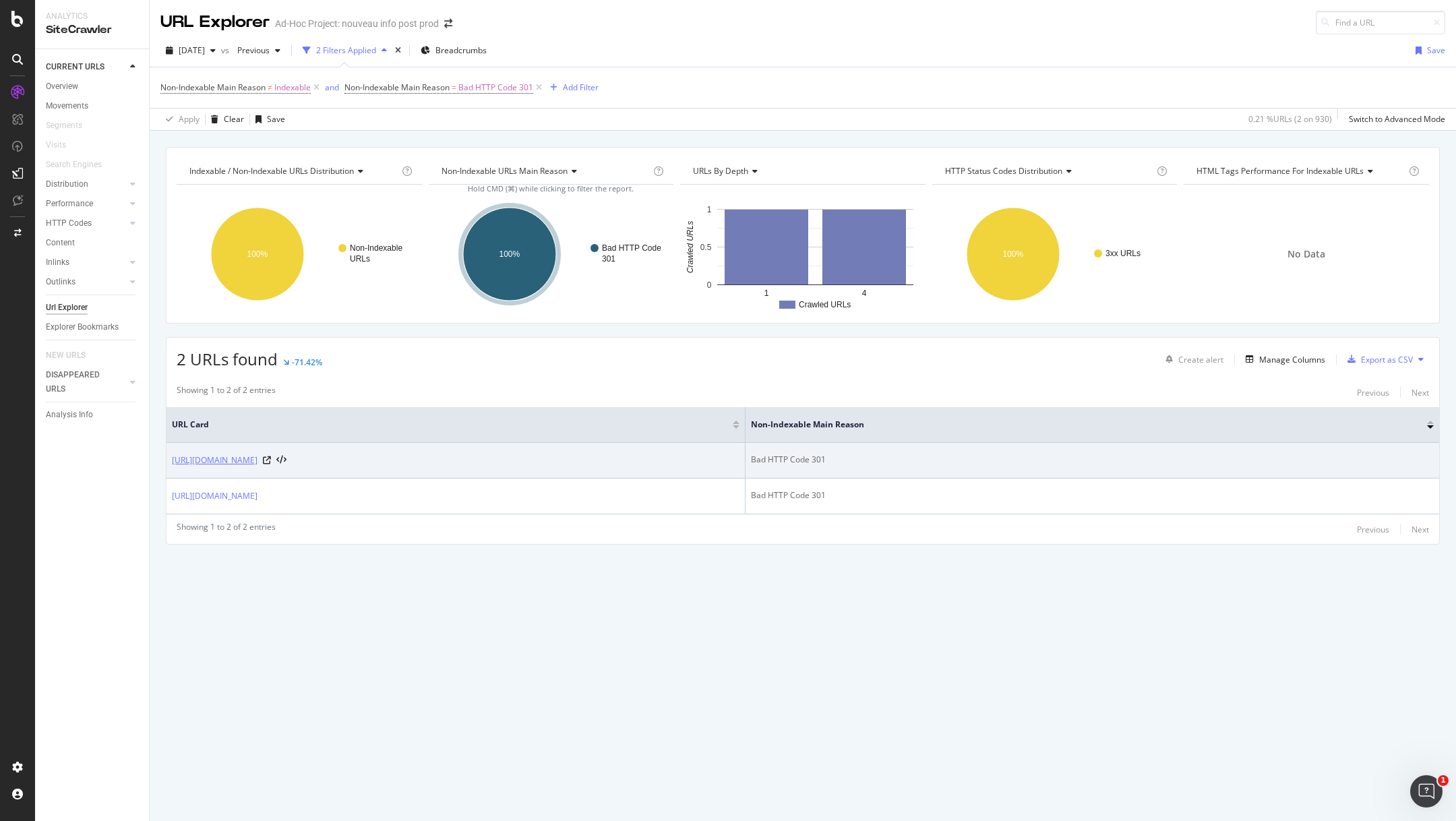
click at [258, 459] on link "[URL][DOMAIN_NAME]" at bounding box center [215, 460] width 86 height 13
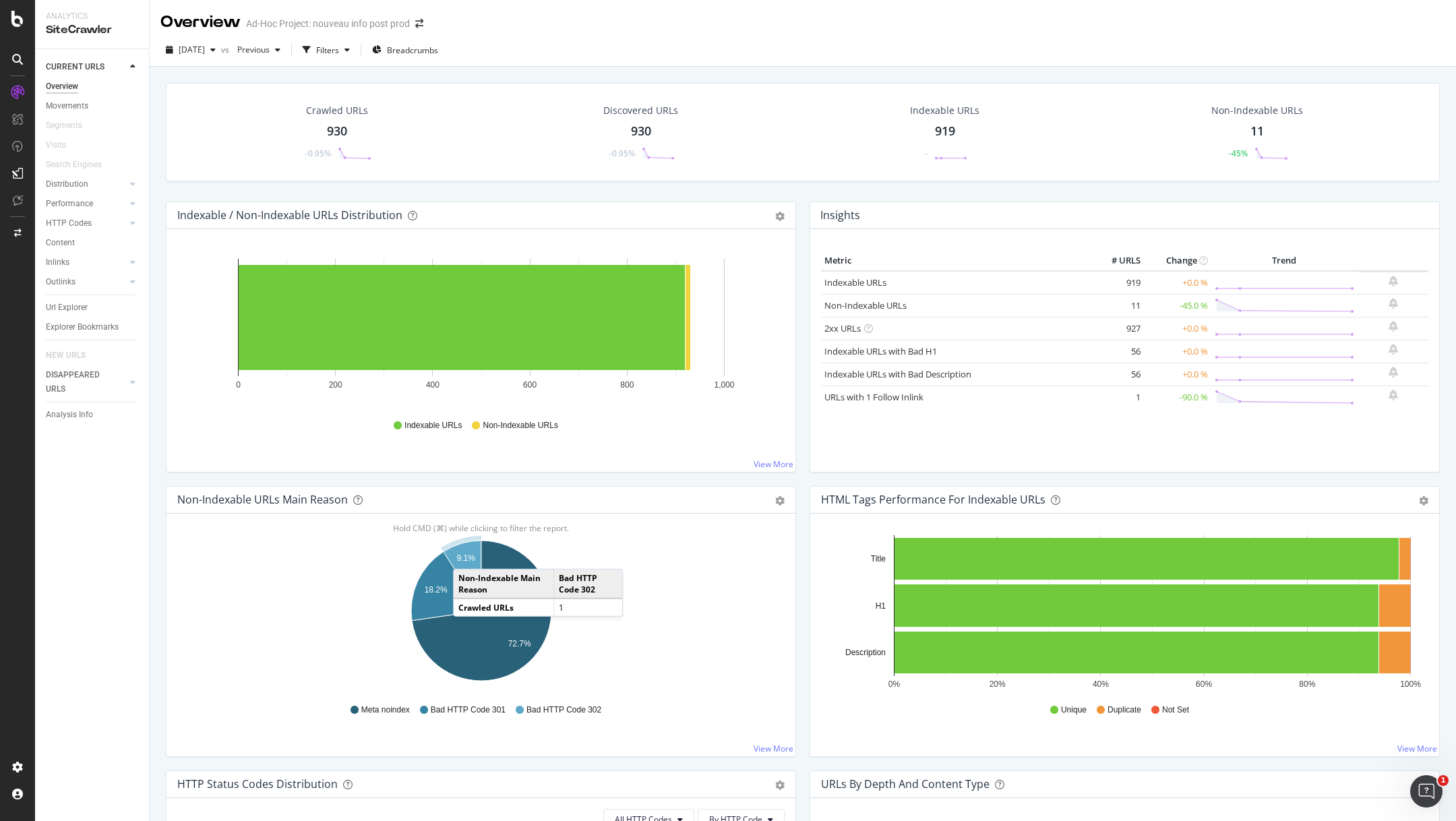
click at [467, 554] on text "9.1%" at bounding box center [466, 558] width 19 height 10
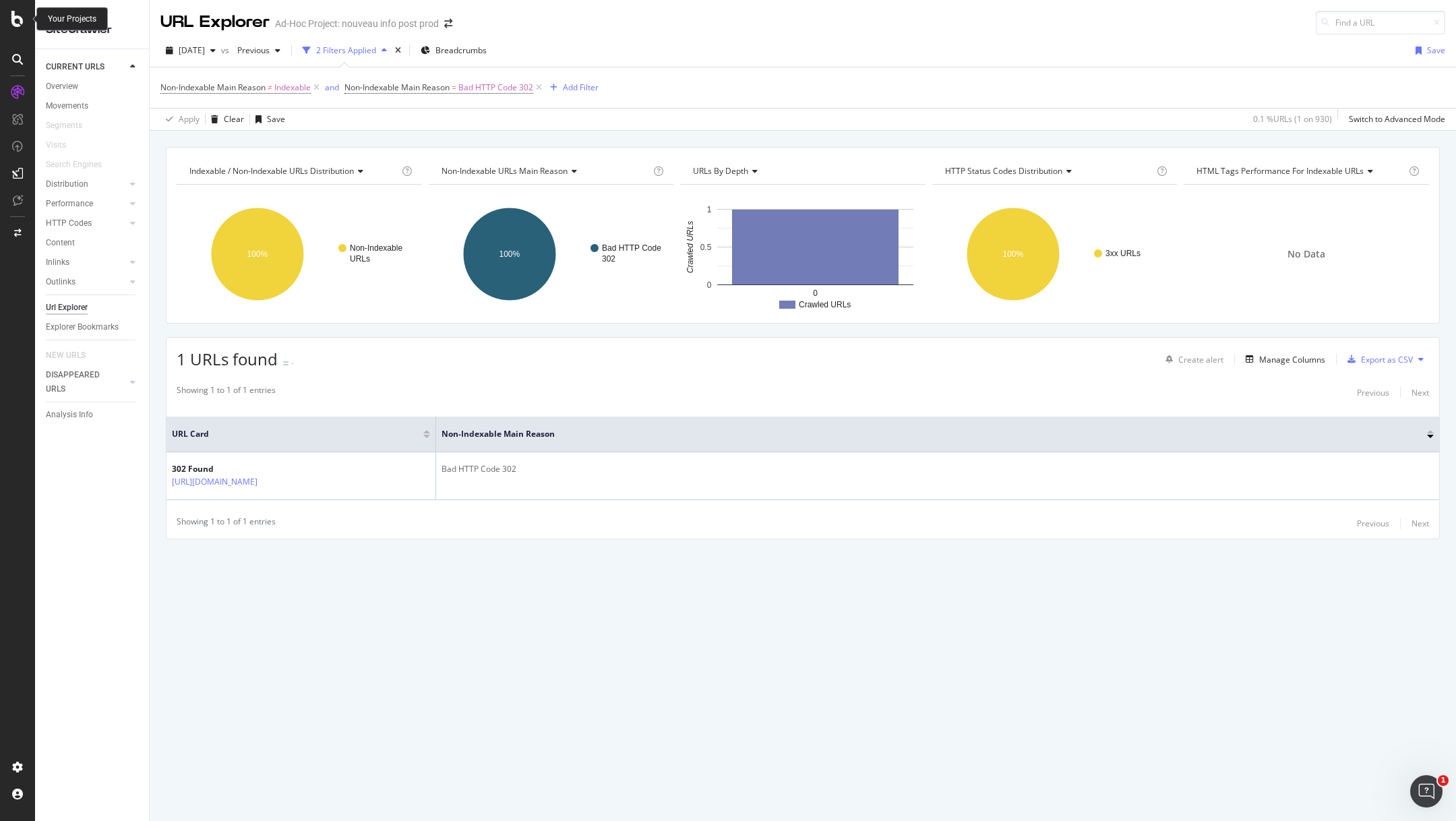
click at [26, 20] on div at bounding box center [18, 19] width 32 height 16
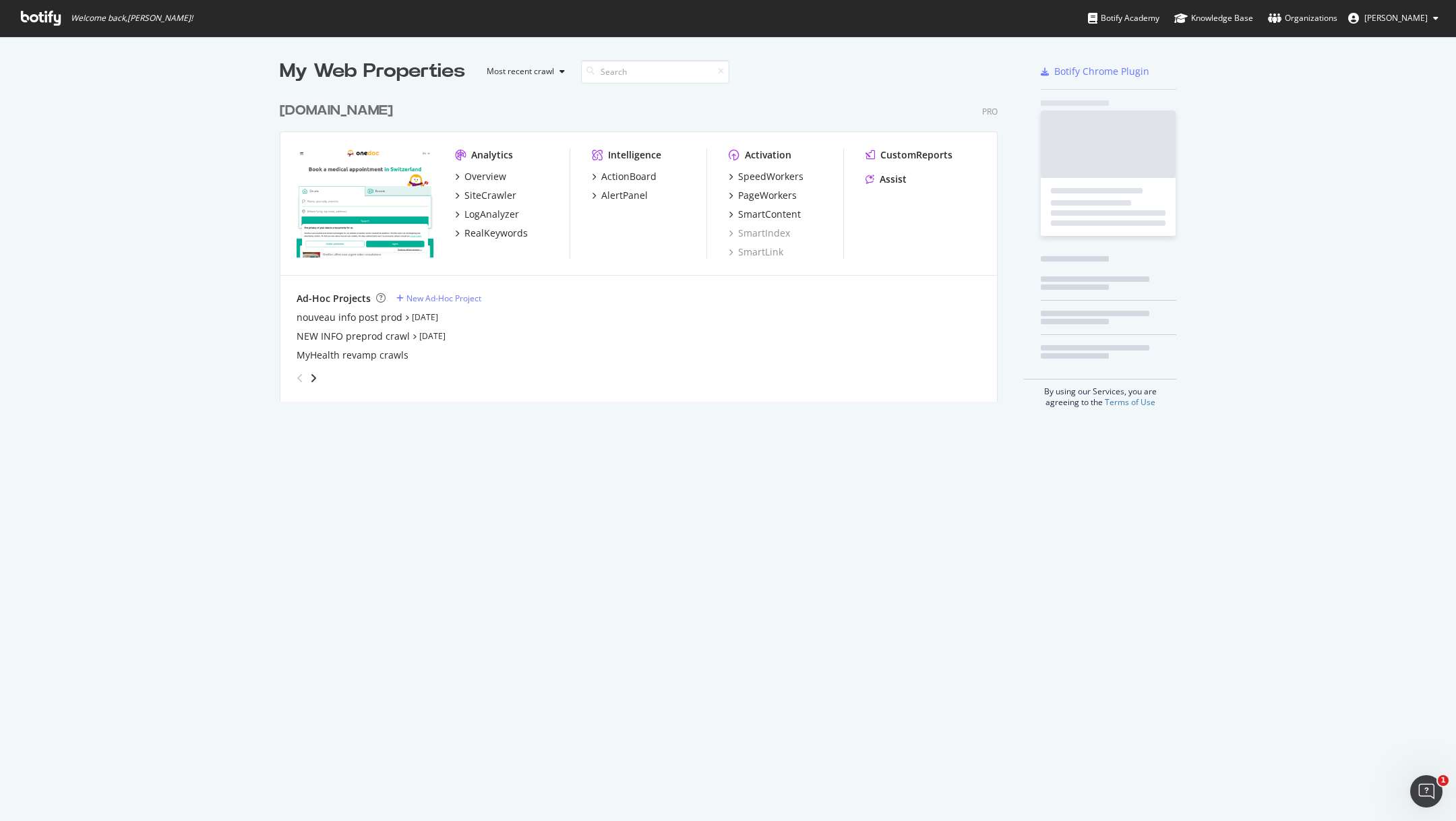
scroll to position [821, 1456]
click at [384, 319] on div "nouveau info post prod" at bounding box center [349, 317] width 106 height 13
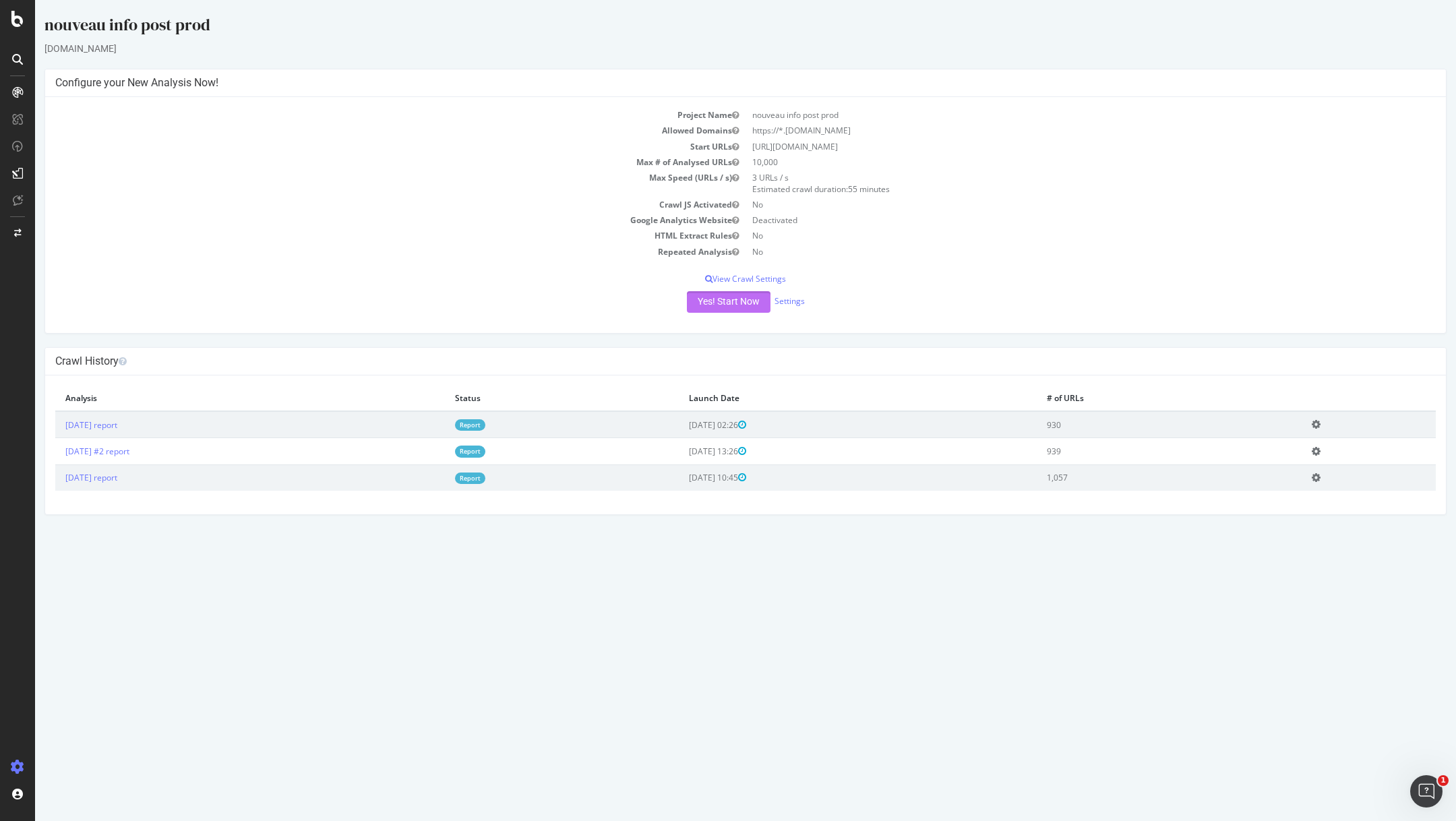
click at [729, 305] on button "Yes! Start Now" at bounding box center [729, 302] width 84 height 21
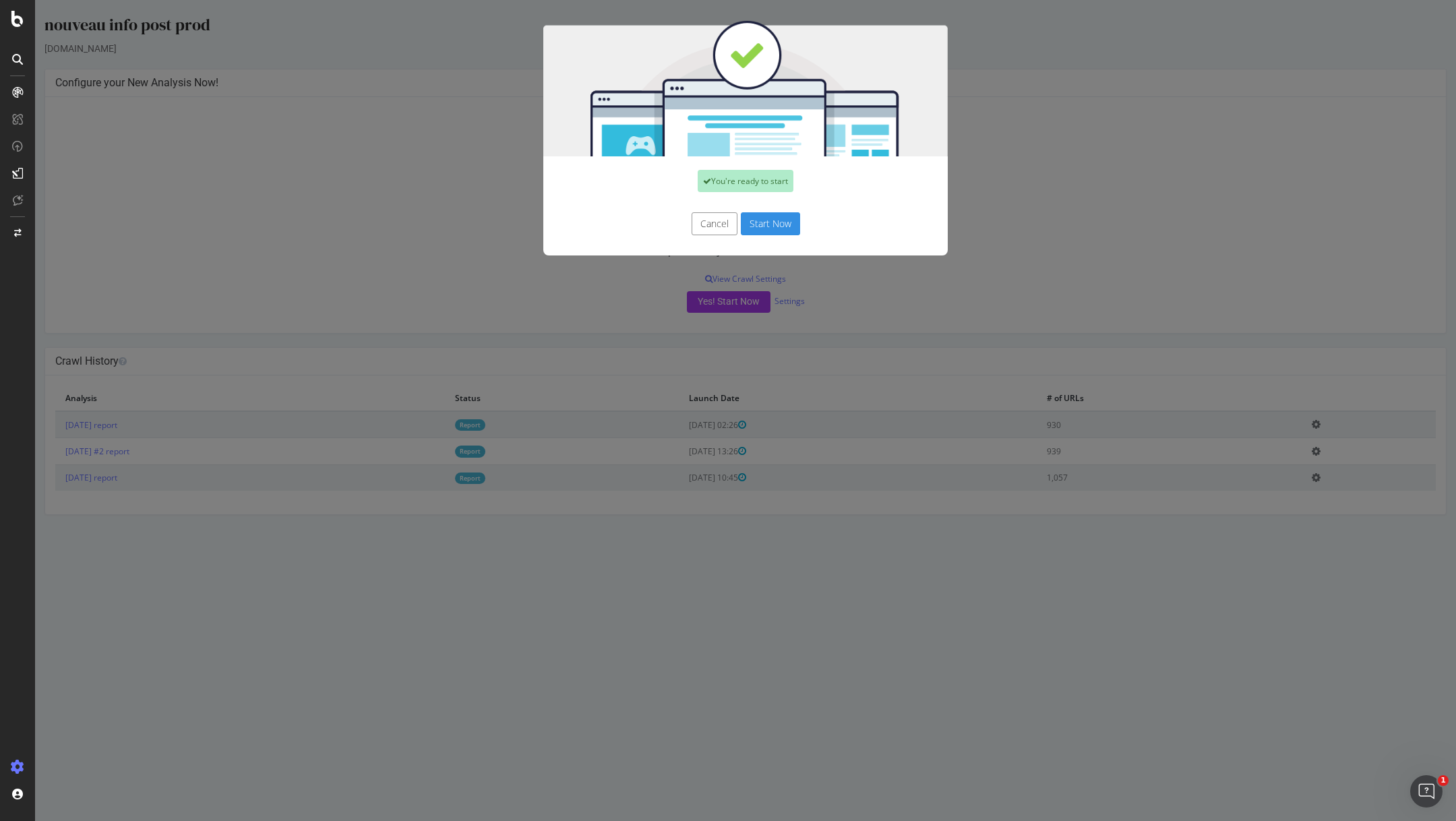
click at [770, 217] on button "Start Now" at bounding box center [770, 224] width 59 height 23
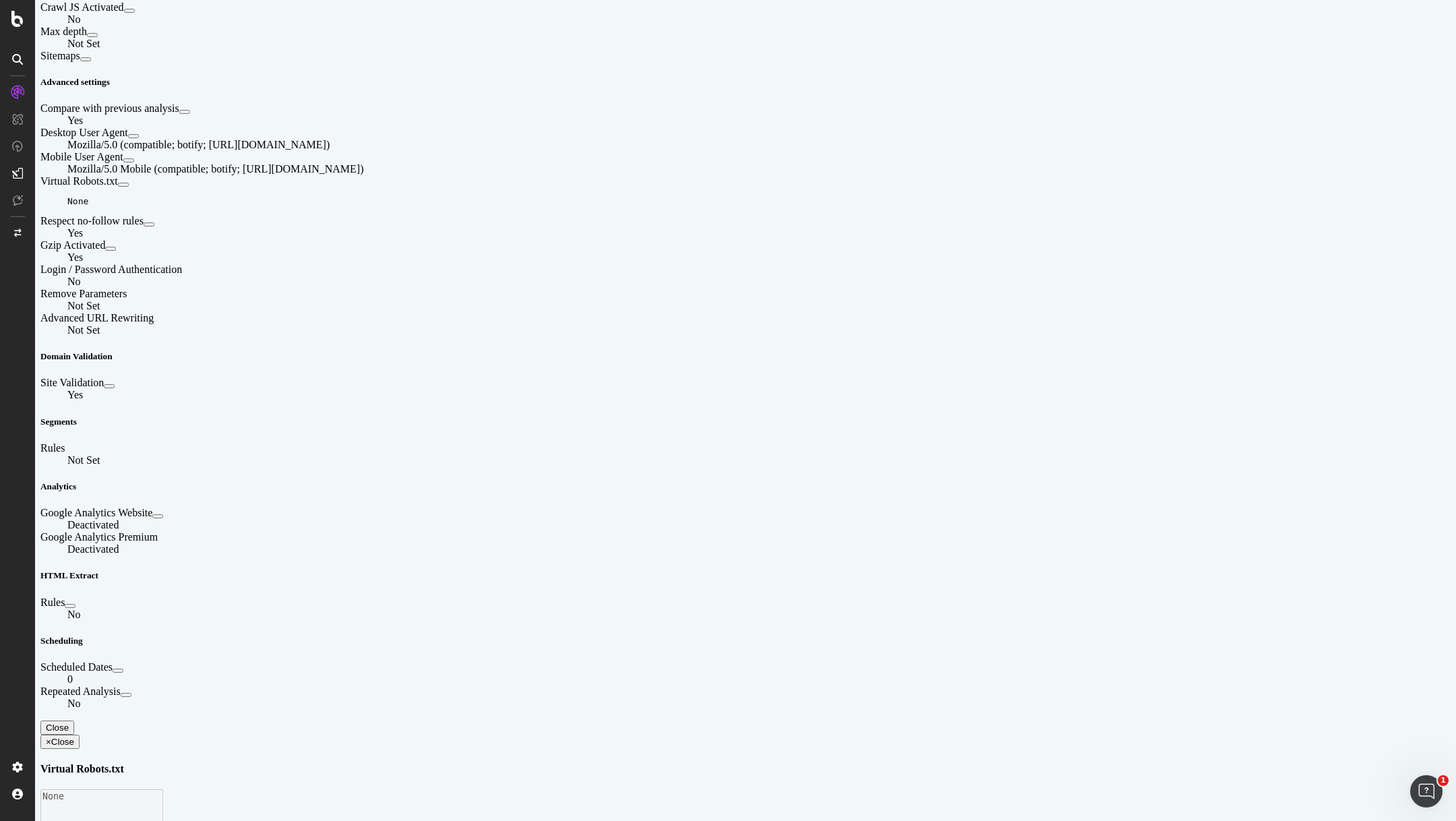
scroll to position [502, 0]
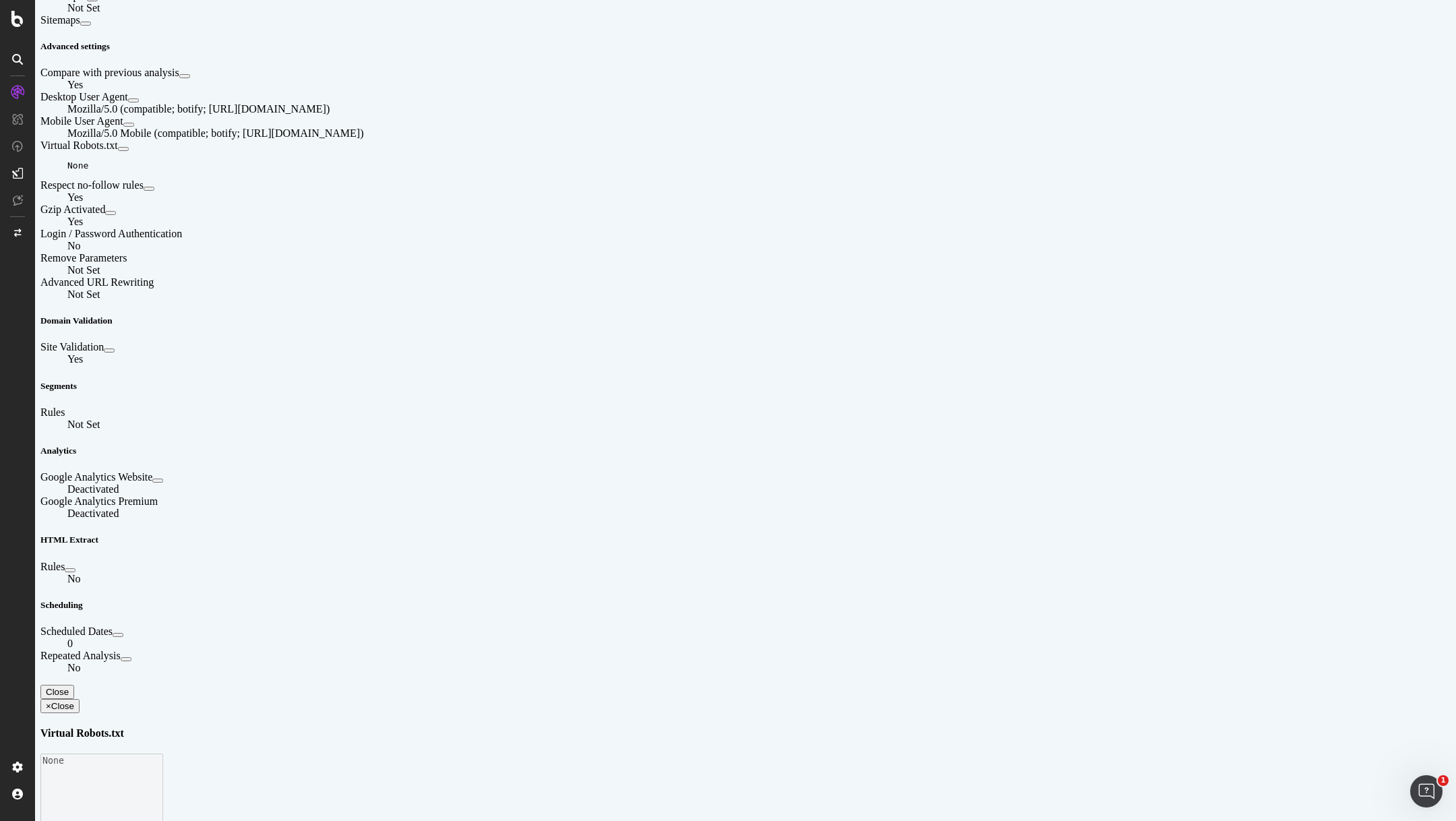
scroll to position [539, 0]
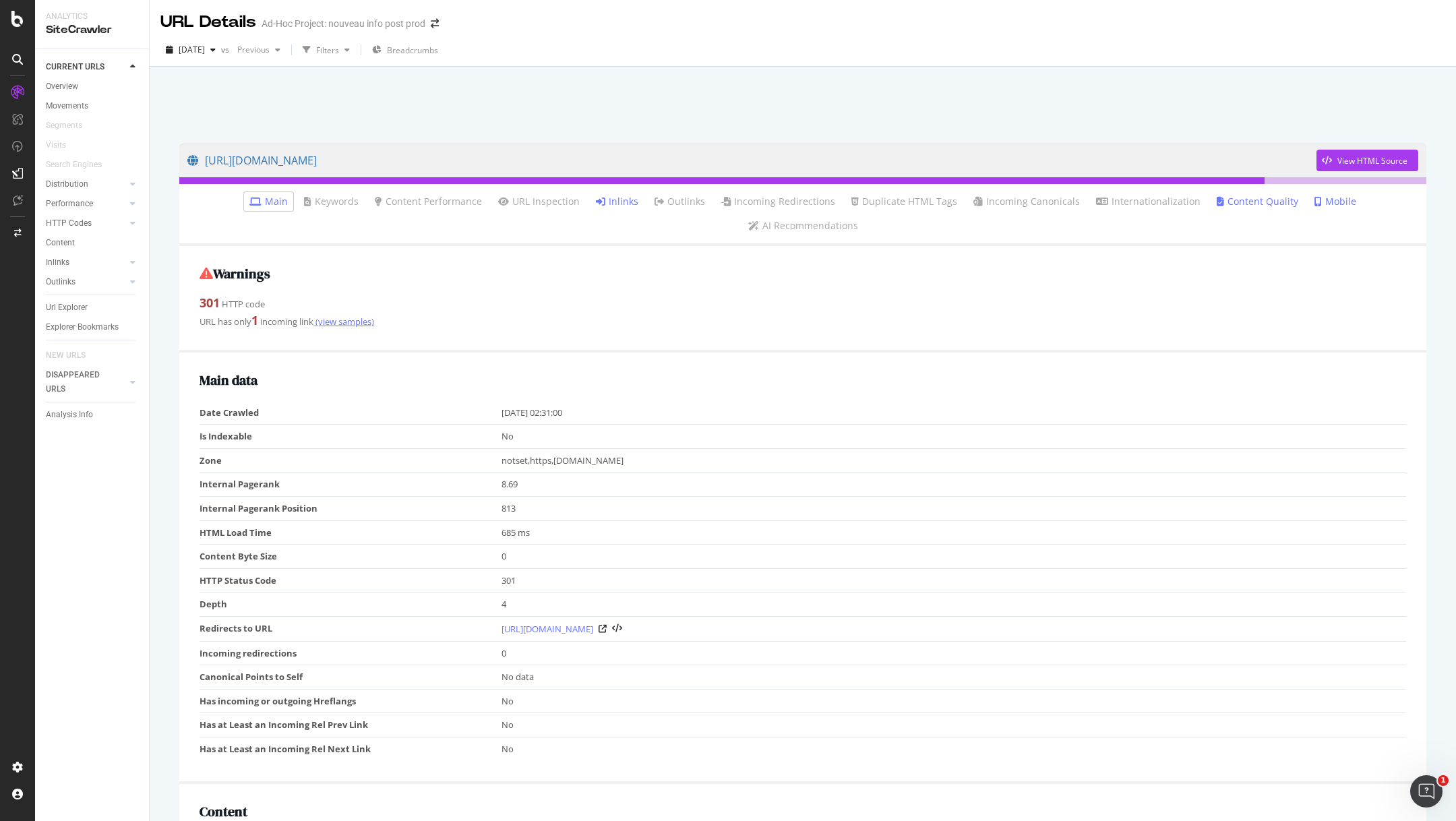
click at [362, 316] on link "(view samples)" at bounding box center [343, 322] width 61 height 12
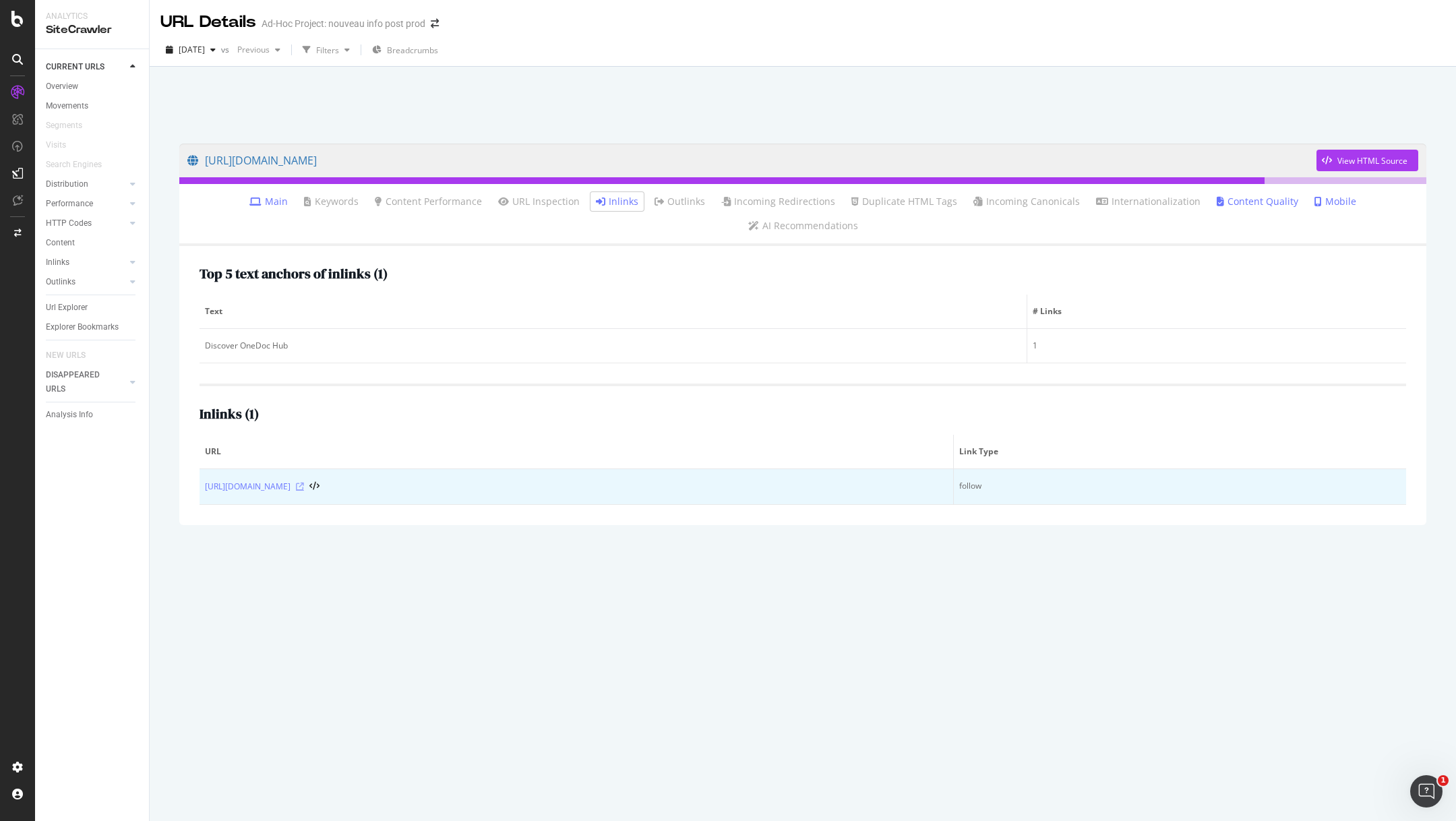
click at [304, 483] on icon at bounding box center [300, 486] width 8 height 8
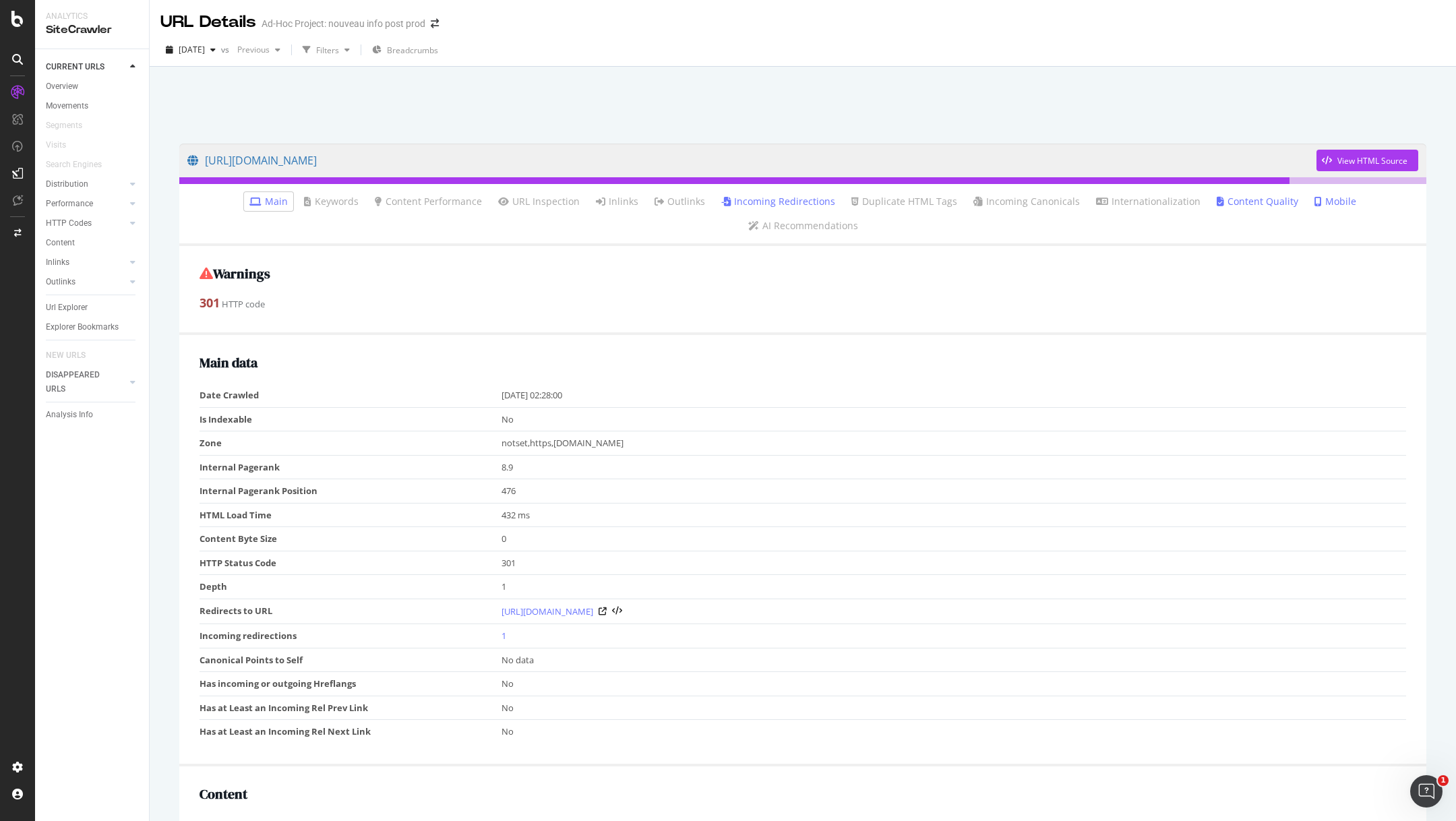
click at [393, 294] on div "301 HTTP code" at bounding box center [803, 303] width 1207 height 18
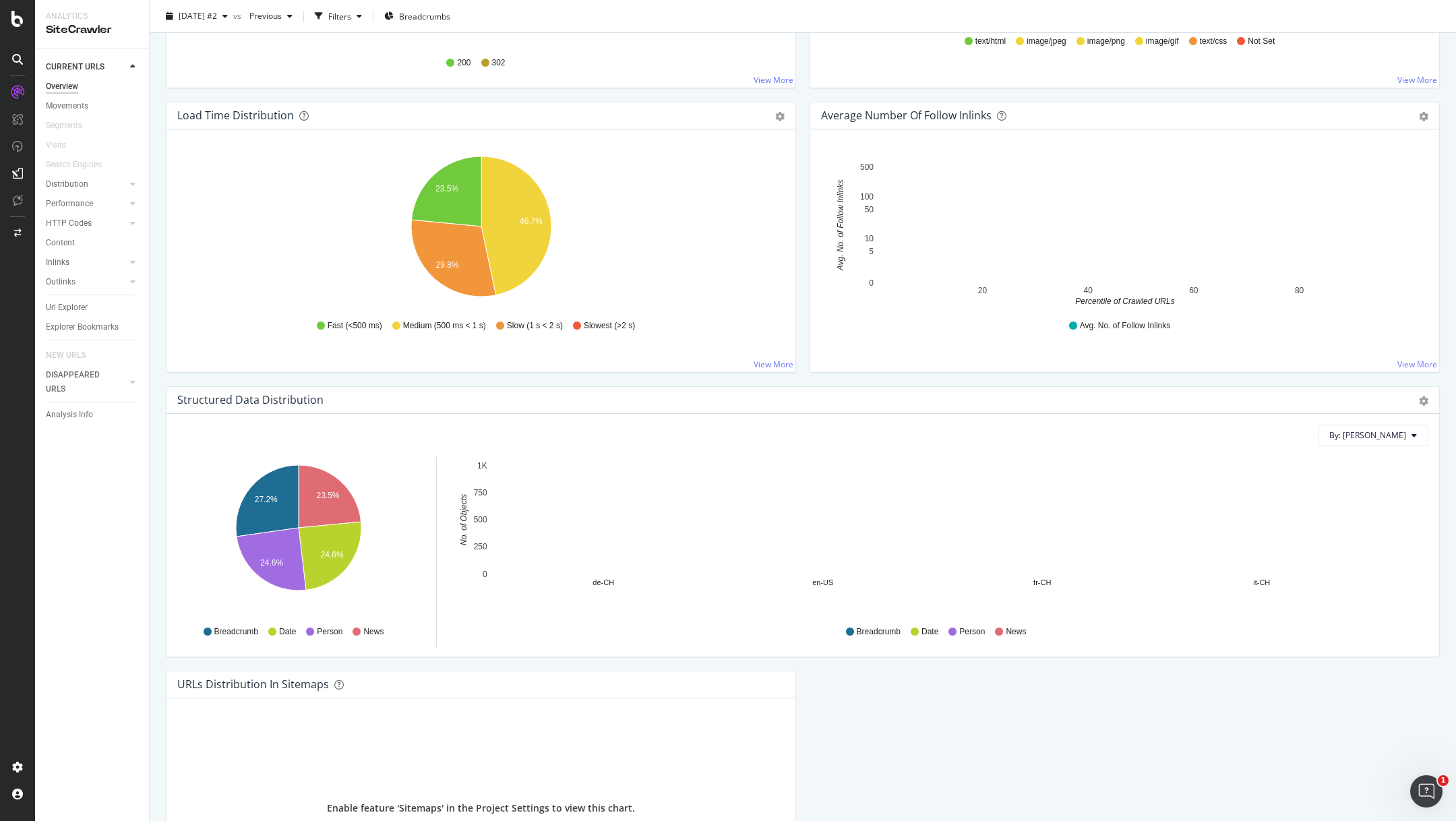
scroll to position [955, 0]
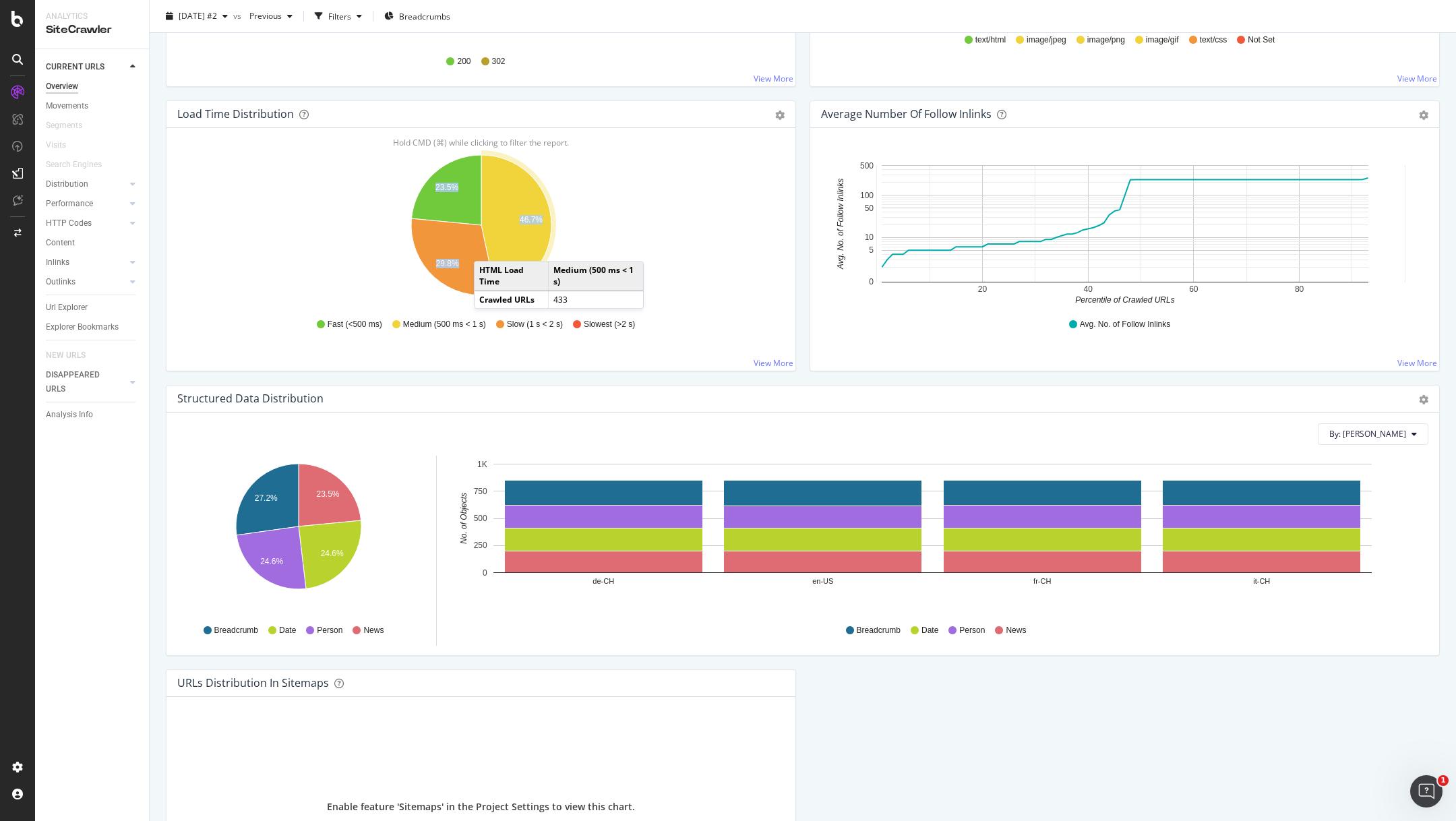
drag, startPoint x: 458, startPoint y: 210, endPoint x: 486, endPoint y: 246, distance: 45.6
click at [452, 266] on text "29.8%" at bounding box center [448, 263] width 23 height 10
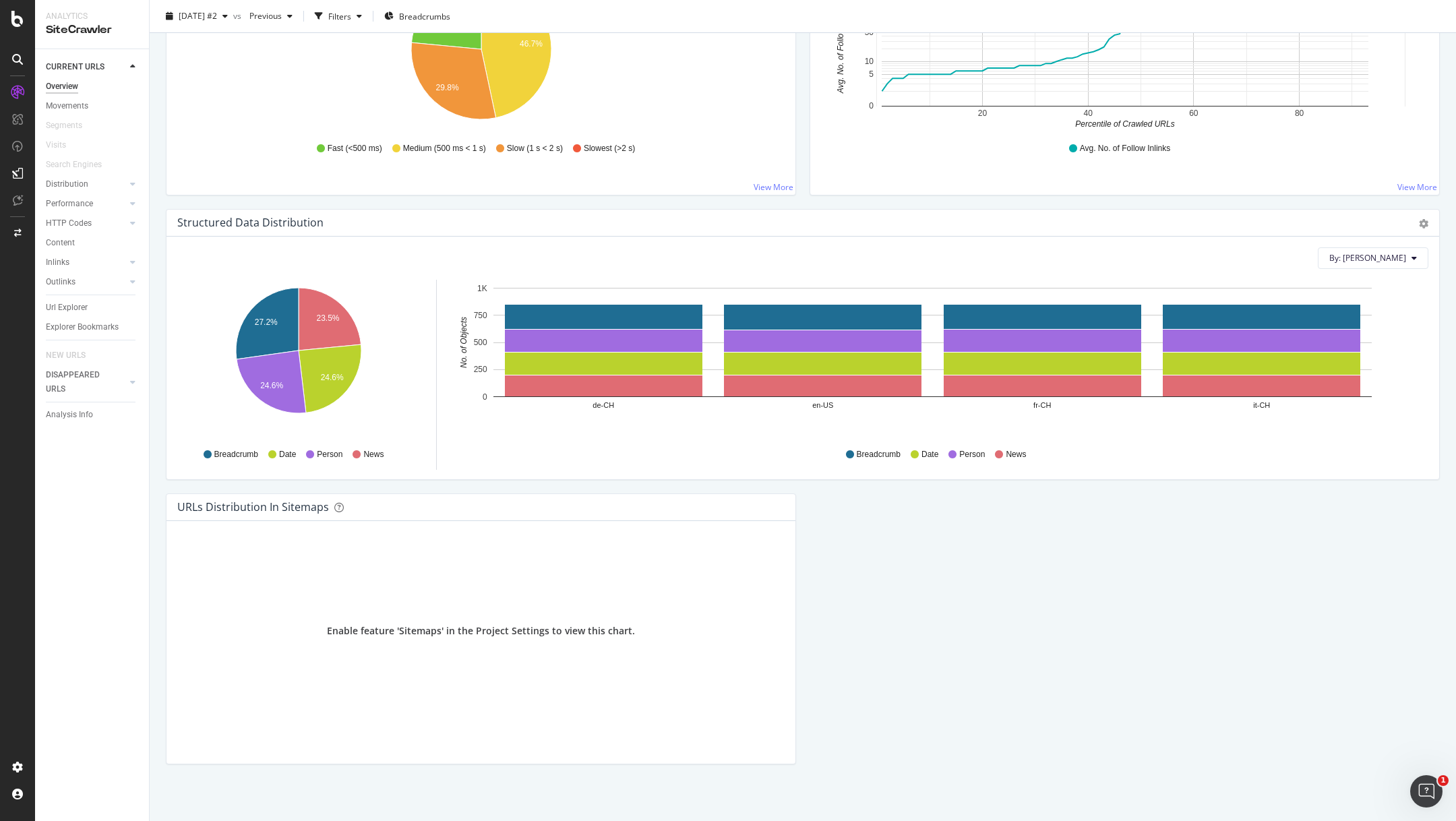
scroll to position [1107, 0]
